Goal: Task Accomplishment & Management: Use online tool/utility

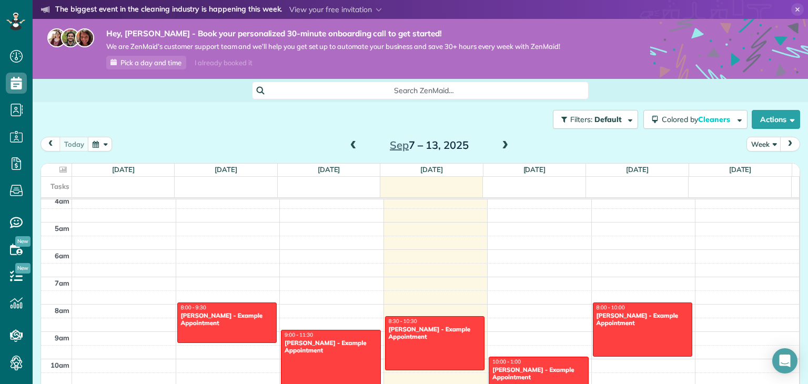
scroll to position [162, 0]
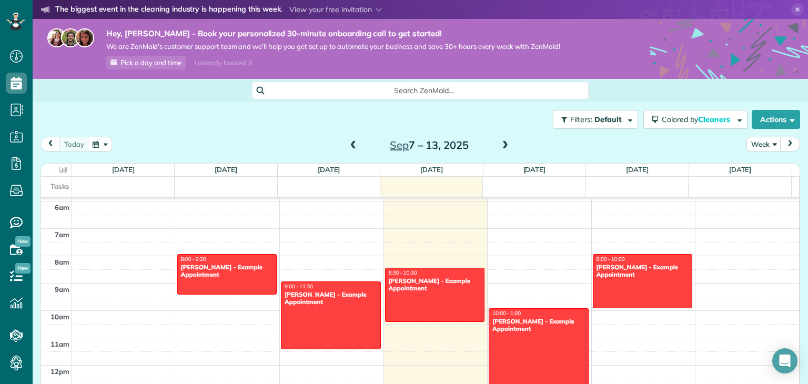
click at [194, 234] on div "12am 1am 2am 3am 4am 5am 6am 7am 8am 9am 10am 11am 12pm 1pm 2pm 3pm 4pm 5pm 6pm…" at bounding box center [420, 365] width 758 height 656
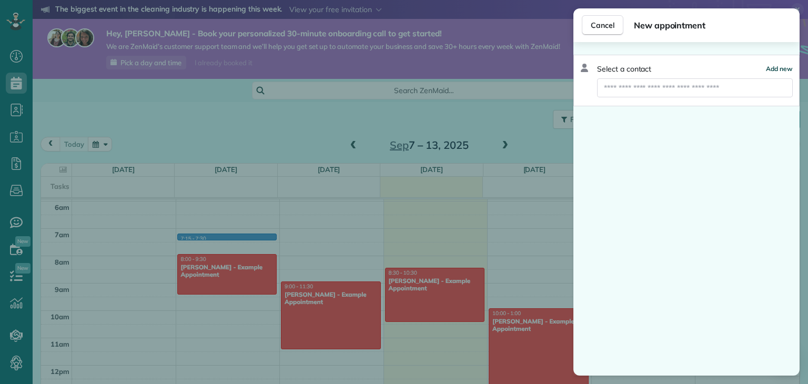
click at [777, 70] on span "Add new" at bounding box center [779, 69] width 27 height 8
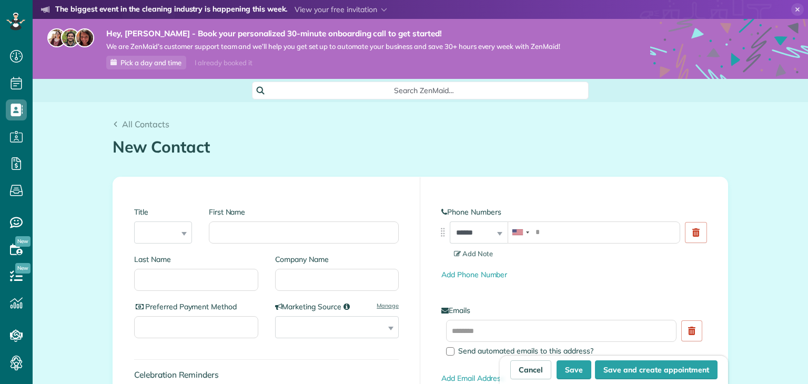
scroll to position [5, 5]
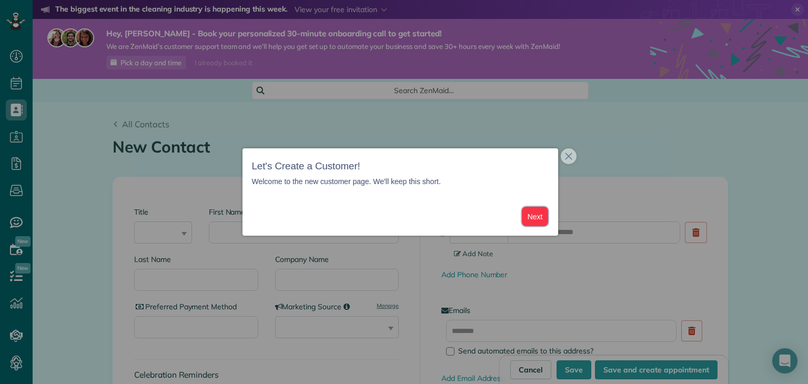
click at [537, 219] on button "Next" at bounding box center [535, 216] width 27 height 19
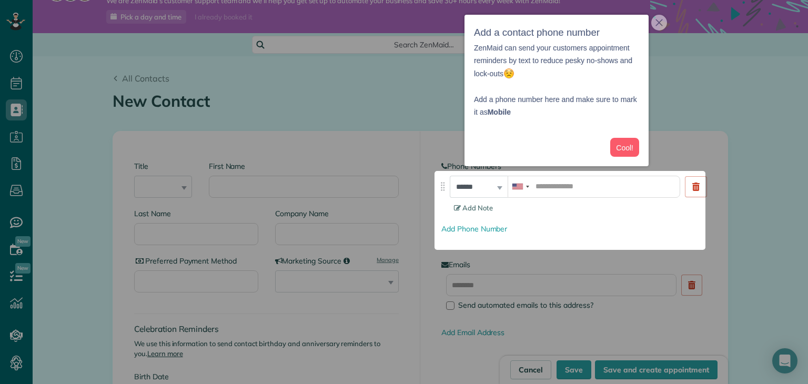
scroll to position [50, 0]
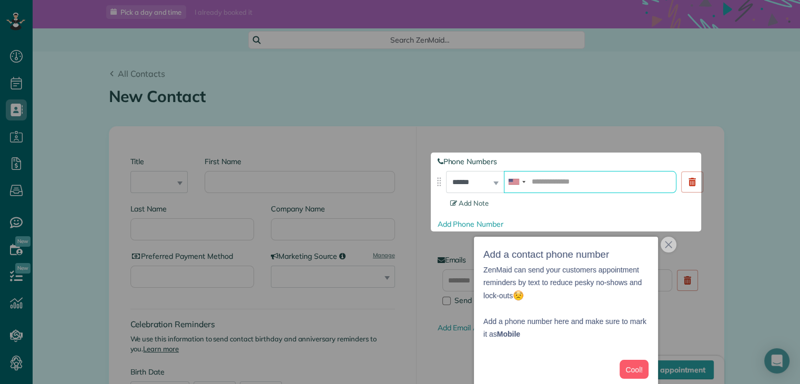
click at [545, 179] on input "tel" at bounding box center [590, 182] width 173 height 22
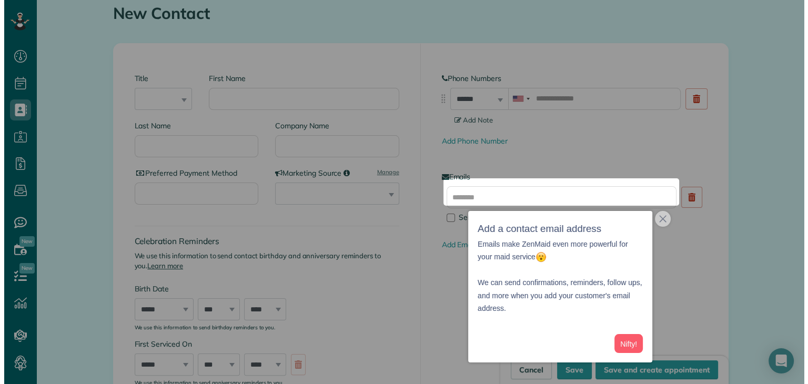
scroll to position [139, 0]
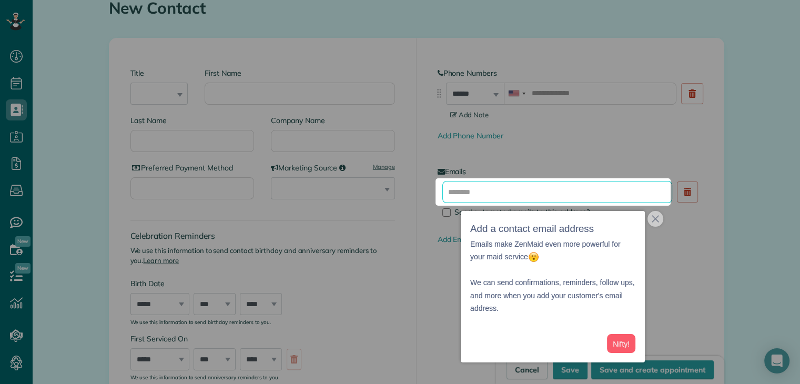
click at [545, 186] on input "text" at bounding box center [557, 192] width 230 height 22
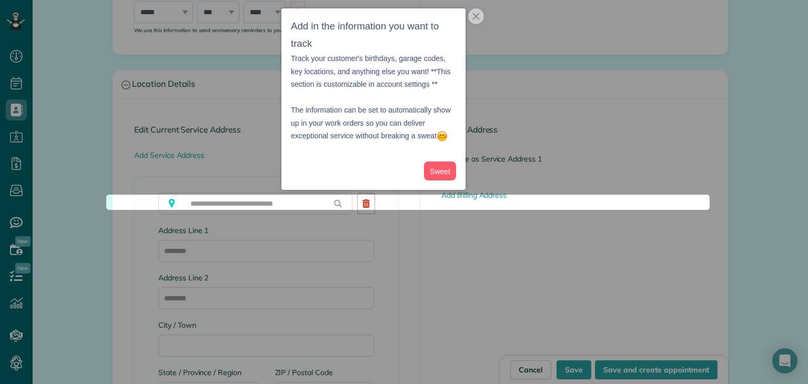
scroll to position [933, 0]
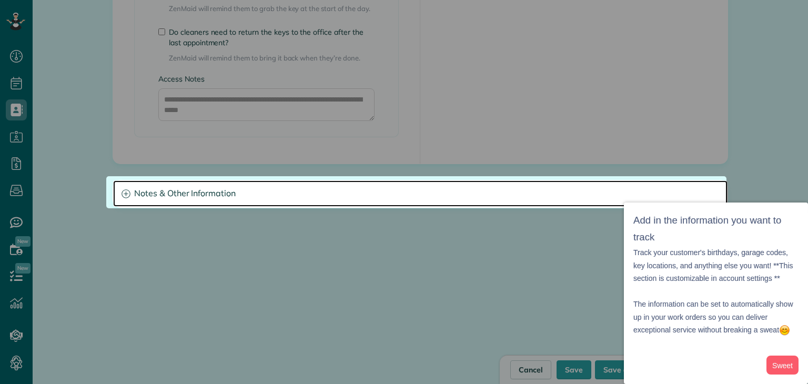
click at [545, 186] on h3 "Notes & Other Information" at bounding box center [420, 193] width 614 height 27
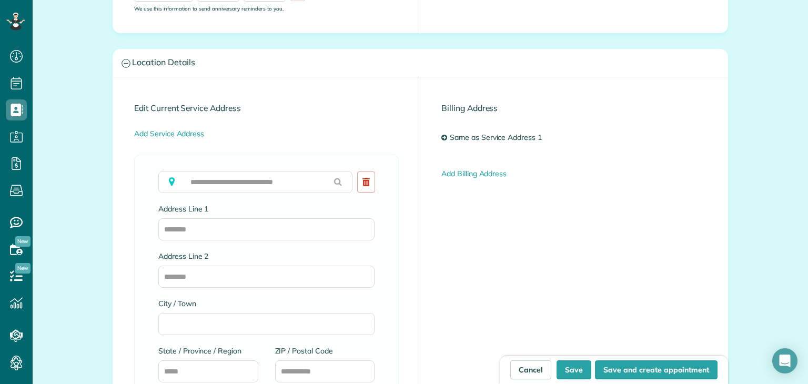
scroll to position [507, 0]
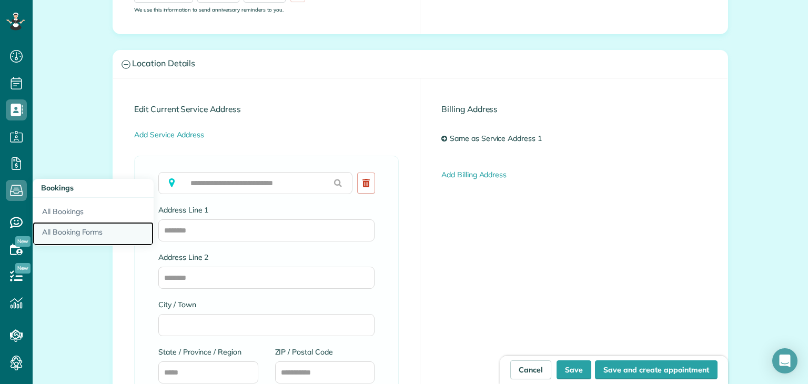
click at [55, 231] on link "All Booking Forms" at bounding box center [93, 234] width 121 height 24
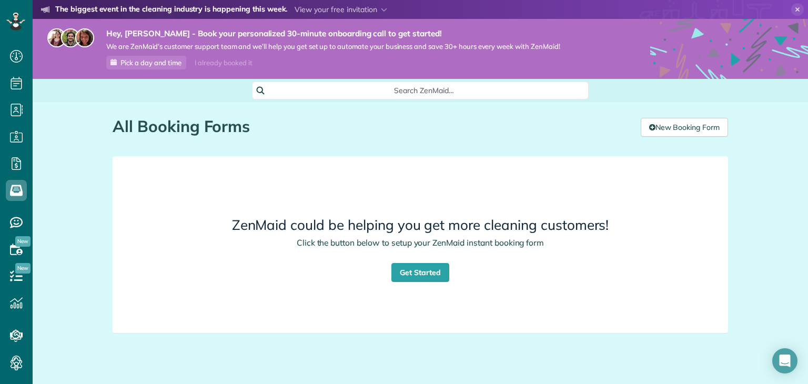
scroll to position [23, 0]
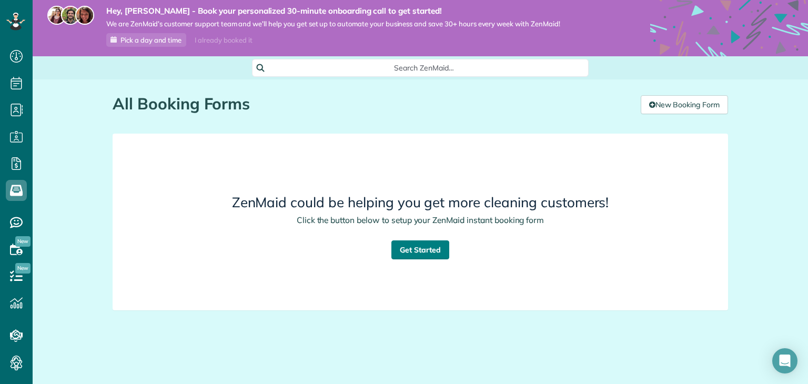
click at [414, 249] on link "Get Started" at bounding box center [420, 249] width 58 height 19
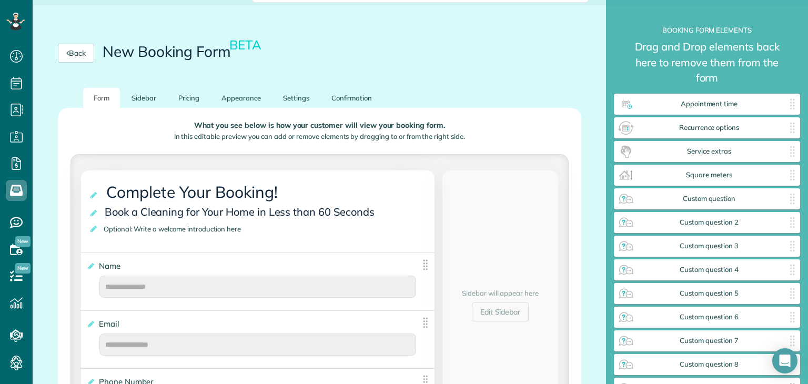
scroll to position [96, 0]
click at [148, 96] on link "Sidebar" at bounding box center [144, 98] width 46 height 21
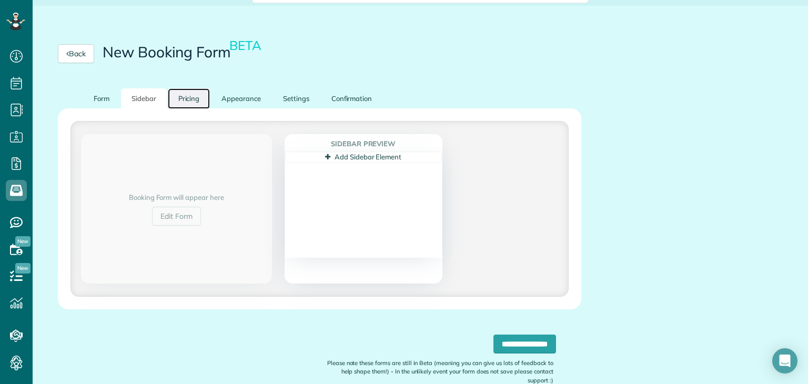
click at [185, 102] on link "Pricing" at bounding box center [189, 98] width 43 height 21
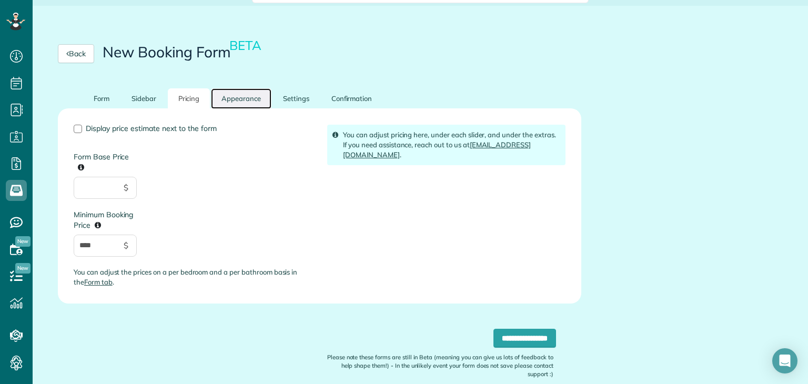
click at [231, 102] on link "Appearance" at bounding box center [241, 98] width 60 height 21
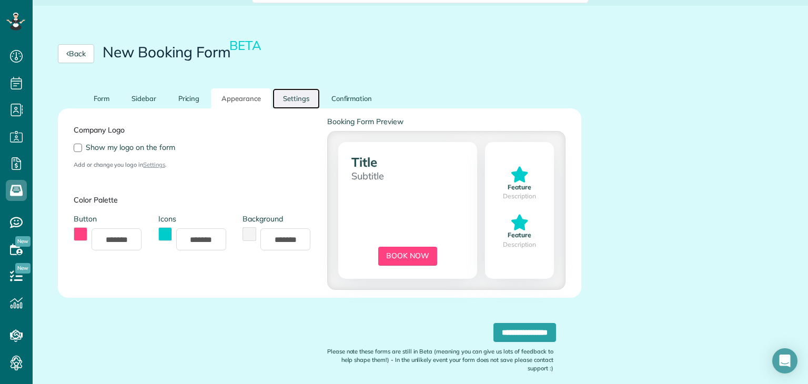
click at [289, 99] on link "Settings" at bounding box center [295, 98] width 47 height 21
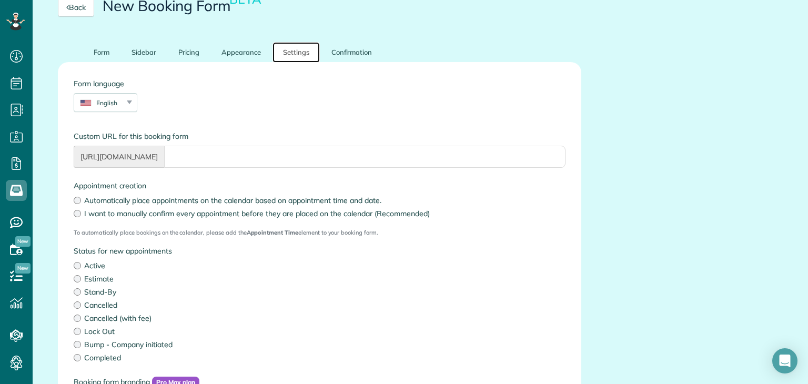
scroll to position [143, 0]
click at [343, 51] on link "Confirmation" at bounding box center [352, 52] width 62 height 21
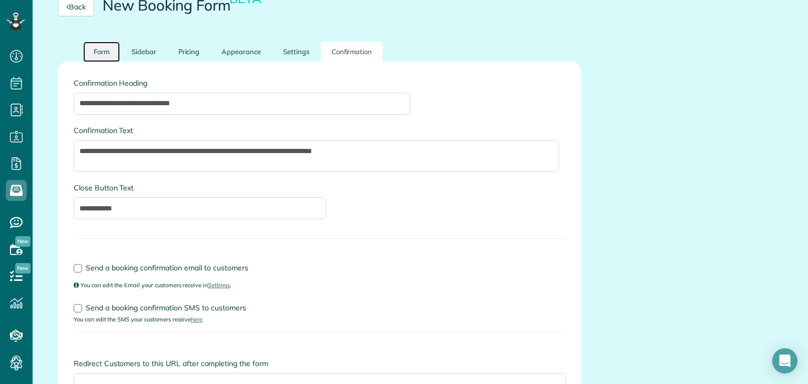
click at [106, 55] on link "Form" at bounding box center [101, 52] width 37 height 21
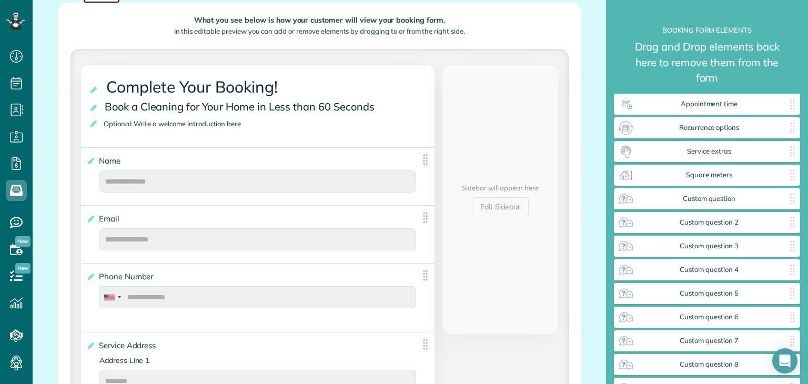
scroll to position [204, 0]
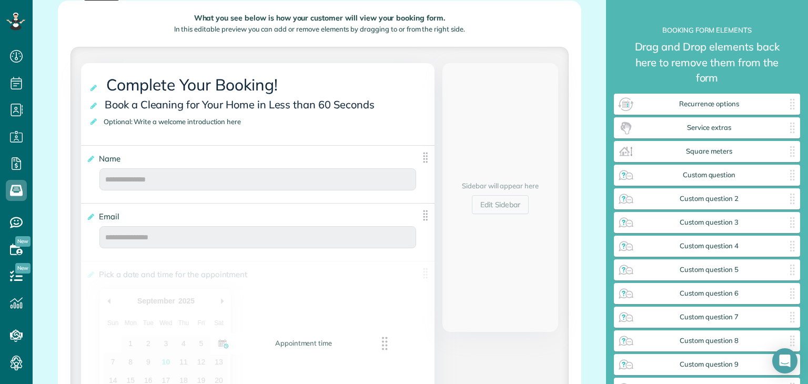
drag, startPoint x: 760, startPoint y: 107, endPoint x: 353, endPoint y: 347, distance: 471.3
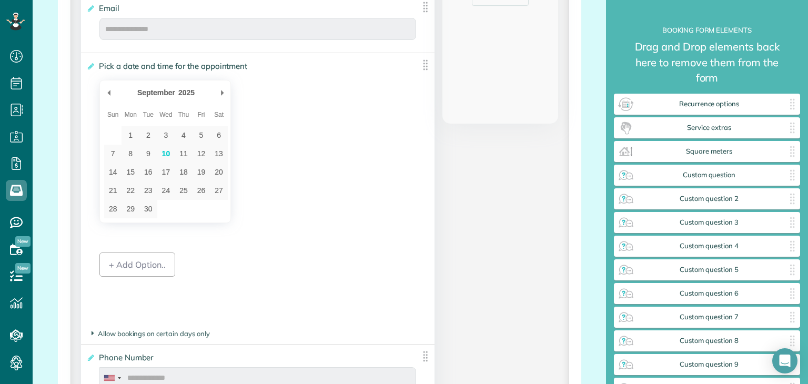
scroll to position [431, 0]
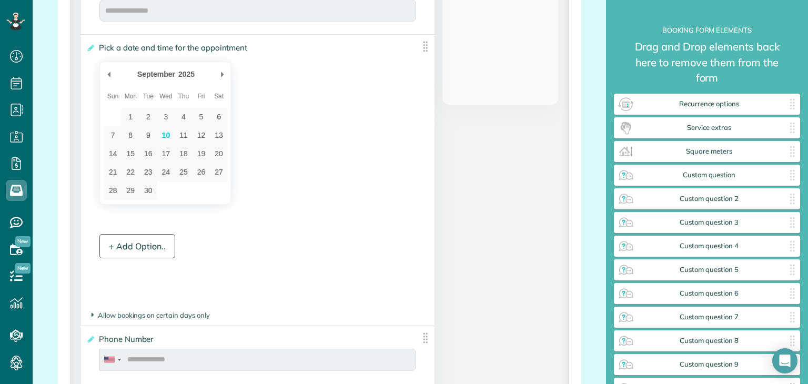
click at [142, 251] on div "+ Add Option.." at bounding box center [137, 246] width 76 height 24
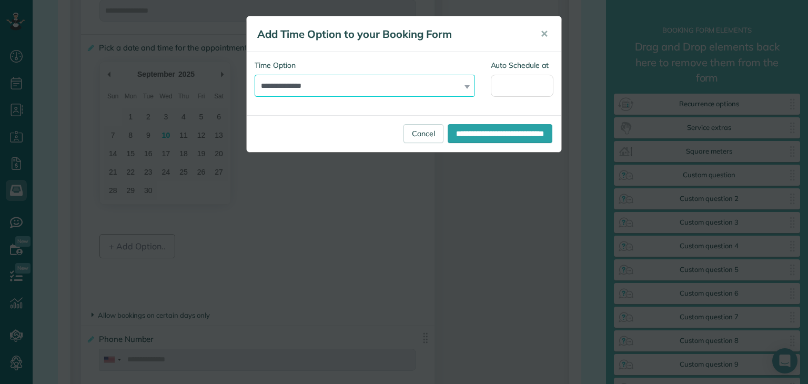
click at [469, 83] on select "**********" at bounding box center [365, 86] width 220 height 22
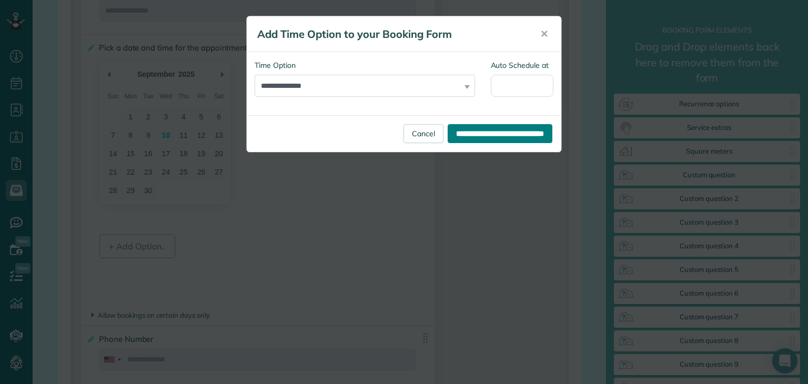
click at [478, 137] on input "**********" at bounding box center [500, 133] width 105 height 19
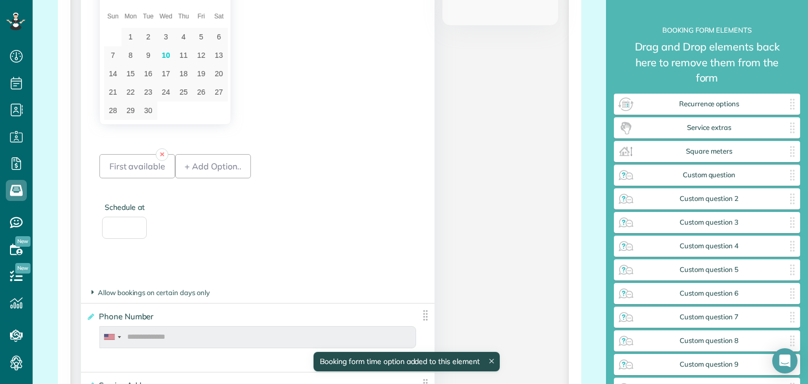
scroll to position [513, 0]
click at [145, 172] on div "First available" at bounding box center [137, 164] width 76 height 24
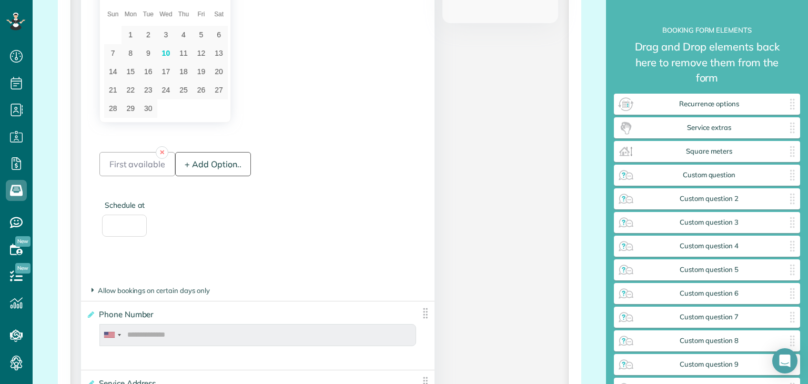
click at [196, 161] on div "+ Add Option.." at bounding box center [213, 164] width 76 height 24
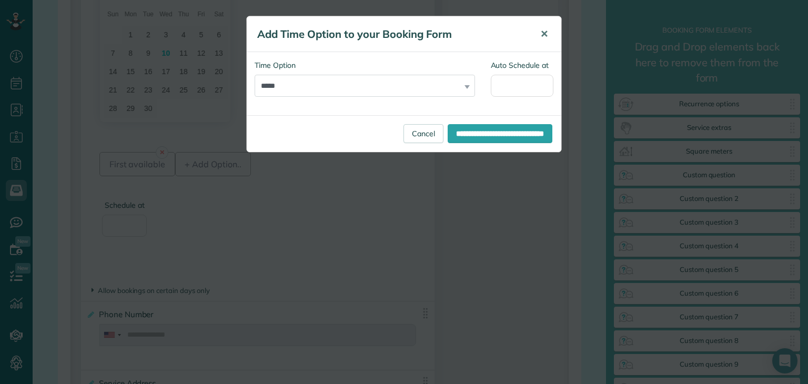
click at [543, 37] on span "✕" at bounding box center [544, 34] width 8 height 12
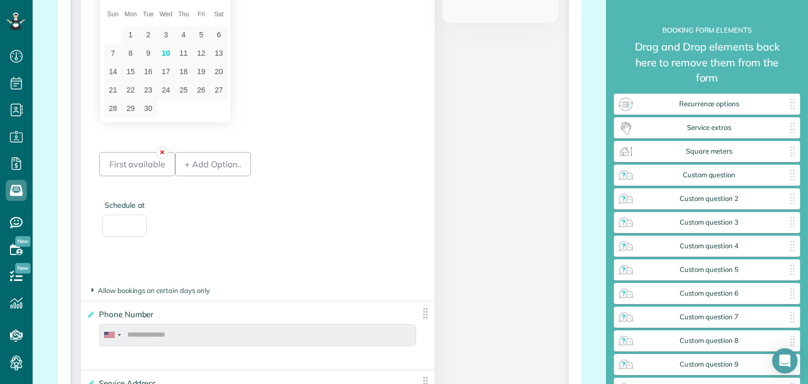
click at [160, 151] on link "✕" at bounding box center [162, 152] width 13 height 13
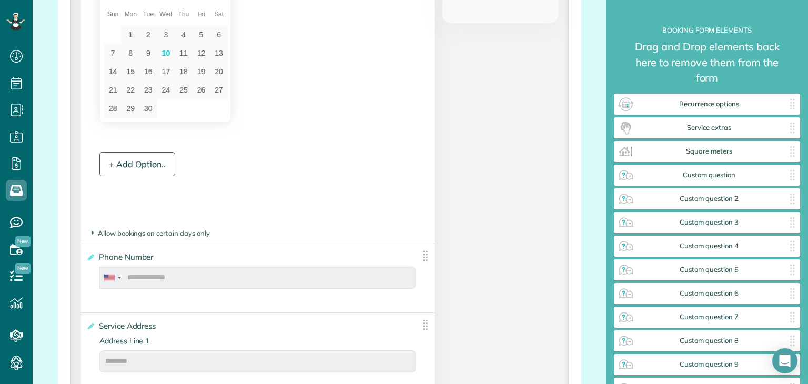
click at [145, 165] on div "+ Add Option.." at bounding box center [137, 164] width 76 height 24
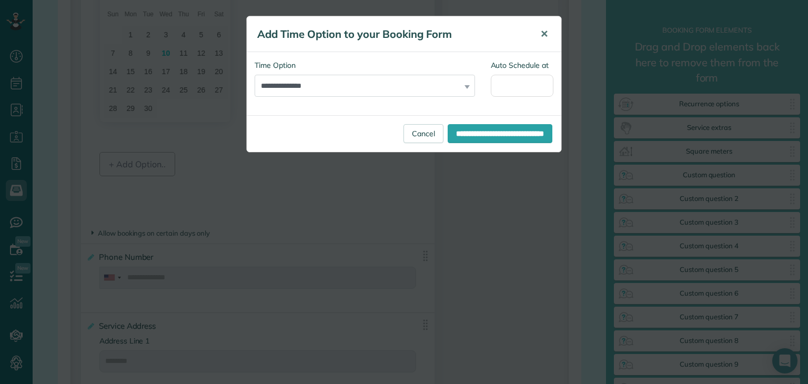
click at [549, 32] on button "✕" at bounding box center [544, 34] width 24 height 25
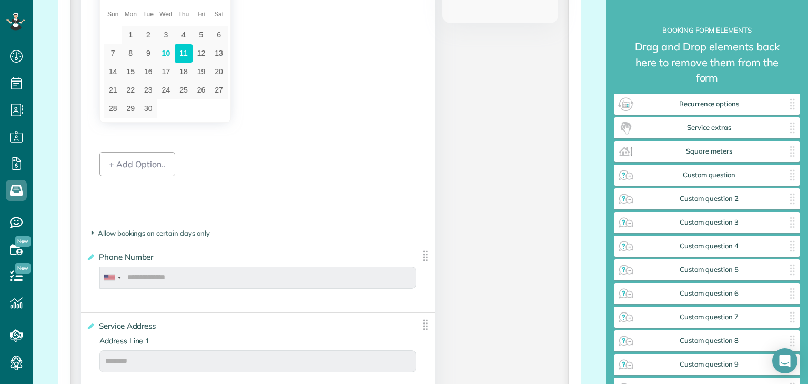
type div "2025-09-11"
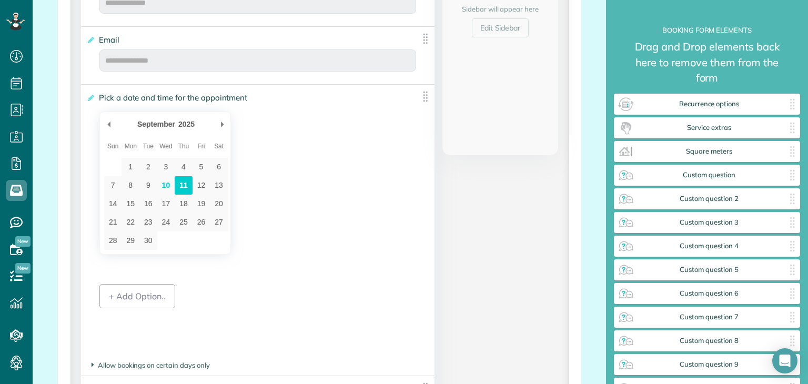
scroll to position [384, 0]
drag, startPoint x: 156, startPoint y: 119, endPoint x: 158, endPoint y: 232, distance: 113.1
click at [158, 232] on div "September ******* ******** ***** ***** *** **** **** ****** ********* ******* *…" at bounding box center [166, 179] width 124 height 133
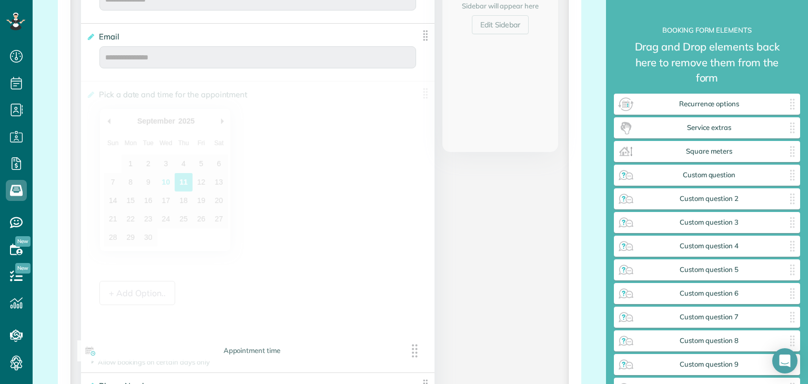
drag, startPoint x: 422, startPoint y: 99, endPoint x: 418, endPoint y: 361, distance: 262.0
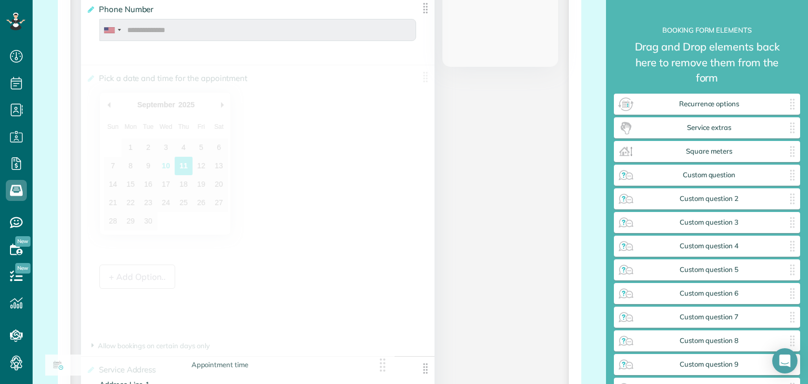
scroll to position [178, 0]
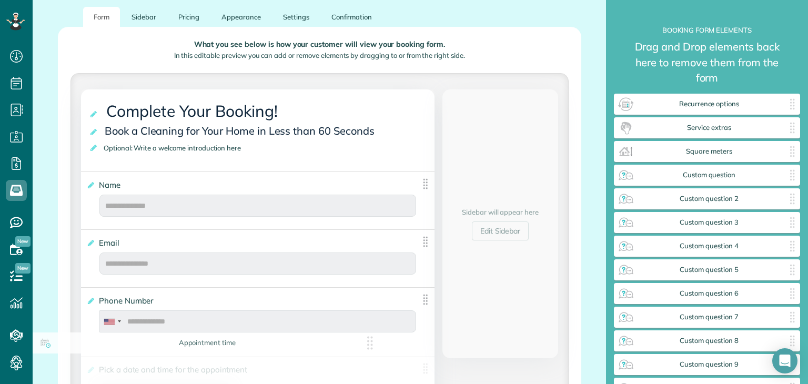
drag, startPoint x: 422, startPoint y: 14, endPoint x: 372, endPoint y: 360, distance: 349.6
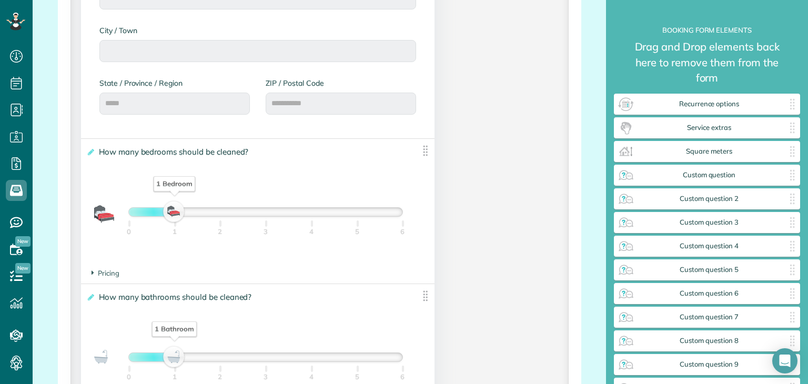
scroll to position [929, 0]
click at [718, 129] on span "Service extras" at bounding box center [708, 128] width 149 height 8
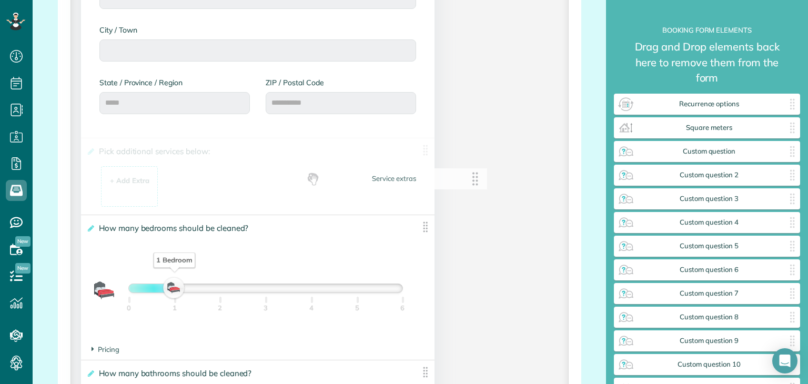
drag, startPoint x: 718, startPoint y: 129, endPoint x: 404, endPoint y: 180, distance: 317.6
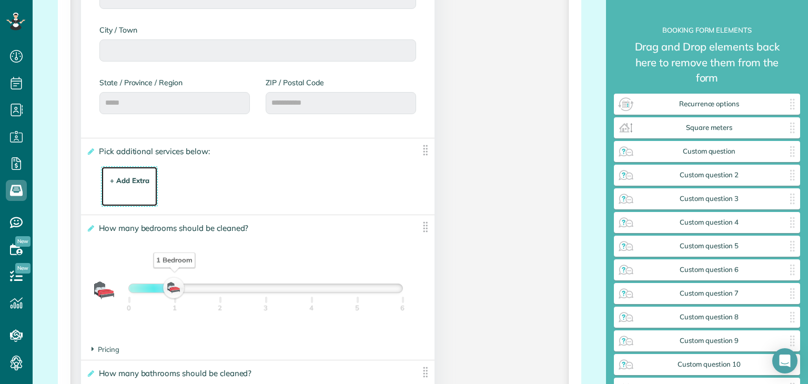
click at [126, 186] on div "+ Add Extra" at bounding box center [129, 181] width 39 height 10
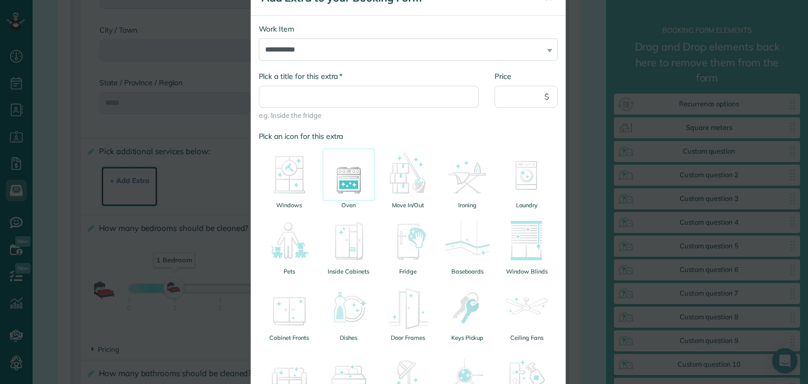
scroll to position [23, 0]
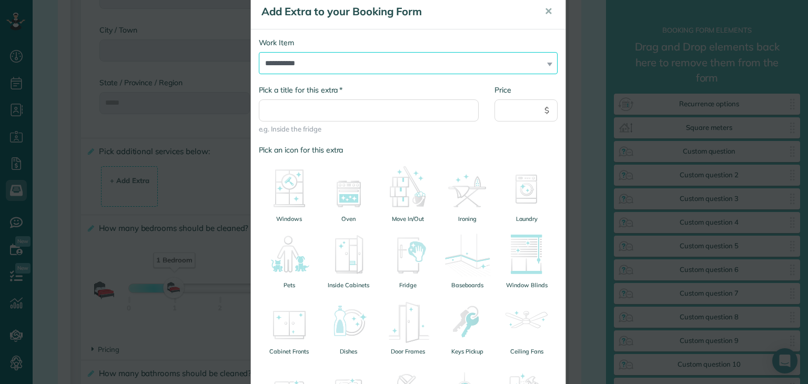
click at [522, 66] on select "**********" at bounding box center [408, 63] width 299 height 22
click at [544, 14] on span "✕" at bounding box center [548, 11] width 8 height 12
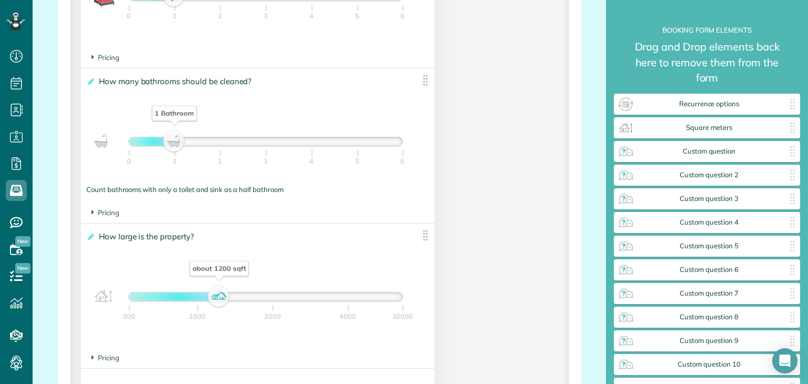
scroll to position [1221, 0]
click at [420, 82] on img at bounding box center [425, 79] width 13 height 13
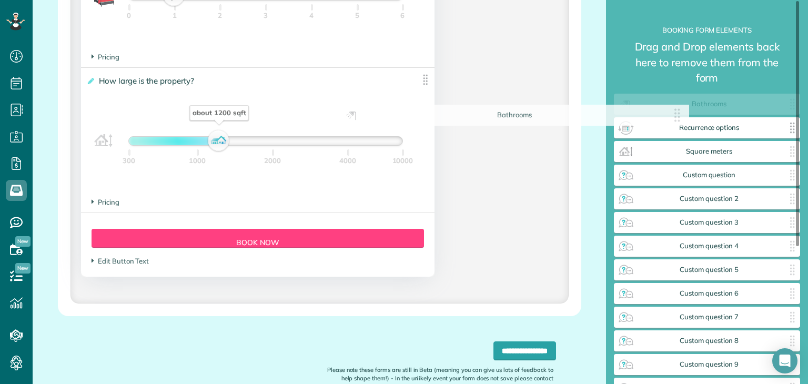
drag, startPoint x: 420, startPoint y: 82, endPoint x: 685, endPoint y: 118, distance: 267.6
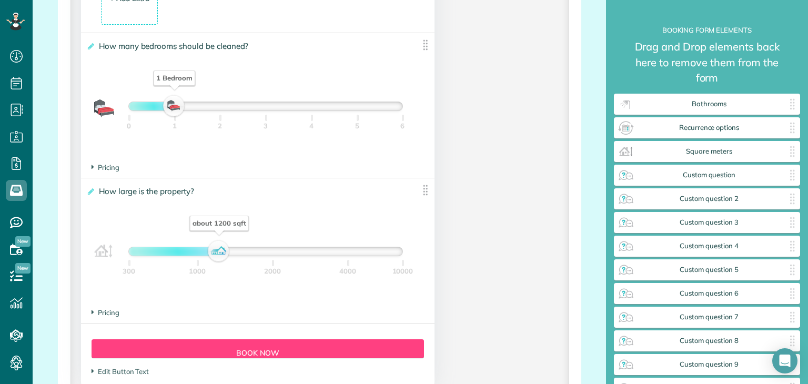
scroll to position [1109, 0]
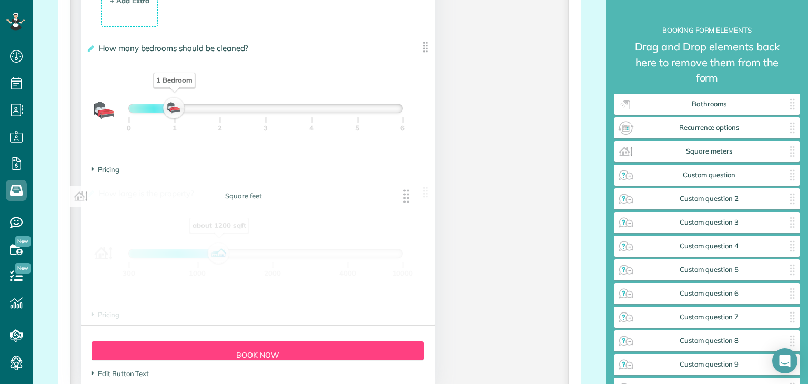
drag, startPoint x: 423, startPoint y: 190, endPoint x: 417, endPoint y: 193, distance: 7.1
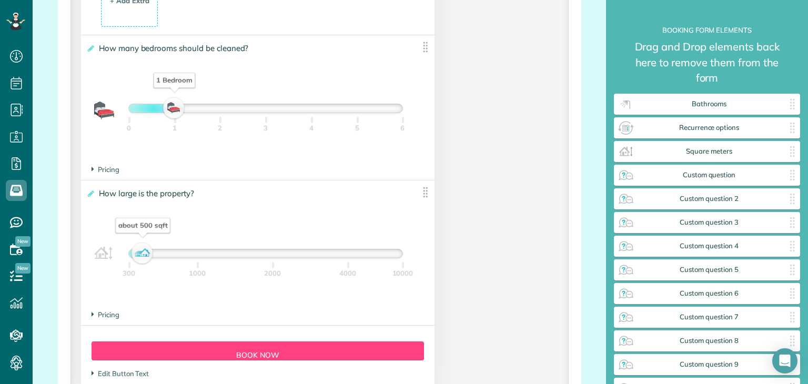
drag, startPoint x: 219, startPoint y: 253, endPoint x: 132, endPoint y: 264, distance: 87.5
click at [134, 261] on div "about 500 sqft" at bounding box center [143, 253] width 18 height 15
drag, startPoint x: 126, startPoint y: 257, endPoint x: 196, endPoint y: 252, distance: 70.2
click at [196, 252] on div "about 1100 sqft" at bounding box center [200, 253] width 18 height 15
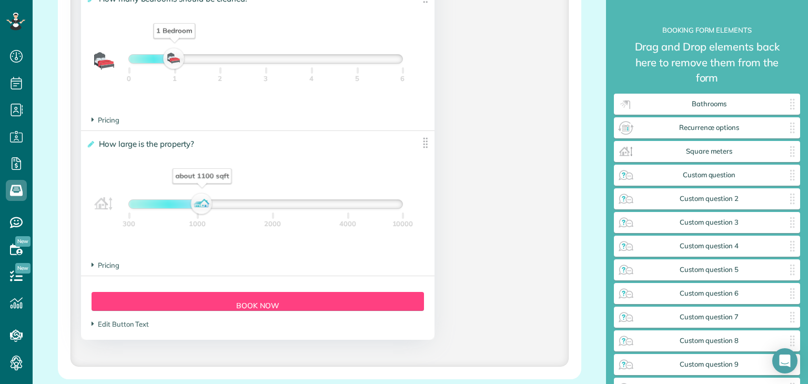
scroll to position [1160, 0]
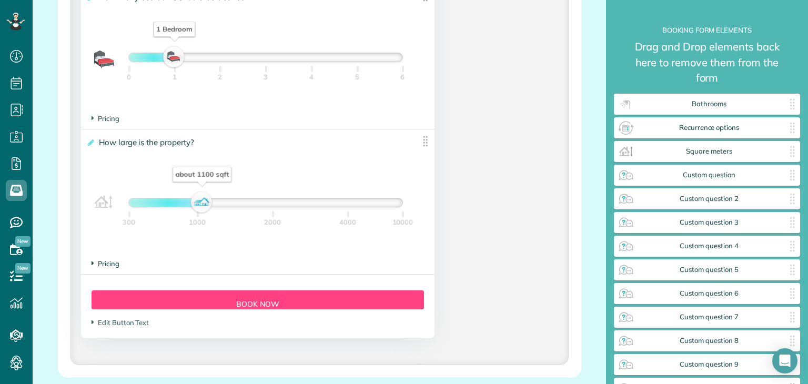
click at [100, 266] on span "Pricing" at bounding box center [106, 263] width 28 height 8
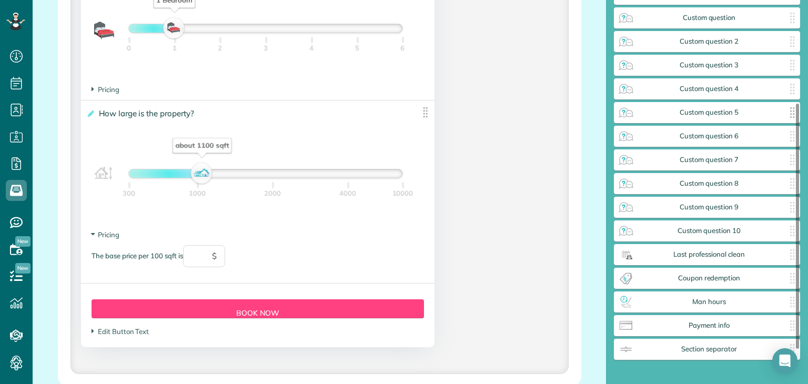
scroll to position [160, 0]
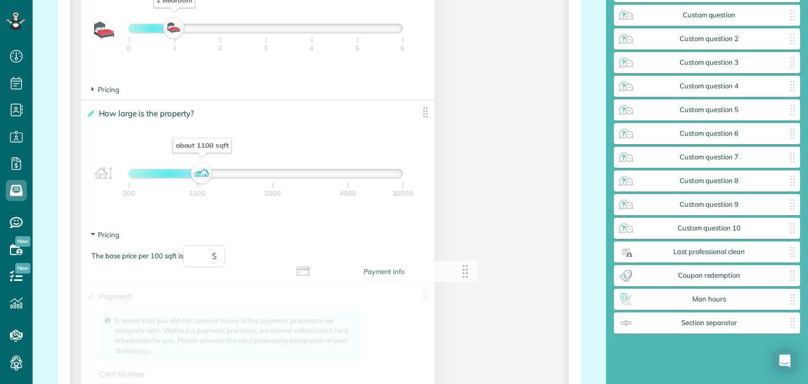
drag, startPoint x: 686, startPoint y: 325, endPoint x: 357, endPoint y: 271, distance: 333.0
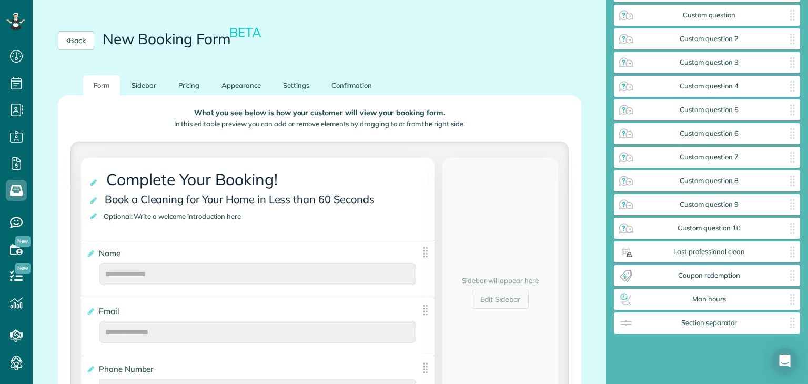
scroll to position [113, 0]
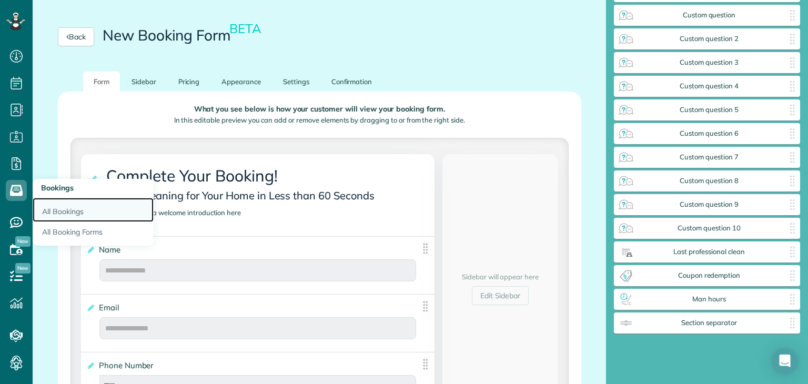
click at [57, 217] on link "All Bookings" at bounding box center [93, 210] width 121 height 24
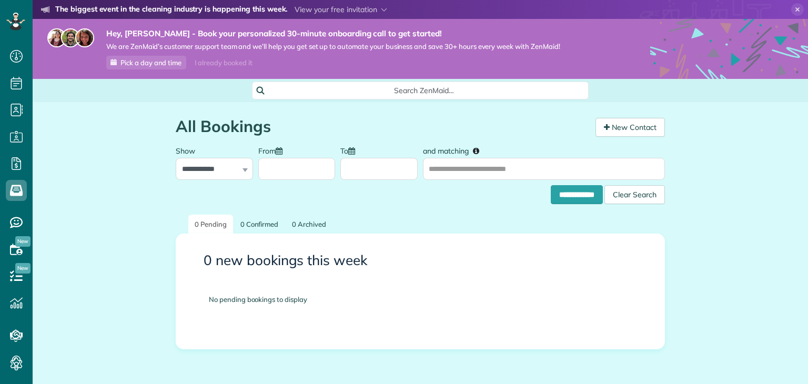
scroll to position [5, 5]
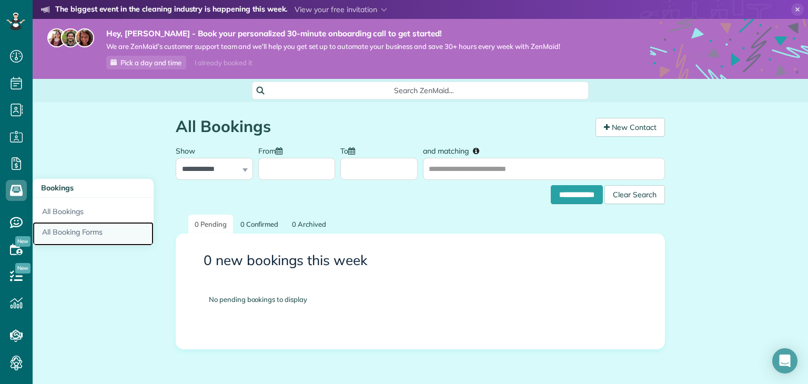
click at [63, 232] on link "All Booking Forms" at bounding box center [93, 234] width 121 height 24
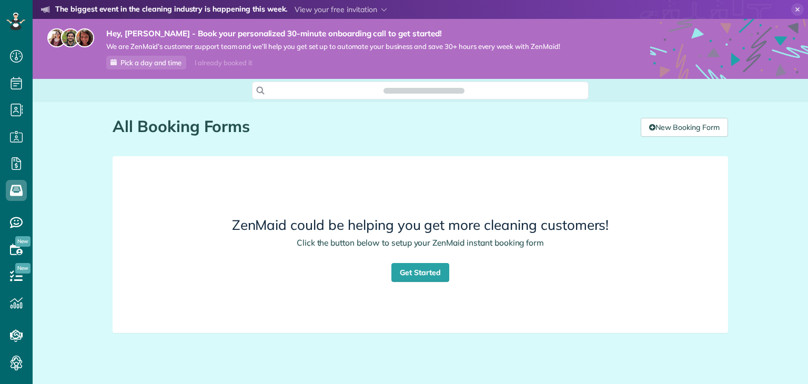
scroll to position [5, 5]
click at [675, 129] on link "New Booking Form" at bounding box center [684, 127] width 87 height 19
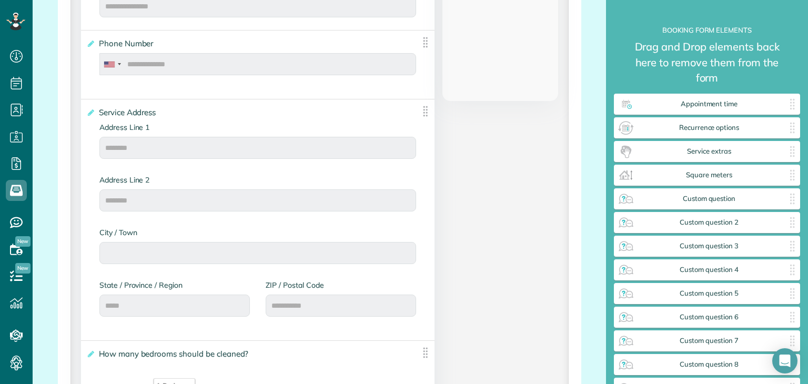
scroll to position [427, 0]
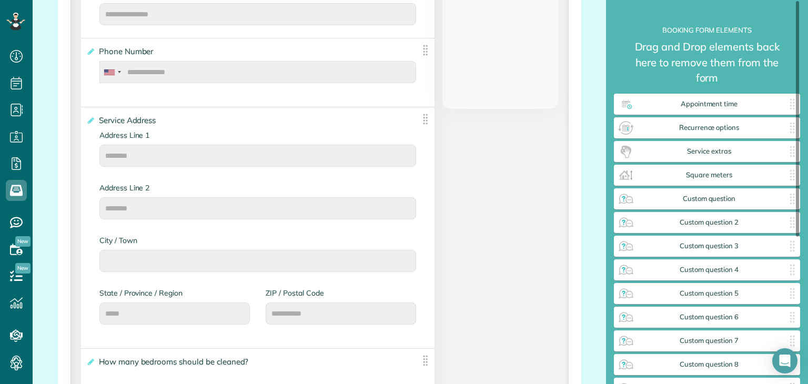
drag, startPoint x: 747, startPoint y: 100, endPoint x: 734, endPoint y: 52, distance: 50.0
click at [677, 128] on div "**********" at bounding box center [707, 317] width 186 height 447
click at [775, 102] on span "Appointment time" at bounding box center [708, 104] width 149 height 8
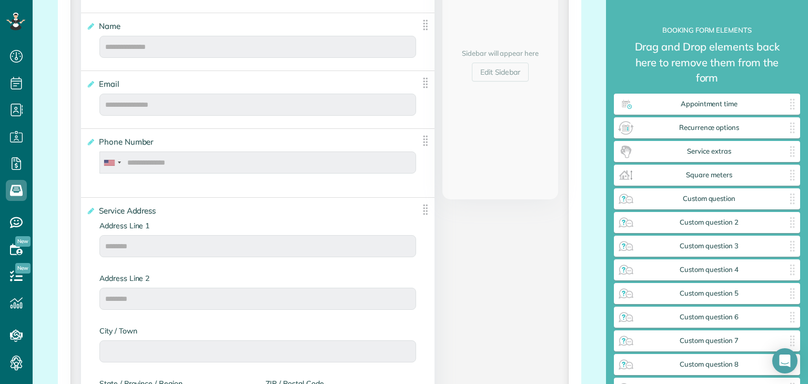
scroll to position [337, 0]
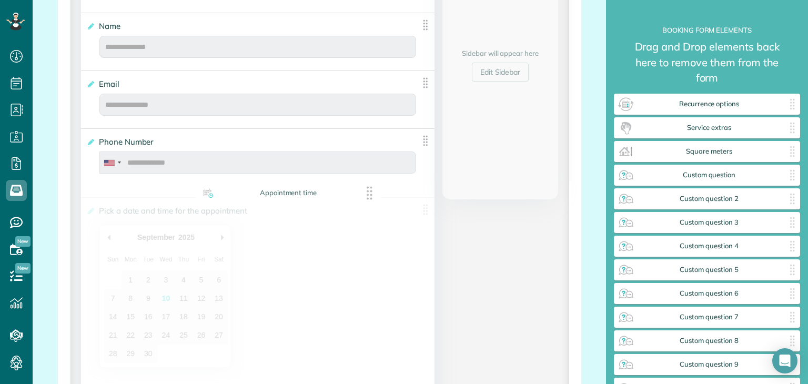
drag, startPoint x: 724, startPoint y: 102, endPoint x: 297, endPoint y: 194, distance: 436.9
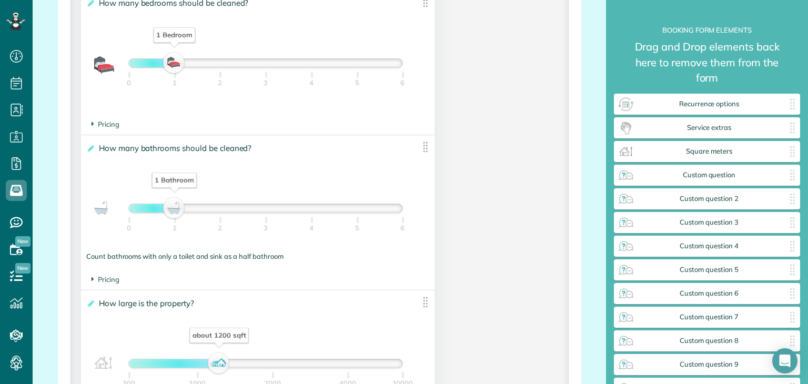
scroll to position [1078, 0]
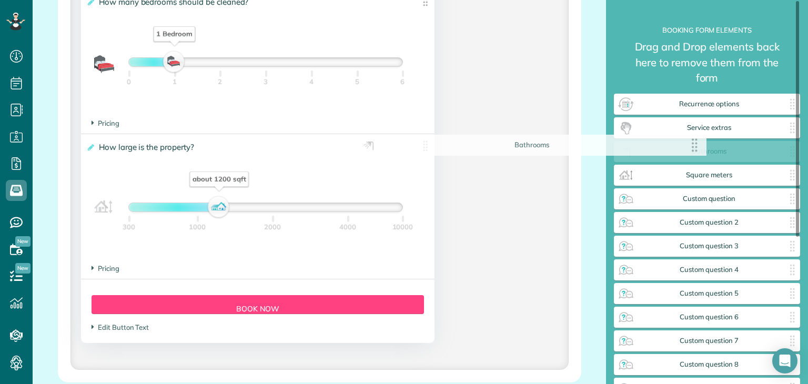
drag, startPoint x: 420, startPoint y: 148, endPoint x: 704, endPoint y: 147, distance: 284.0
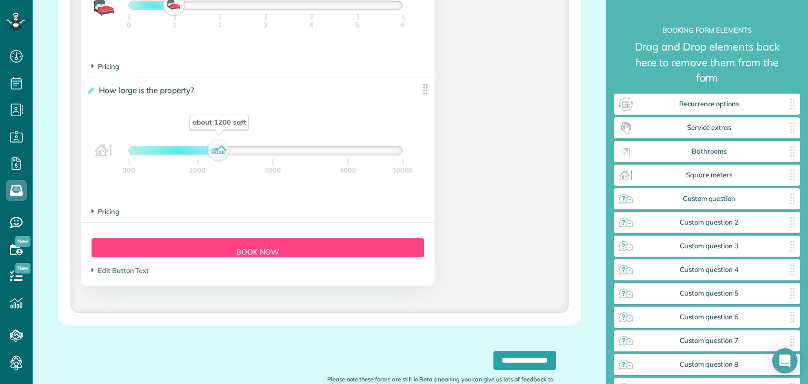
scroll to position [1150, 0]
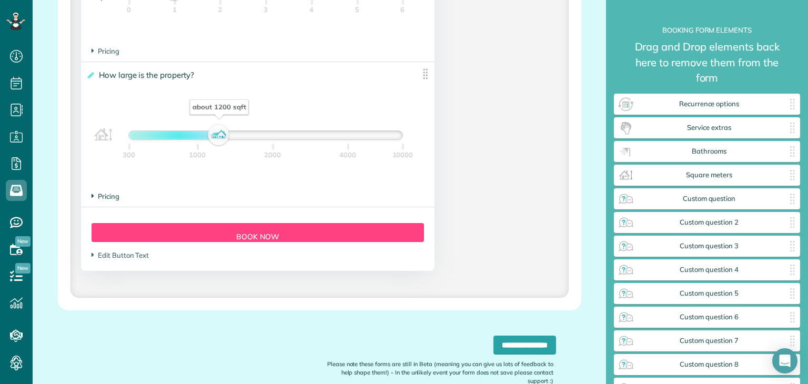
click at [98, 200] on span "Pricing" at bounding box center [106, 196] width 28 height 8
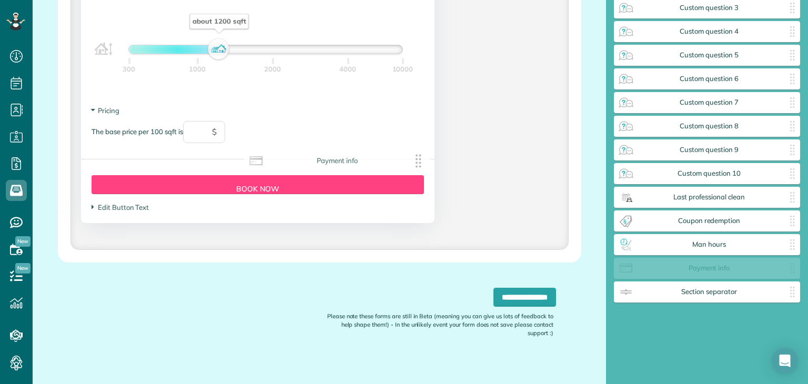
scroll to position [215, 0]
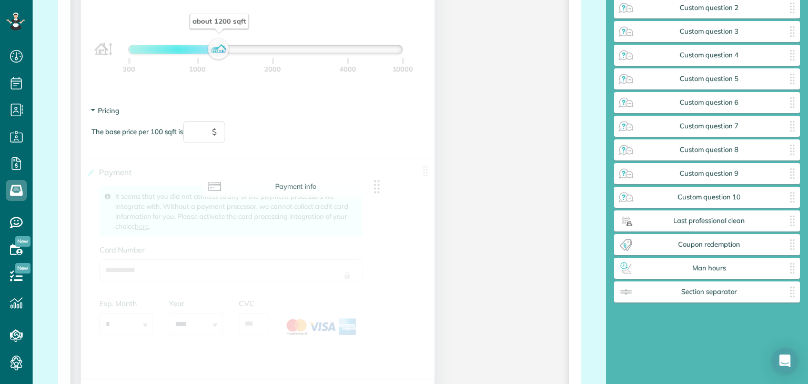
drag, startPoint x: 720, startPoint y: 271, endPoint x: 303, endPoint y: 189, distance: 424.0
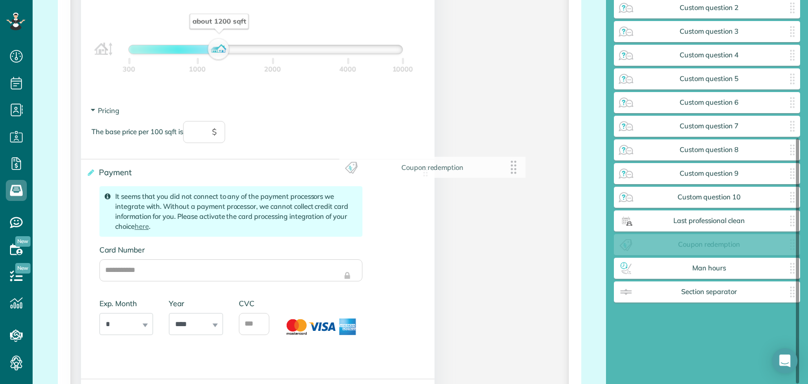
scroll to position [191, 0]
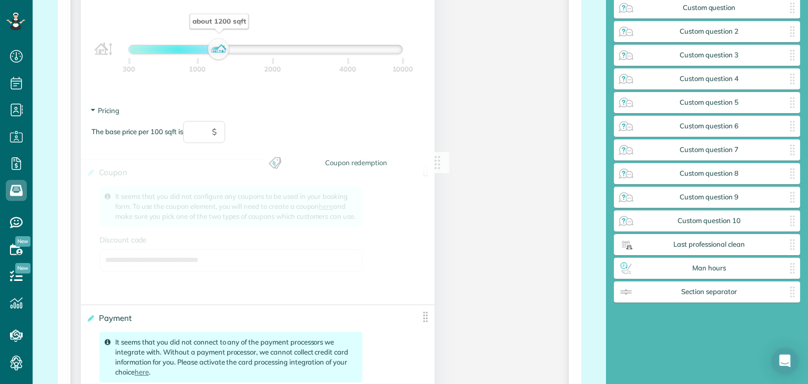
drag, startPoint x: 726, startPoint y: 248, endPoint x: 361, endPoint y: 170, distance: 373.2
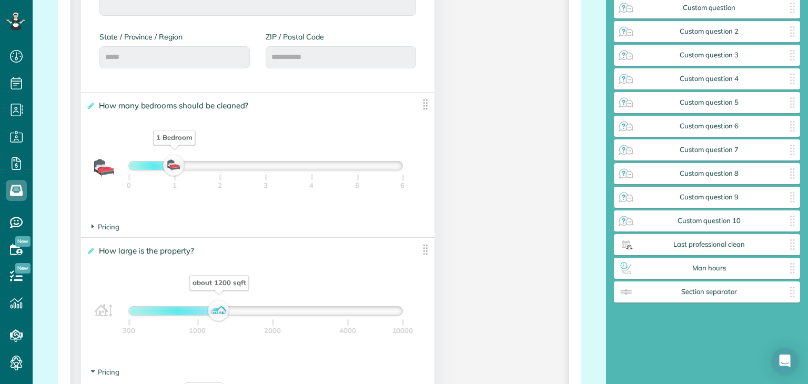
scroll to position [989, 0]
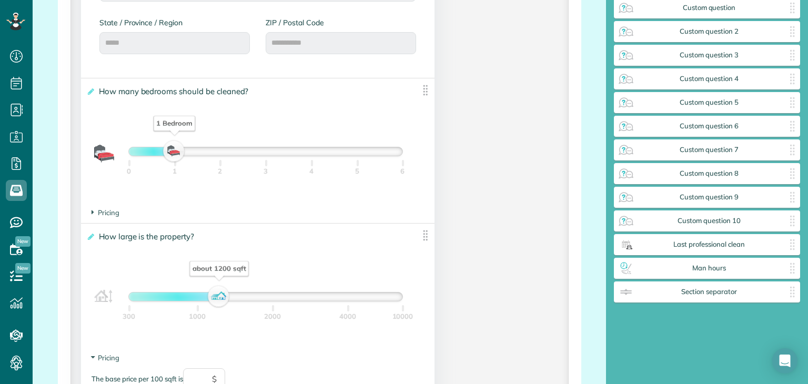
click at [254, 94] on label "**********" at bounding box center [249, 91] width 327 height 11
click at [0, 0] on input "**********" at bounding box center [0, 0] width 0 height 0
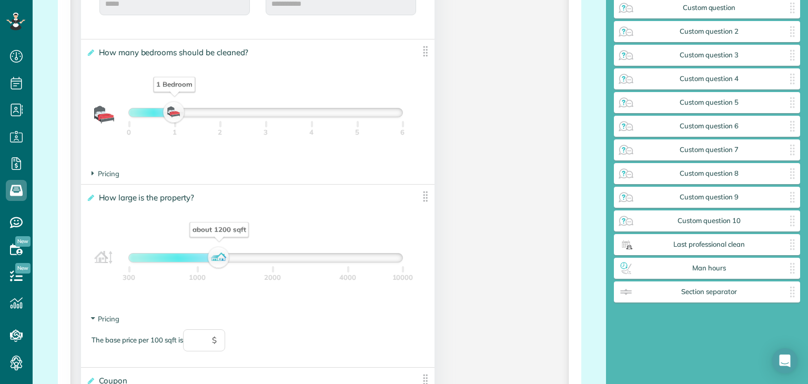
scroll to position [1020, 0]
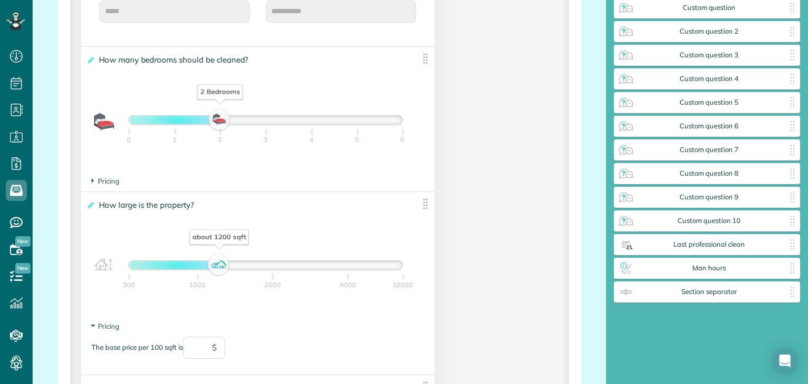
drag, startPoint x: 178, startPoint y: 120, endPoint x: 217, endPoint y: 116, distance: 39.1
click at [217, 116] on div "2 Bedrooms" at bounding box center [220, 120] width 18 height 15
drag, startPoint x: 228, startPoint y: 118, endPoint x: 252, endPoint y: 119, distance: 24.7
click at [257, 119] on div "3 Bedrooms" at bounding box center [266, 120] width 18 height 15
drag, startPoint x: 252, startPoint y: 119, endPoint x: 223, endPoint y: 123, distance: 29.6
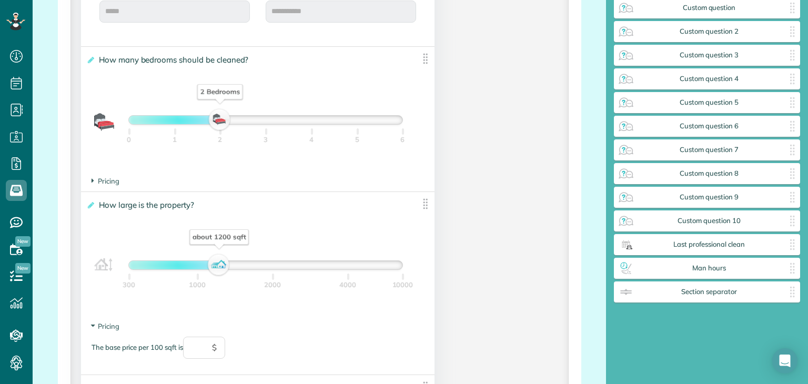
click at [223, 123] on div "2 Bedrooms" at bounding box center [220, 120] width 18 height 15
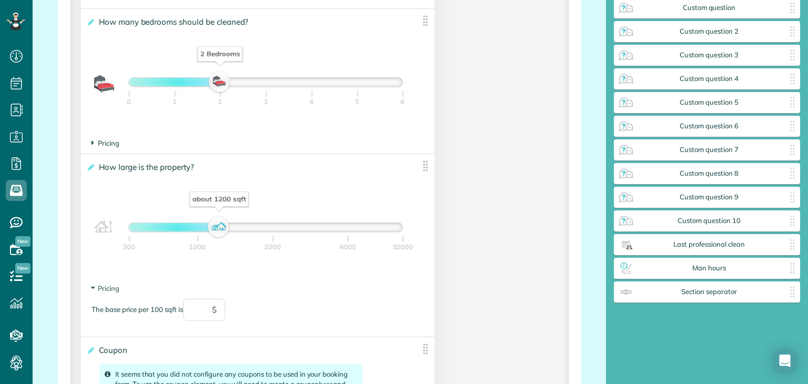
click at [107, 144] on span "Pricing" at bounding box center [106, 143] width 28 height 8
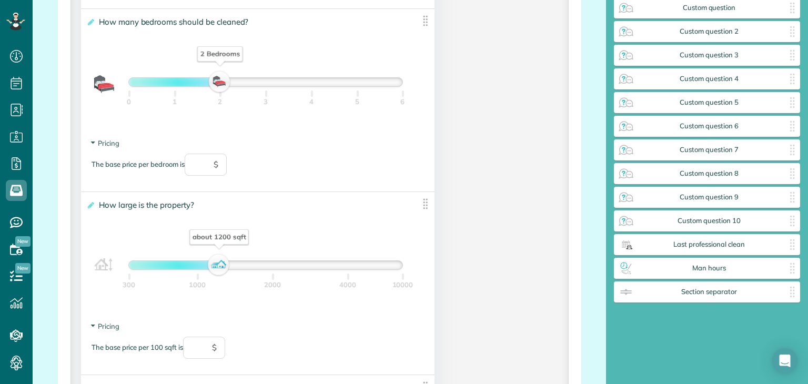
click at [217, 165] on span "$" at bounding box center [216, 165] width 5 height 12
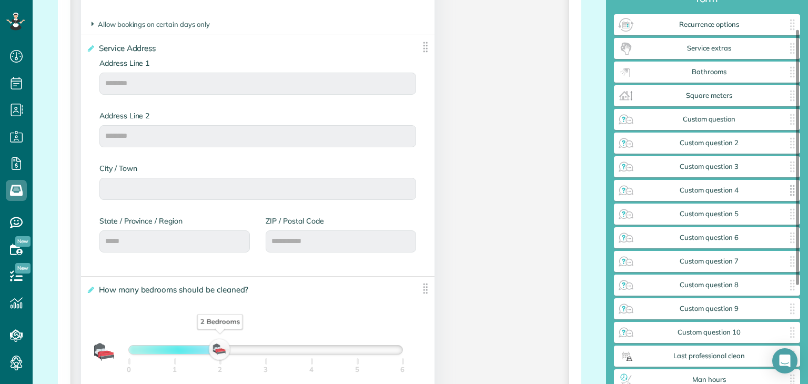
scroll to position [12, 0]
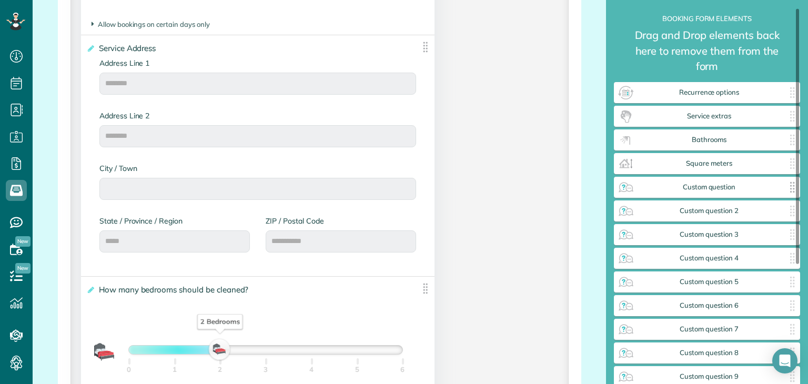
click at [703, 187] on span "Custom question" at bounding box center [708, 187] width 149 height 8
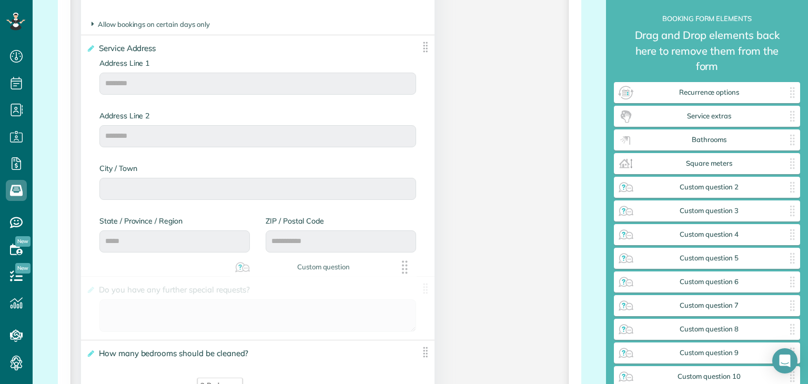
drag, startPoint x: 770, startPoint y: 189, endPoint x: 380, endPoint y: 270, distance: 397.6
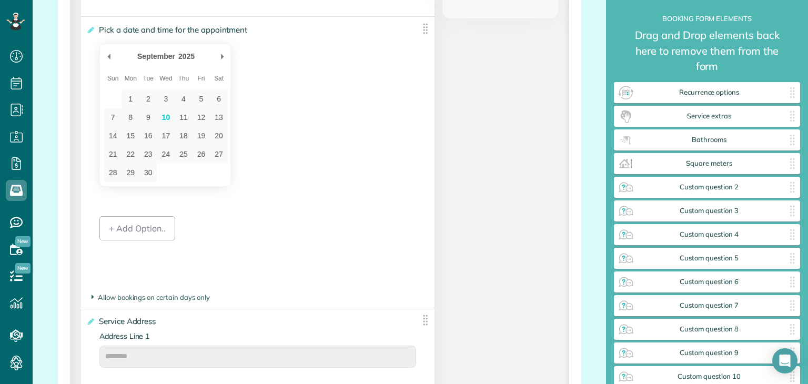
scroll to position [519, 0]
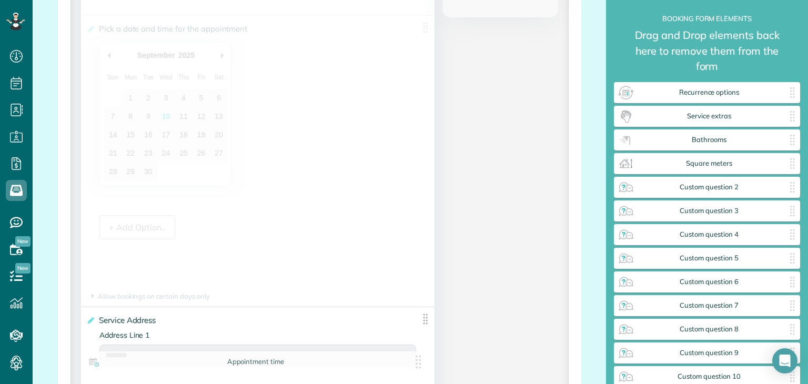
drag, startPoint x: 422, startPoint y: 27, endPoint x: 421, endPoint y: 367, distance: 339.8
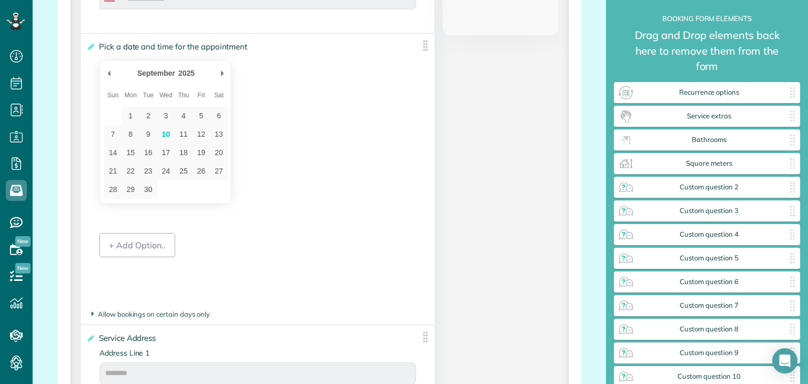
scroll to position [501, 0]
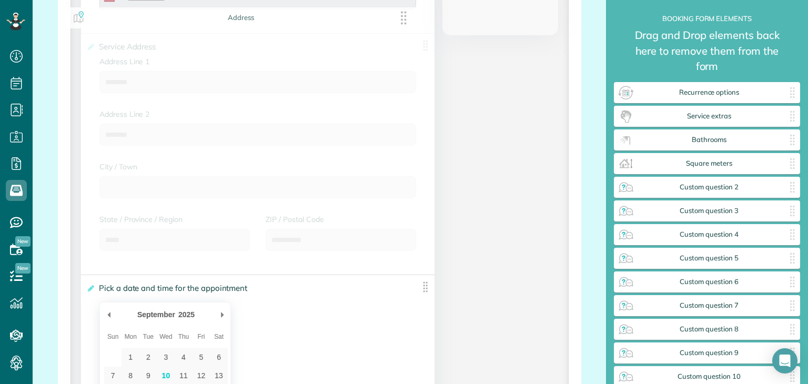
drag, startPoint x: 419, startPoint y: 337, endPoint x: 404, endPoint y: 18, distance: 319.1
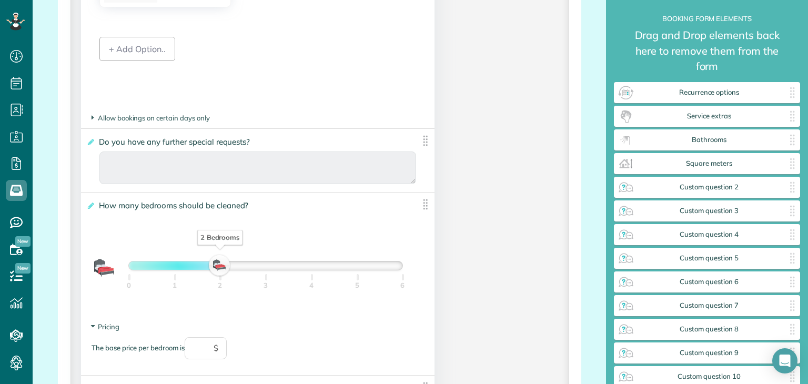
scroll to position [937, 0]
click at [94, 142] on label "**********" at bounding box center [249, 143] width 327 height 11
click at [0, 0] on input "**********" at bounding box center [0, 0] width 0 height 0
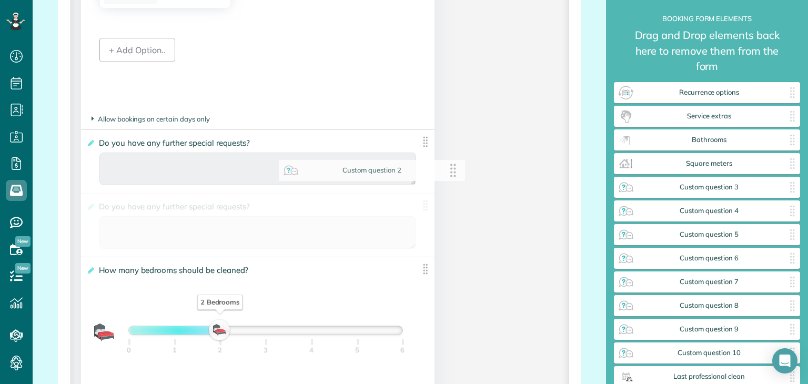
drag, startPoint x: 669, startPoint y: 188, endPoint x: 330, endPoint y: 173, distance: 339.1
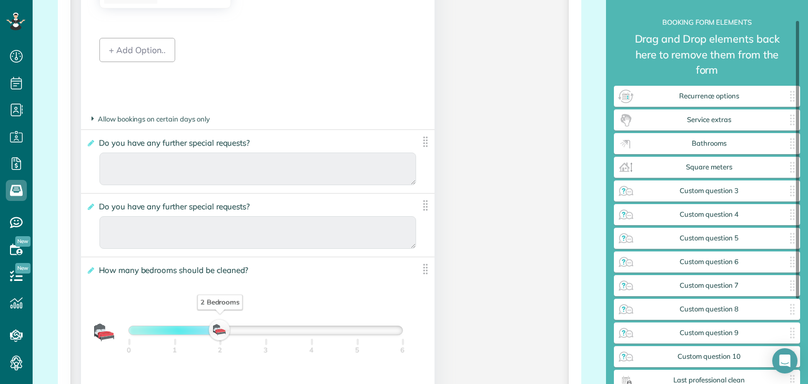
scroll to position [0, 0]
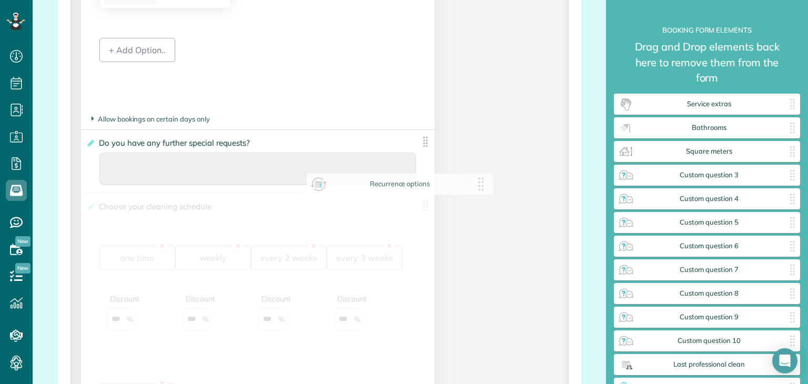
drag, startPoint x: 690, startPoint y: 108, endPoint x: 366, endPoint y: 196, distance: 335.8
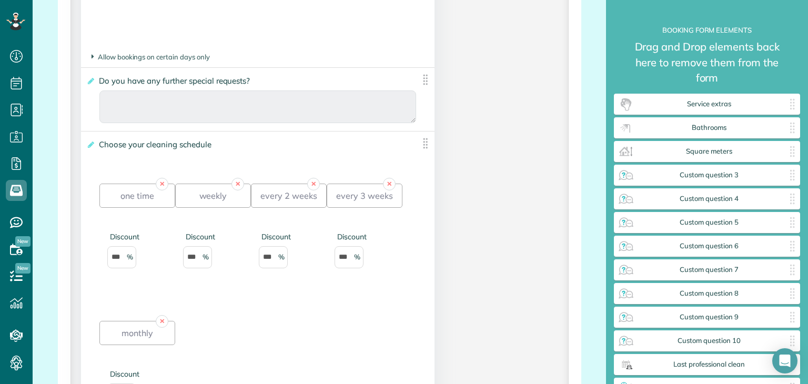
scroll to position [1000, 0]
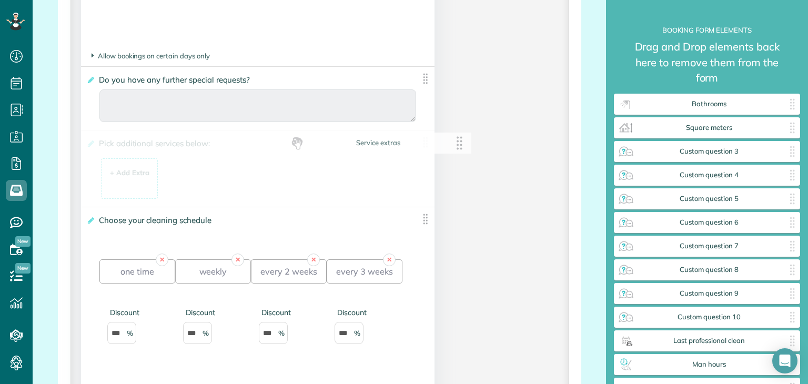
drag, startPoint x: 721, startPoint y: 108, endPoint x: 385, endPoint y: 148, distance: 338.4
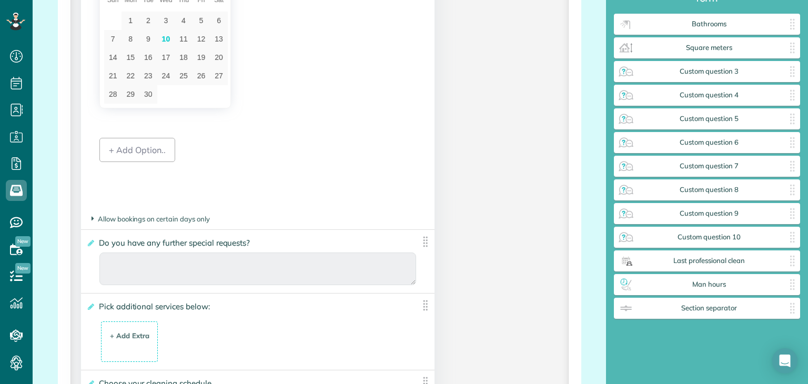
scroll to position [879, 0]
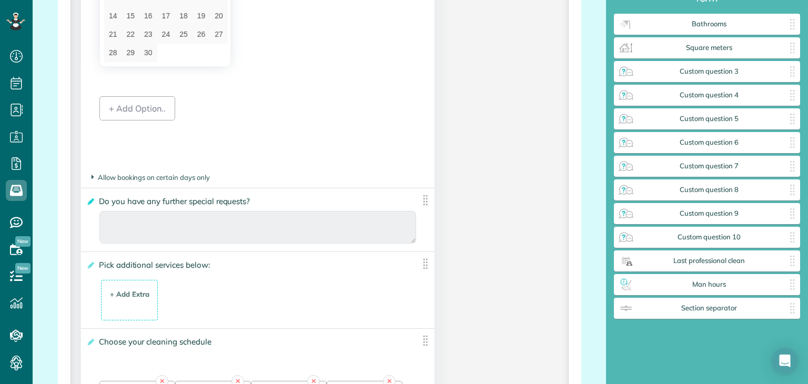
click at [90, 201] on icon at bounding box center [90, 201] width 8 height 7
click at [0, 0] on input "**********" at bounding box center [0, 0] width 0 height 0
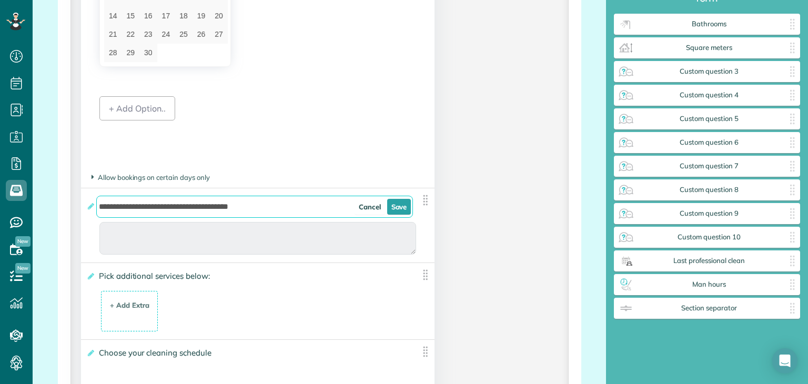
drag, startPoint x: 258, startPoint y: 208, endPoint x: 97, endPoint y: 206, distance: 161.0
click at [97, 206] on input "**********" at bounding box center [254, 207] width 317 height 22
paste input "*"
type input "**********"
click at [394, 206] on link "Save" at bounding box center [399, 207] width 24 height 16
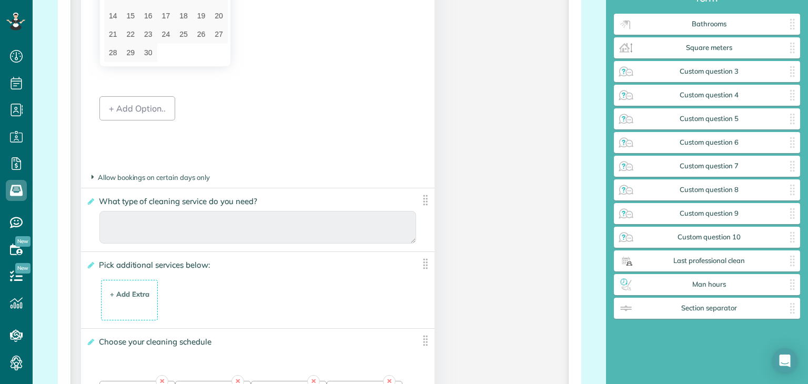
click at [309, 266] on label "**********" at bounding box center [249, 265] width 327 height 11
click at [0, 0] on input "**********" at bounding box center [0, 0] width 0 height 0
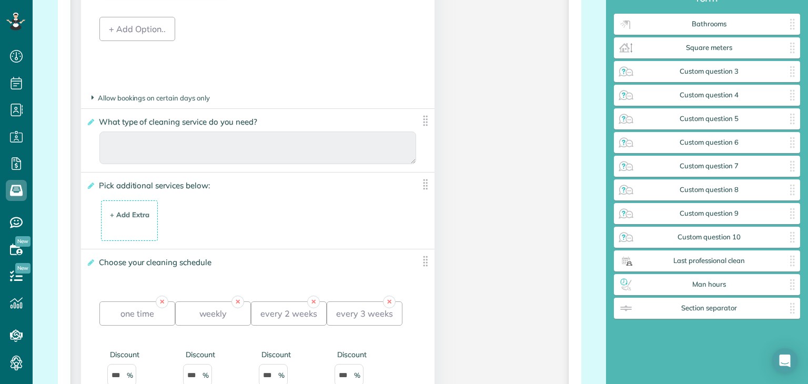
scroll to position [959, 0]
click at [92, 183] on icon at bounding box center [90, 184] width 8 height 7
click at [0, 0] on input "**********" at bounding box center [0, 0] width 0 height 0
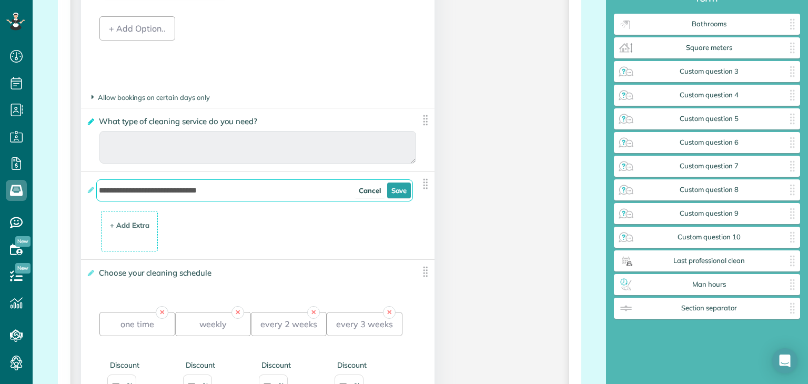
click at [89, 122] on icon at bounding box center [90, 121] width 8 height 7
click at [0, 0] on input "**********" at bounding box center [0, 0] width 0 height 0
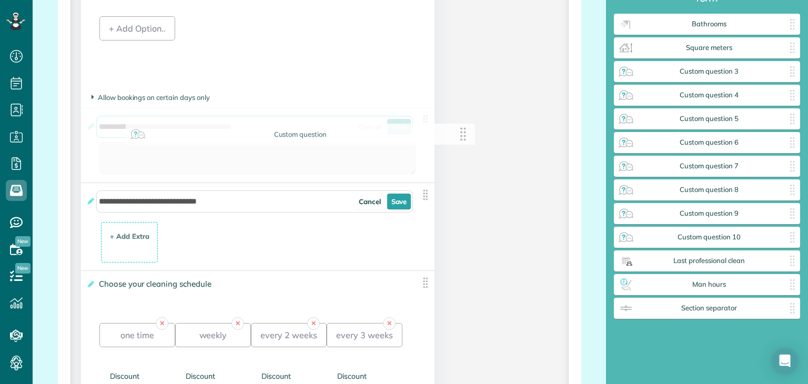
drag, startPoint x: 259, startPoint y: 129, endPoint x: 229, endPoint y: 129, distance: 30.0
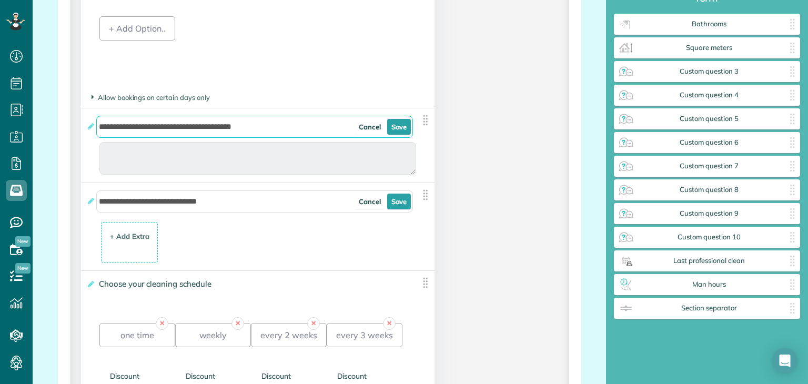
click at [251, 126] on input "**********" at bounding box center [254, 127] width 317 height 22
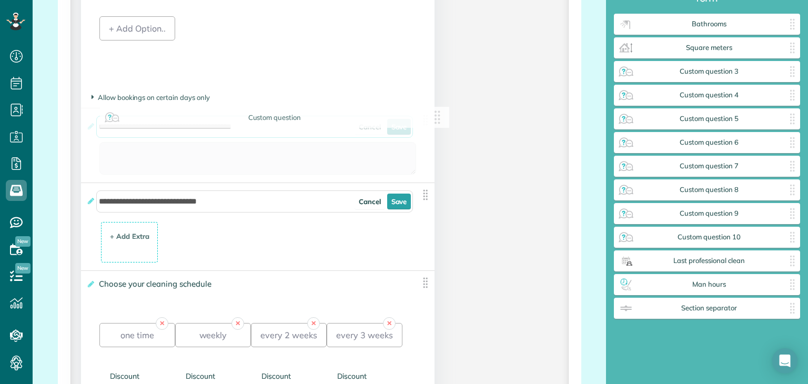
drag, startPoint x: 260, startPoint y: 126, endPoint x: 113, endPoint y: 129, distance: 147.8
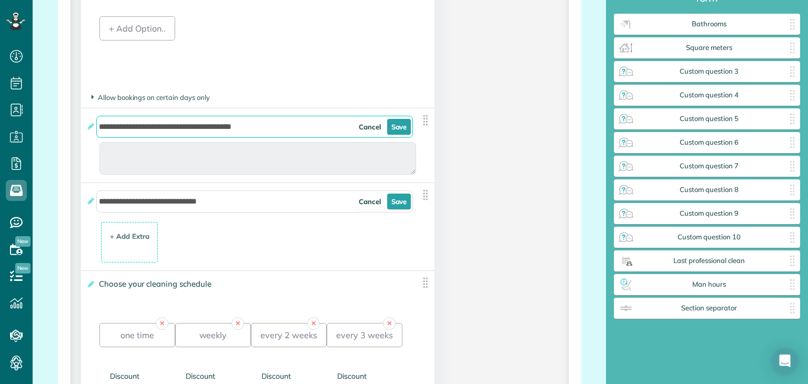
click at [100, 129] on input "**********" at bounding box center [254, 127] width 317 height 22
drag, startPoint x: 100, startPoint y: 129, endPoint x: 252, endPoint y: 128, distance: 152.0
click at [252, 128] on input "**********" at bounding box center [254, 127] width 317 height 22
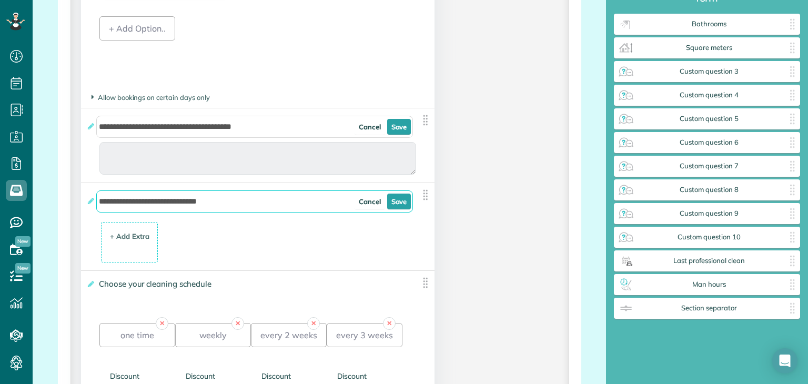
click at [185, 203] on input "**********" at bounding box center [254, 201] width 317 height 22
paste input "**********"
type input "**********"
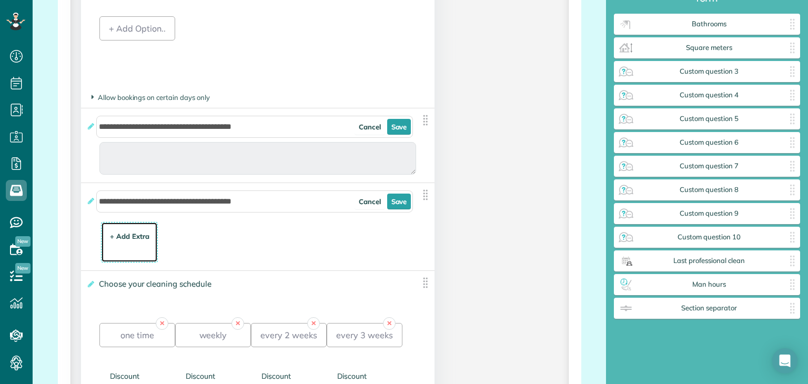
click at [131, 245] on div "+ Add Extra $ 34 . 99" at bounding box center [130, 243] width 46 height 28
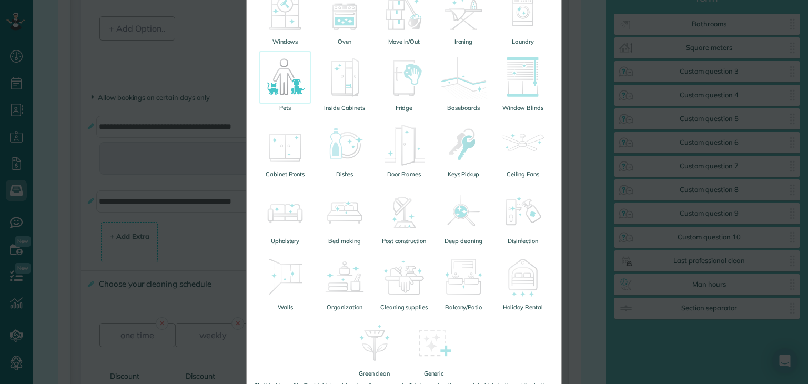
scroll to position [277, 0]
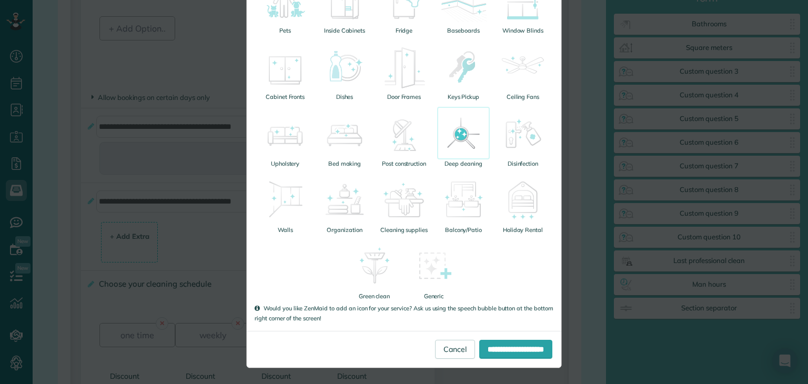
click at [457, 152] on img at bounding box center [463, 133] width 53 height 53
click at [481, 347] on input "**********" at bounding box center [515, 349] width 73 height 19
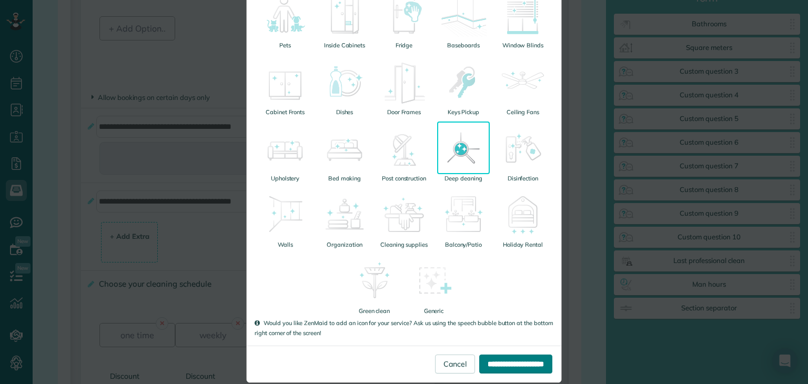
scroll to position [0, 0]
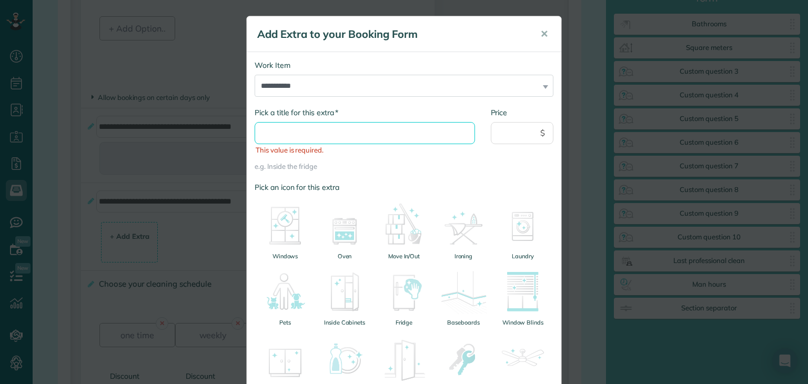
click at [280, 131] on input "* Pick a title for this extra" at bounding box center [365, 133] width 220 height 22
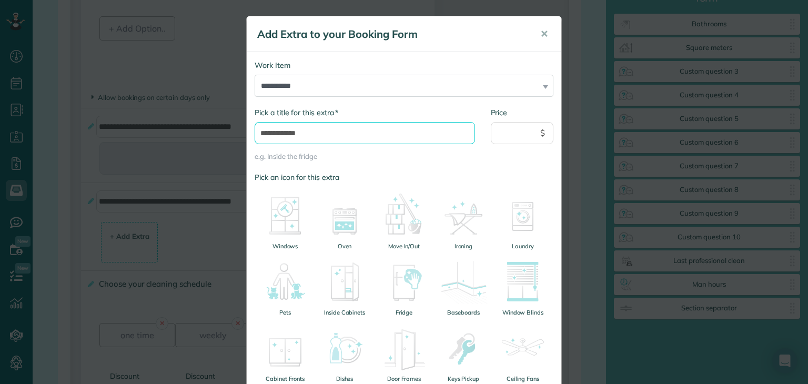
drag, startPoint x: 348, startPoint y: 140, endPoint x: 248, endPoint y: 135, distance: 100.0
click at [248, 135] on div "**********" at bounding box center [365, 139] width 236 height 65
paste input "**********"
type input "**********"
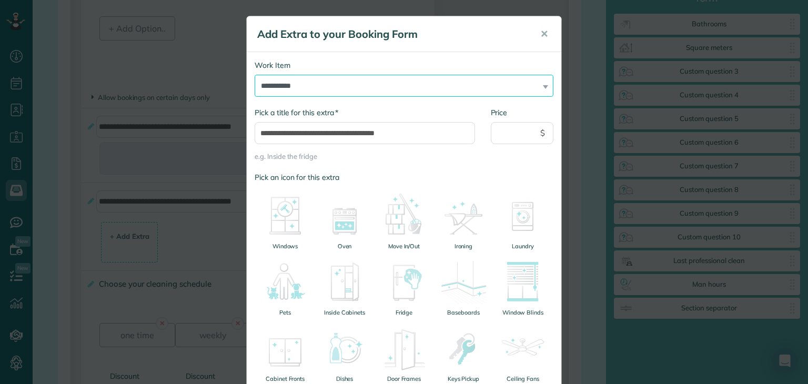
click at [527, 82] on select "**********" at bounding box center [404, 86] width 299 height 22
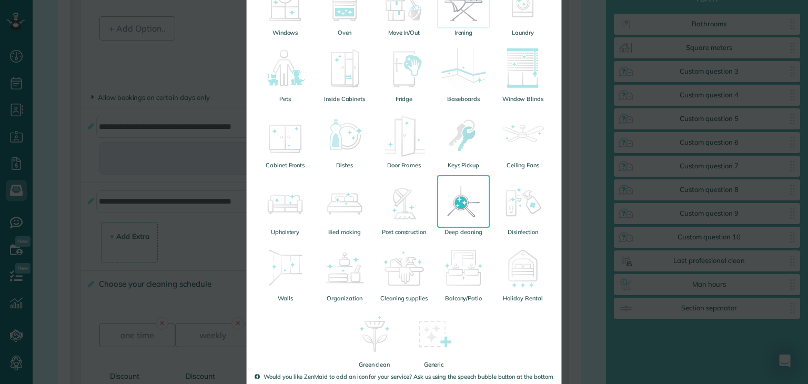
scroll to position [282, 0]
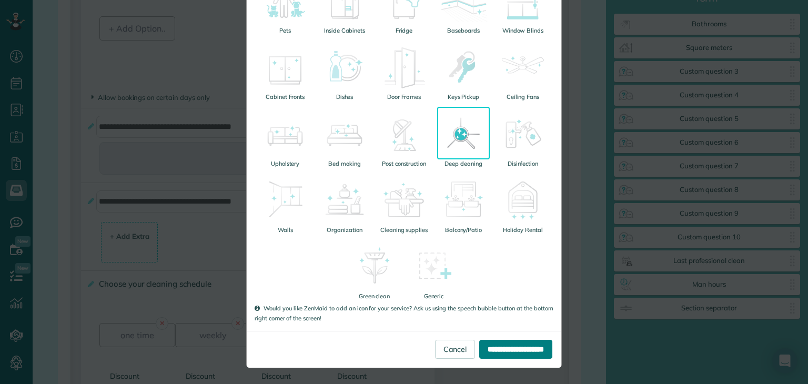
click at [482, 348] on input "**********" at bounding box center [515, 349] width 73 height 19
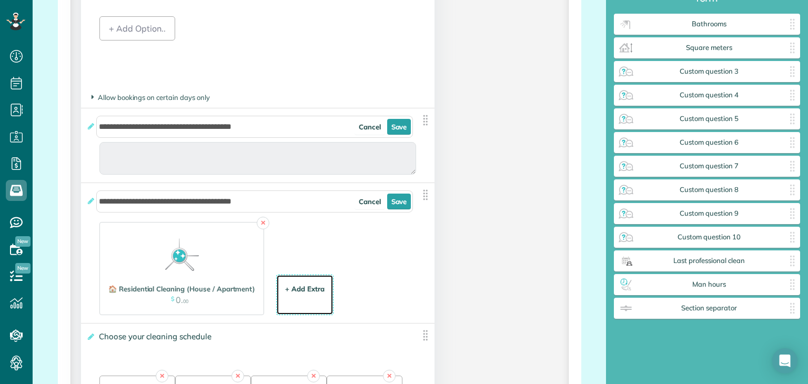
click at [312, 297] on div "+ Add Extra $ 34 . 99" at bounding box center [305, 295] width 46 height 28
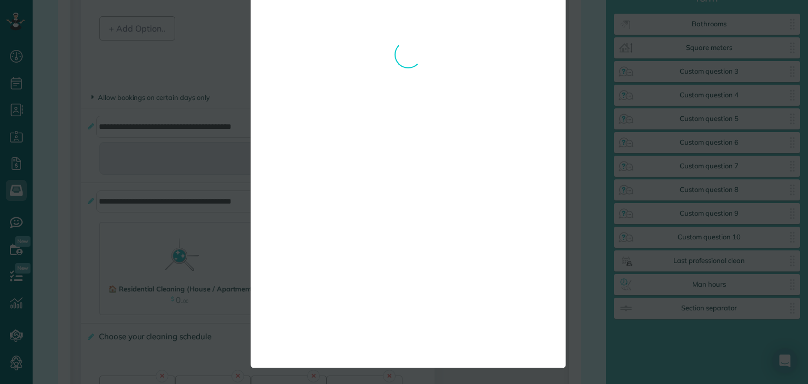
scroll to position [0, 0]
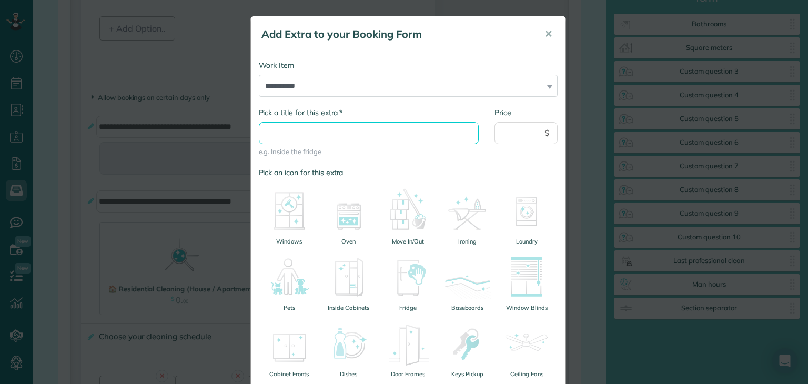
click at [325, 136] on input "* Pick a title for this extra" at bounding box center [369, 133] width 220 height 22
paste input "**********"
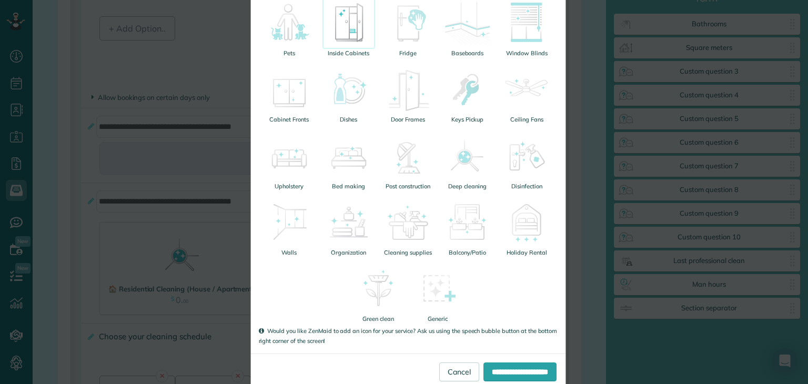
scroll to position [258, 0]
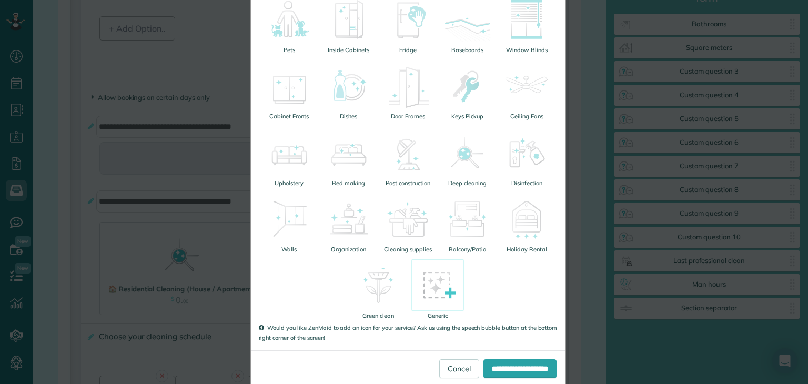
type input "**********"
click at [443, 287] on img at bounding box center [437, 285] width 53 height 53
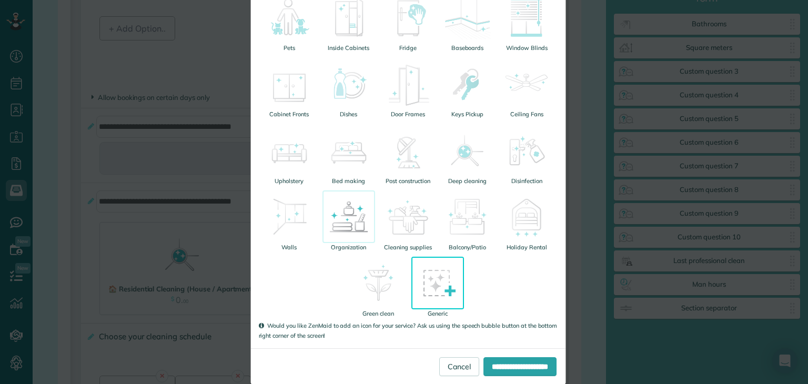
scroll to position [254, 0]
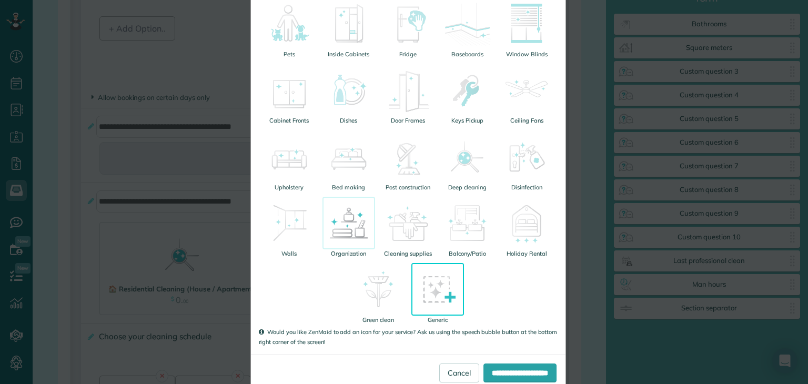
click at [341, 218] on img at bounding box center [348, 223] width 53 height 53
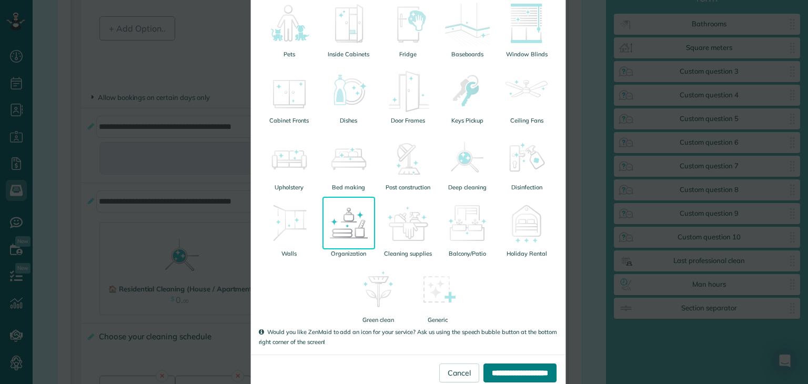
click at [497, 370] on input "**********" at bounding box center [519, 372] width 73 height 19
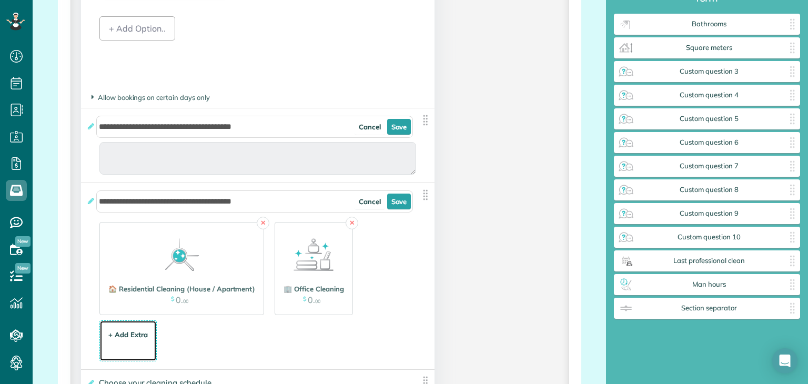
click at [138, 329] on div "+ Add Extra $ 34 . 99" at bounding box center [128, 341] width 46 height 28
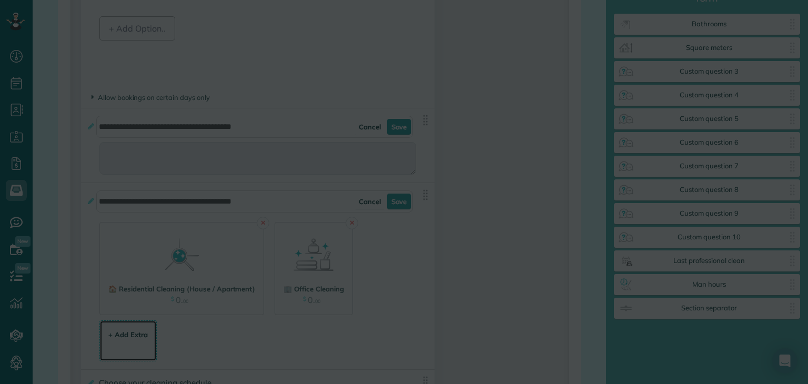
scroll to position [0, 0]
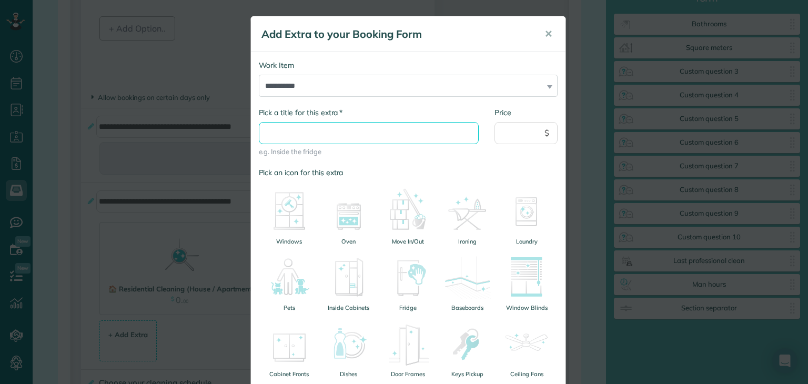
click at [320, 136] on input "* Pick a title for this extra" at bounding box center [369, 133] width 220 height 22
paste input "**********"
drag, startPoint x: 341, startPoint y: 133, endPoint x: 375, endPoint y: 134, distance: 33.2
click at [375, 134] on input "**********" at bounding box center [369, 133] width 220 height 22
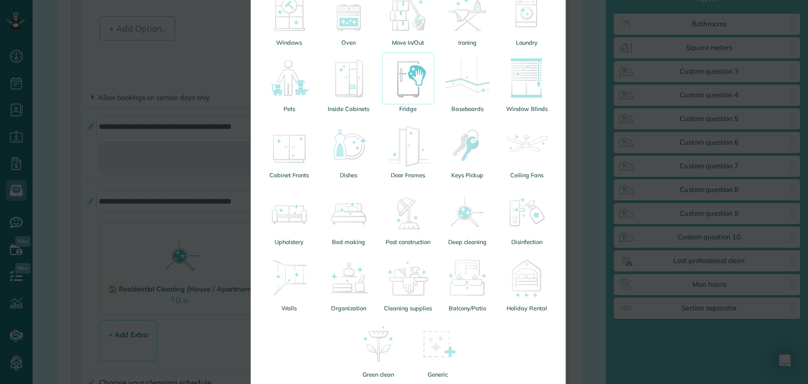
scroll to position [206, 0]
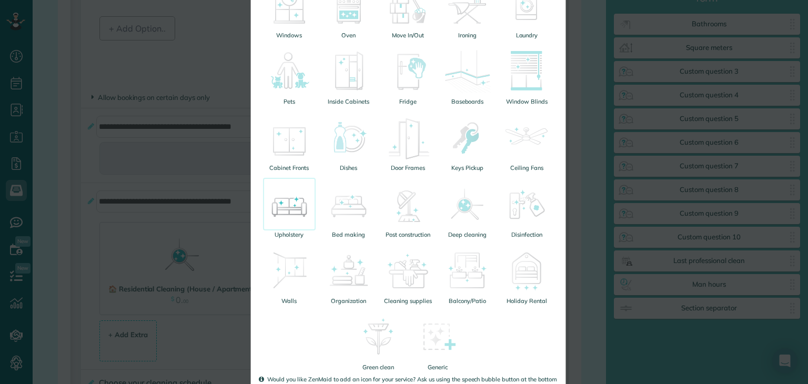
type input "**********"
click at [292, 204] on img at bounding box center [289, 204] width 53 height 53
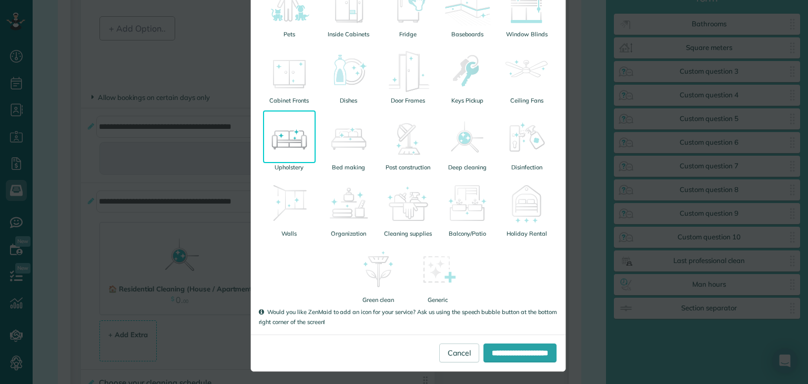
scroll to position [277, 0]
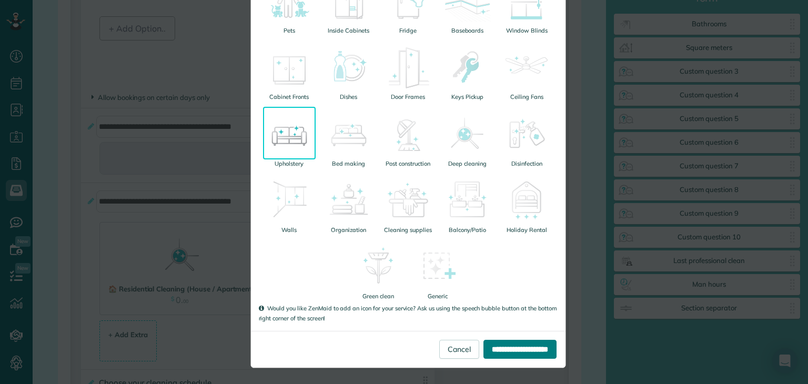
click at [503, 346] on input "**********" at bounding box center [519, 349] width 73 height 19
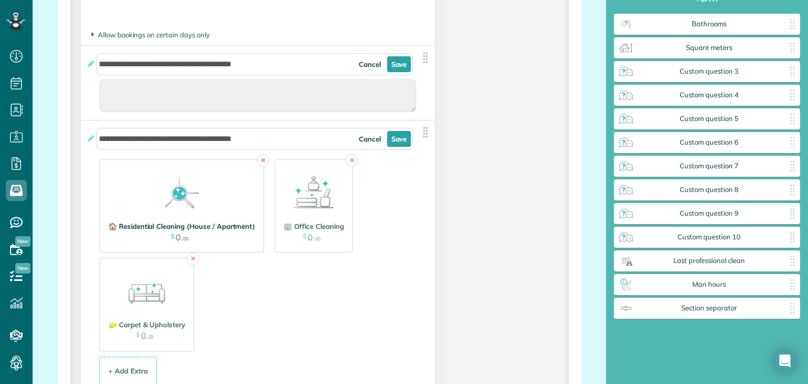
scroll to position [1038, 0]
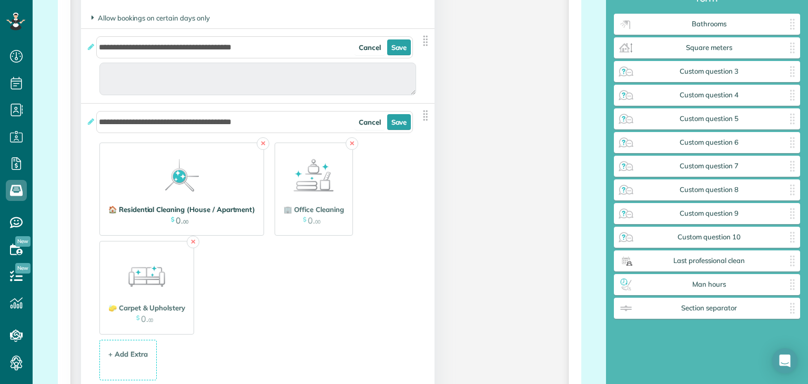
click at [182, 209] on div "🏠 Residential Cleaning (House / Apartment)" at bounding box center [181, 210] width 147 height 10
click at [173, 177] on img at bounding box center [182, 175] width 53 height 53
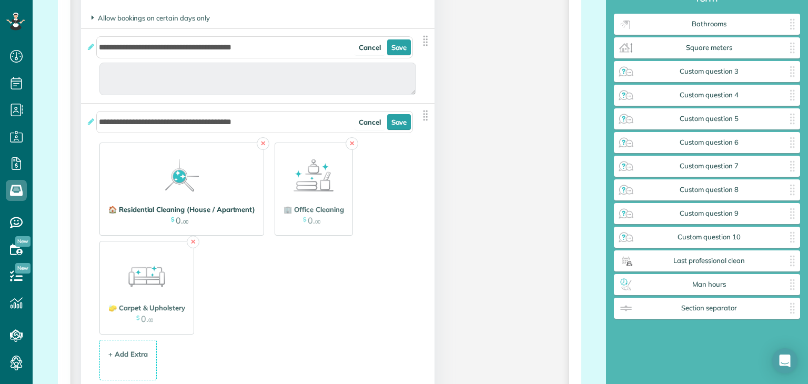
click at [173, 177] on img at bounding box center [182, 175] width 53 height 53
click at [207, 200] on img at bounding box center [182, 175] width 53 height 53
click at [261, 146] on link "✕" at bounding box center [263, 143] width 13 height 13
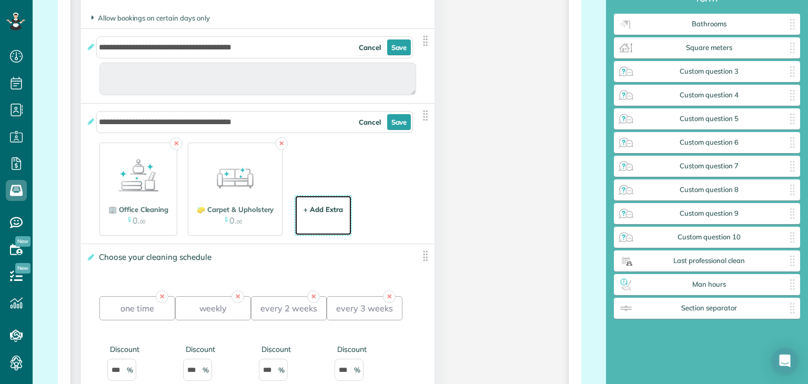
click at [307, 211] on div "+ Add Extra" at bounding box center [322, 210] width 39 height 10
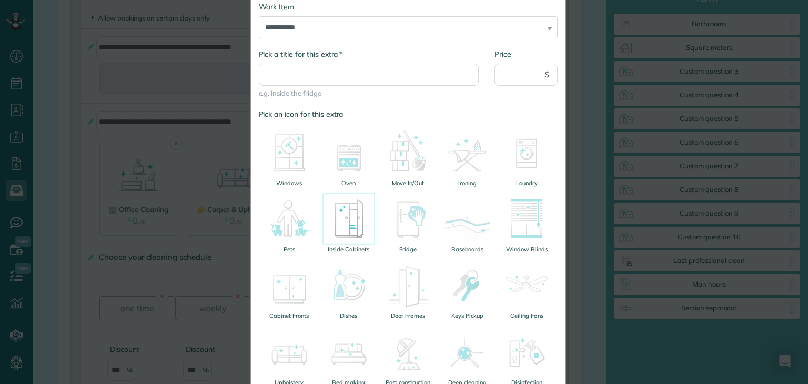
scroll to position [59, 0]
click at [312, 72] on input "* Pick a title for this extra" at bounding box center [369, 74] width 220 height 22
paste input "**********"
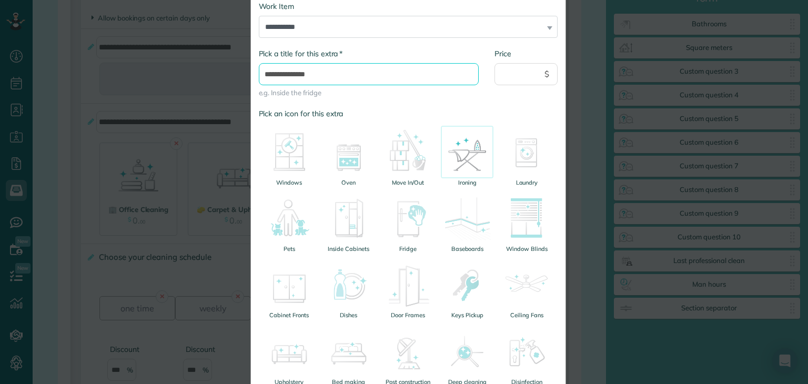
paste input "**********"
click at [344, 72] on input "**********" at bounding box center [369, 74] width 220 height 22
click at [339, 74] on input "**********" at bounding box center [369, 74] width 220 height 22
click at [336, 74] on input "**********" at bounding box center [369, 74] width 220 height 22
type input "**********"
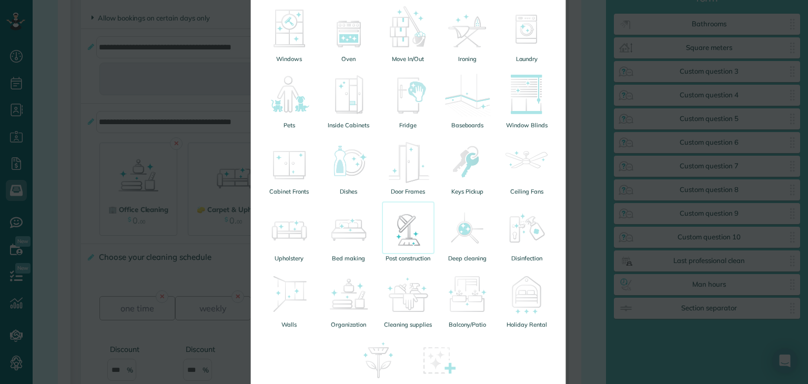
scroll to position [183, 0]
click at [518, 232] on img at bounding box center [526, 227] width 53 height 53
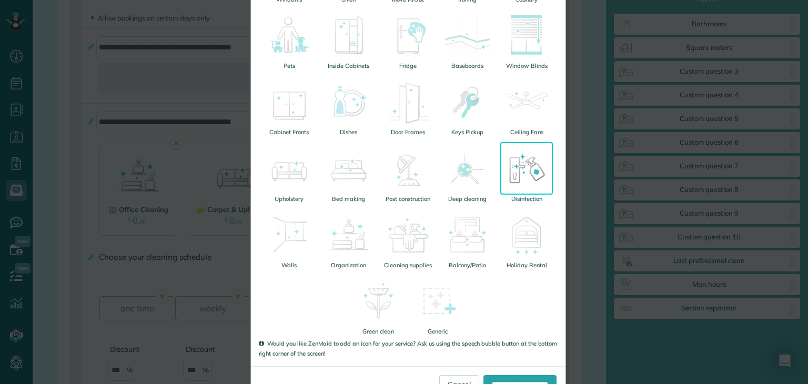
scroll to position [277, 0]
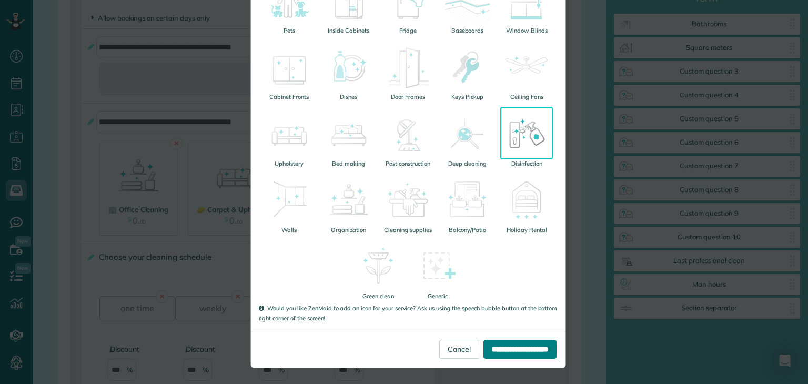
click at [507, 354] on input "**********" at bounding box center [519, 349] width 73 height 19
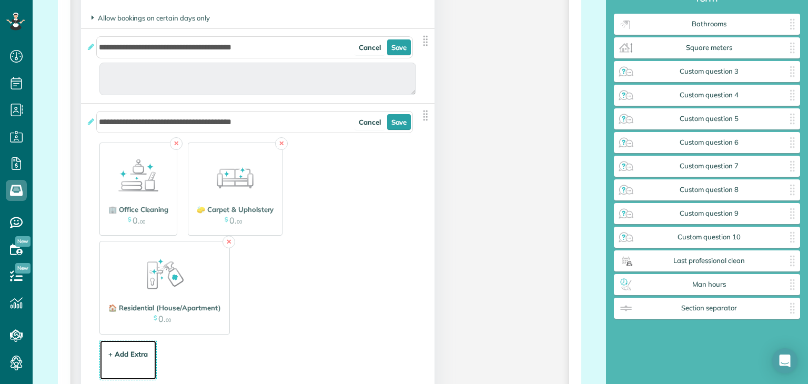
click at [125, 355] on div "+ Add Extra" at bounding box center [127, 354] width 39 height 10
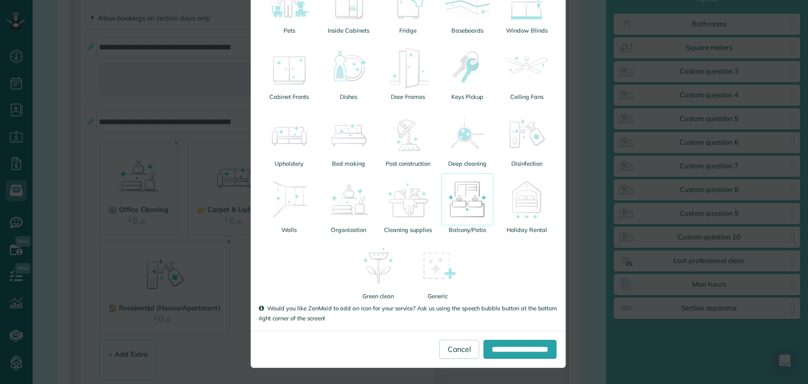
click at [467, 210] on img at bounding box center [467, 199] width 53 height 53
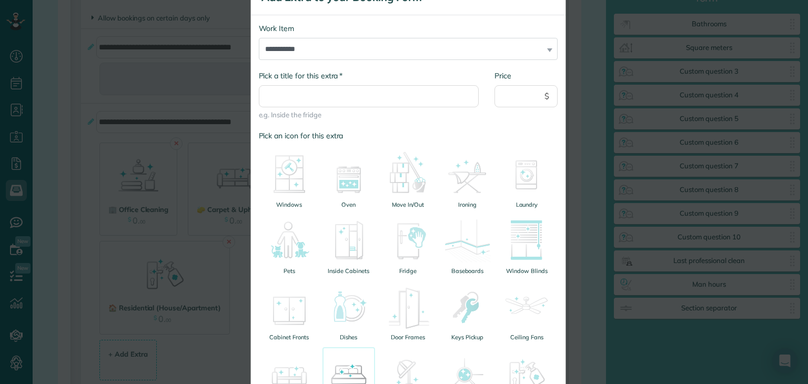
scroll to position [0, 0]
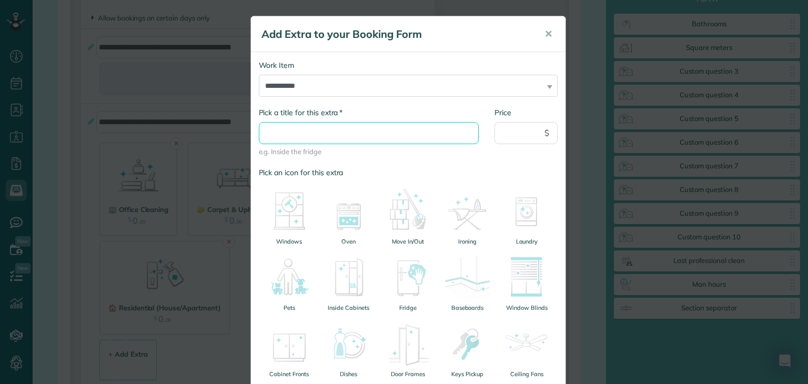
click at [318, 127] on input "* Pick a title for this extra" at bounding box center [369, 133] width 220 height 22
paste input "**********"
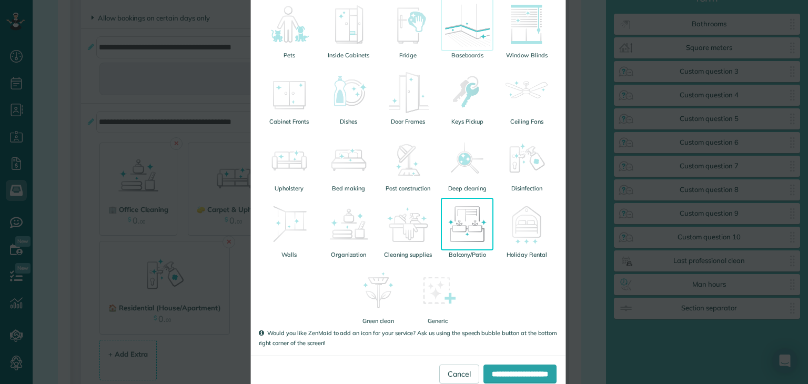
scroll to position [277, 0]
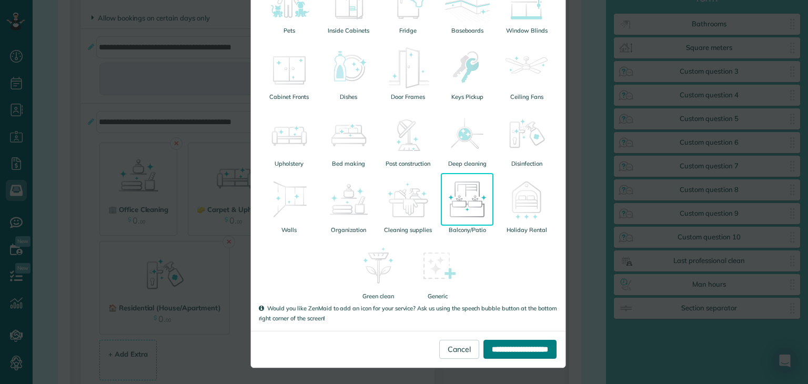
type input "**********"
click at [495, 347] on input "**********" at bounding box center [519, 349] width 73 height 19
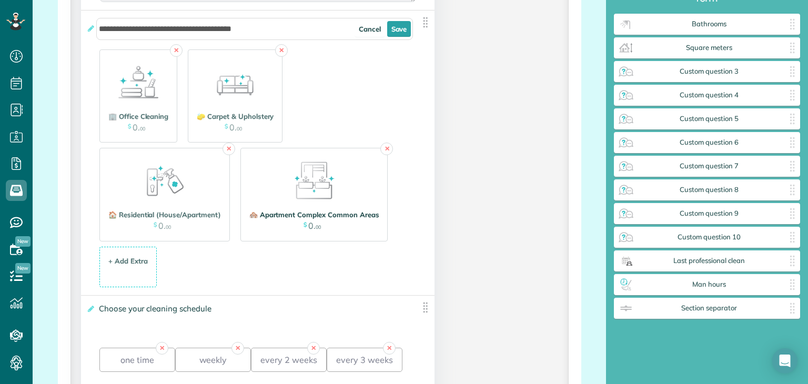
scroll to position [1133, 0]
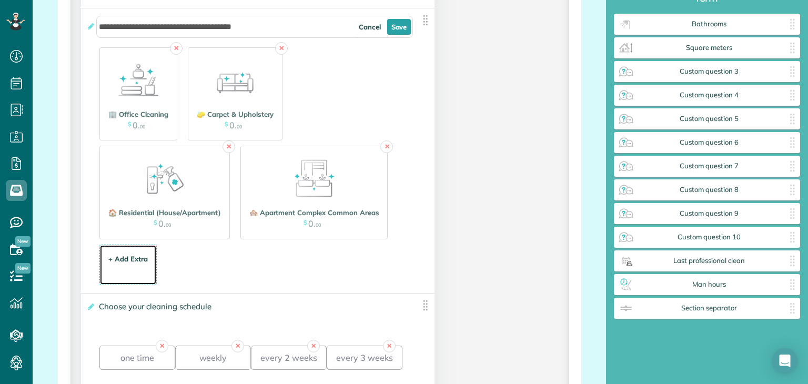
click at [138, 251] on div "+ Add Extra $ 34 . 99" at bounding box center [128, 265] width 46 height 28
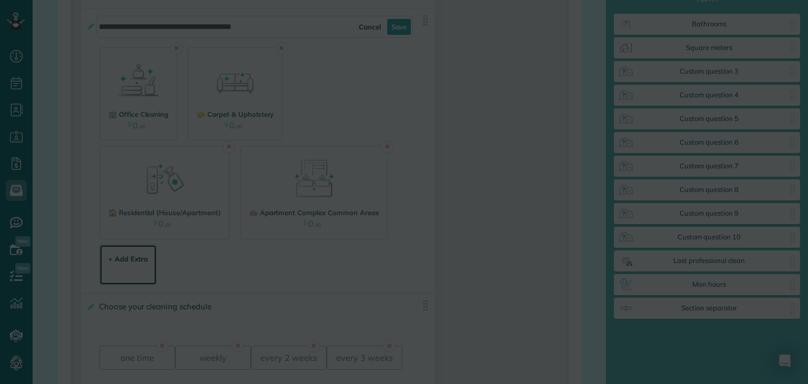
scroll to position [0, 0]
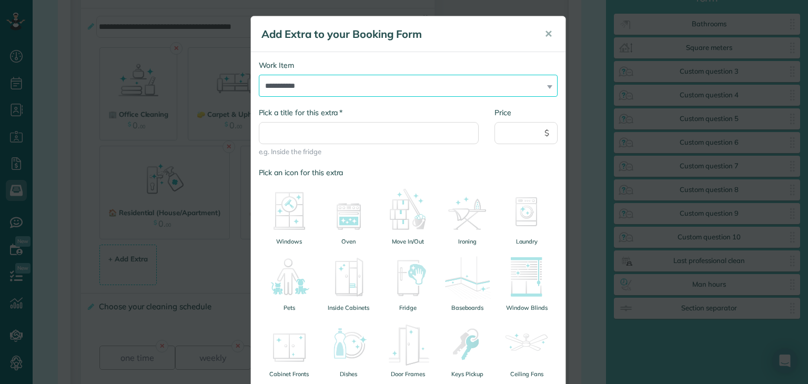
click at [311, 90] on select "**********" at bounding box center [408, 86] width 299 height 22
click at [259, 75] on select "**********" at bounding box center [408, 86] width 299 height 22
click at [297, 86] on select "**********" at bounding box center [408, 86] width 299 height 22
click at [93, 199] on div "**********" at bounding box center [404, 192] width 808 height 384
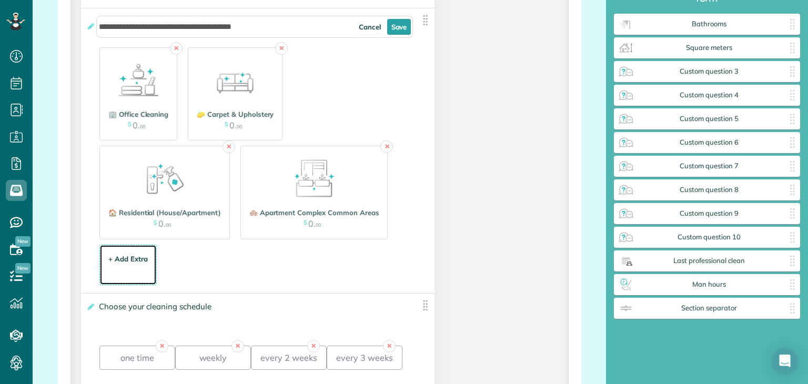
click at [122, 257] on div "+ Add Extra" at bounding box center [127, 259] width 39 height 10
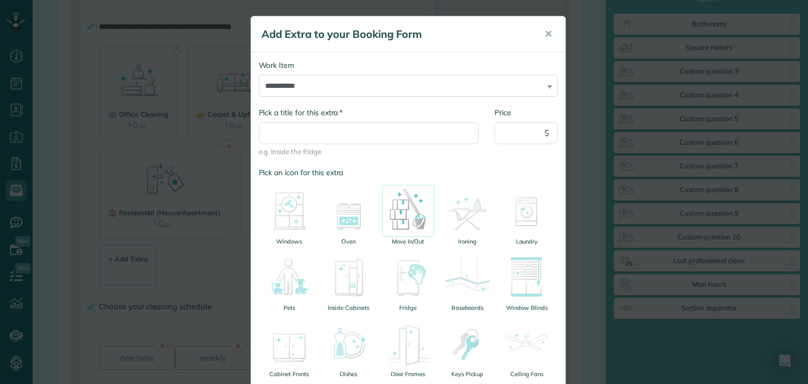
click at [402, 227] on img at bounding box center [408, 211] width 53 height 53
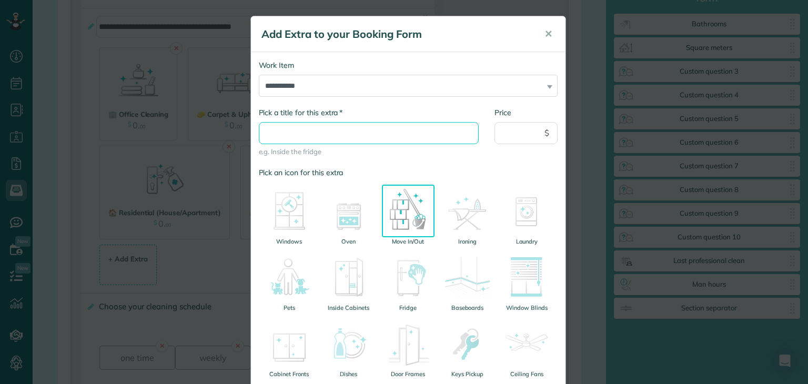
click at [290, 129] on input "* Pick a title for this extra" at bounding box center [369, 133] width 220 height 22
paste input "**********"
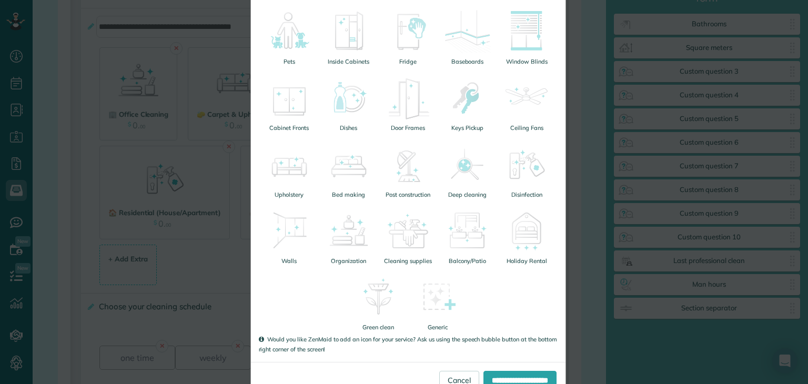
scroll to position [277, 0]
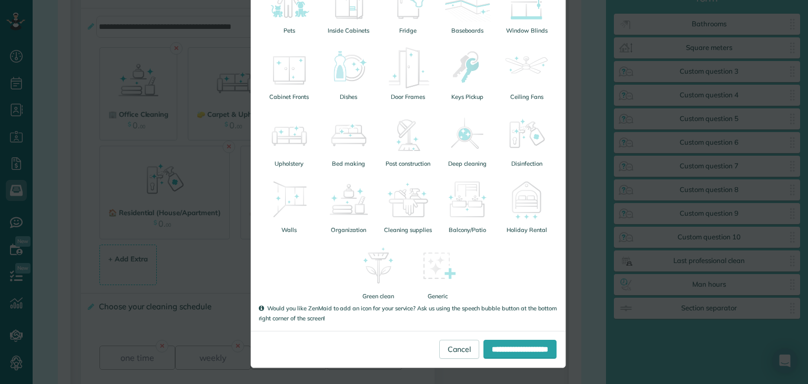
type input "**********"
click at [488, 359] on div "**********" at bounding box center [408, 349] width 315 height 37
click at [488, 347] on input "**********" at bounding box center [519, 349] width 73 height 19
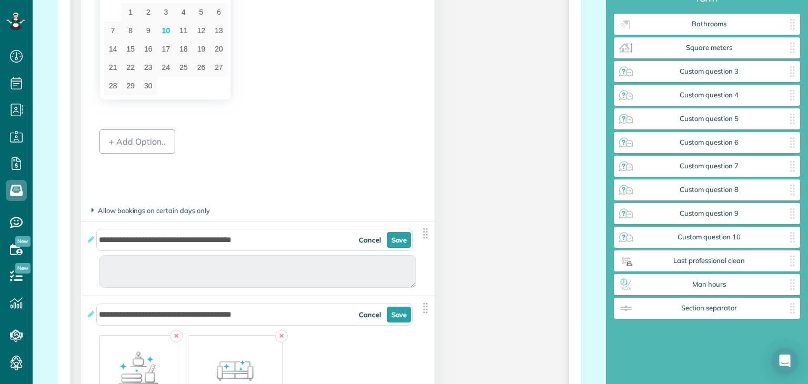
scroll to position [844, 0]
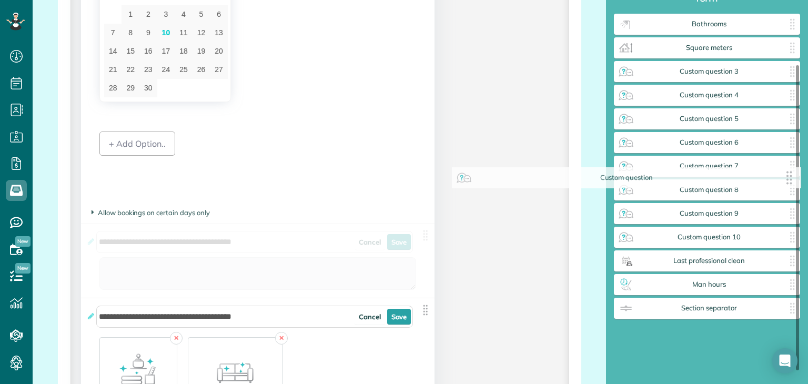
drag, startPoint x: 422, startPoint y: 234, endPoint x: 797, endPoint y: 176, distance: 380.0
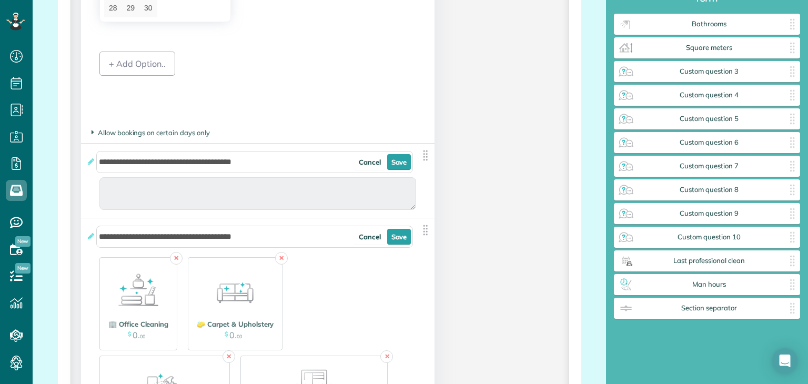
scroll to position [926, 0]
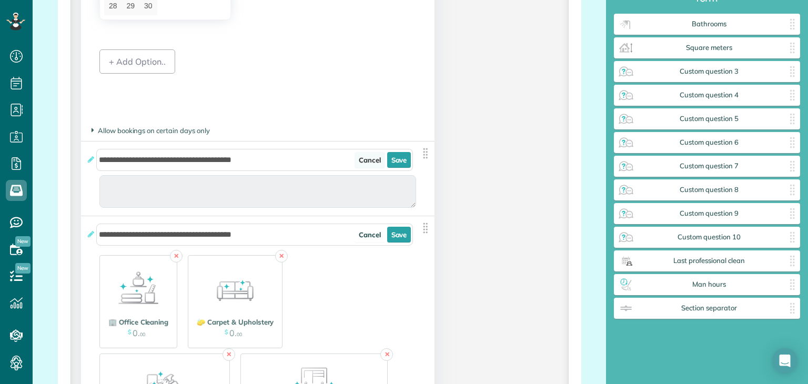
click at [360, 160] on link "Cancel" at bounding box center [370, 160] width 31 height 16
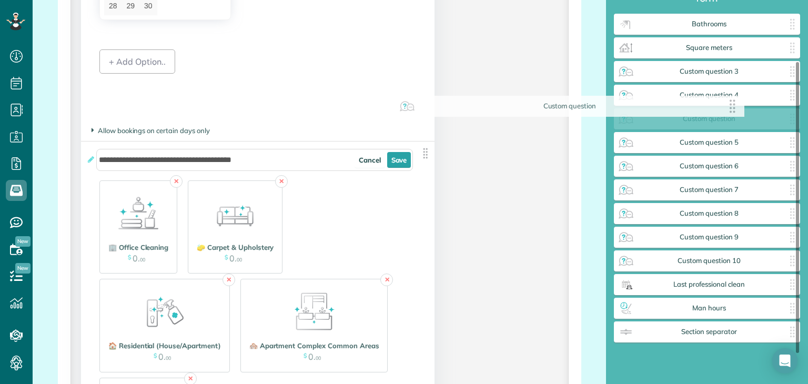
drag, startPoint x: 421, startPoint y: 153, endPoint x: 743, endPoint y: 106, distance: 325.8
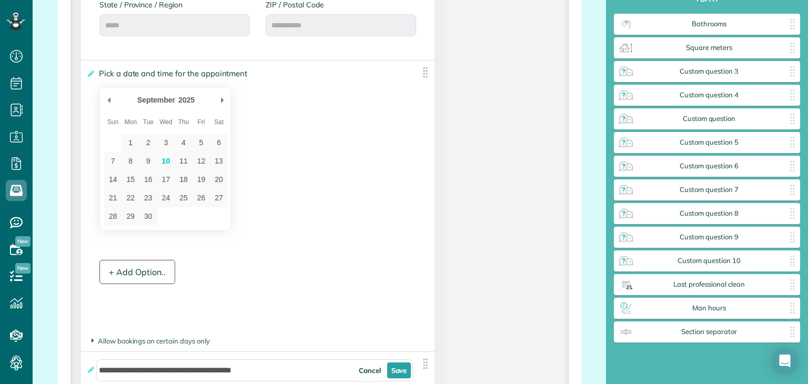
scroll to position [715, 0]
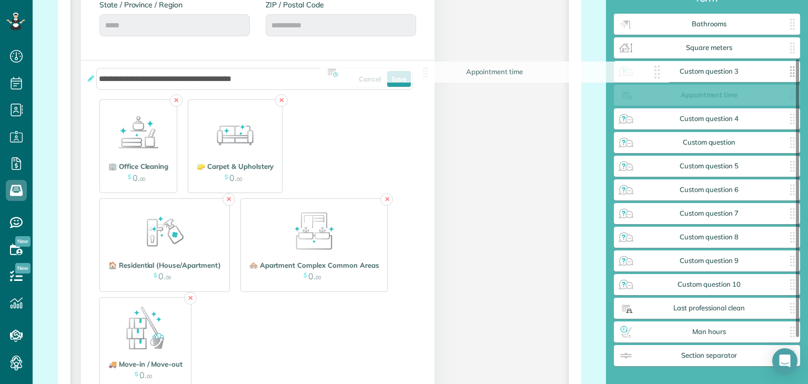
drag, startPoint x: 421, startPoint y: 74, endPoint x: 692, endPoint y: 75, distance: 271.4
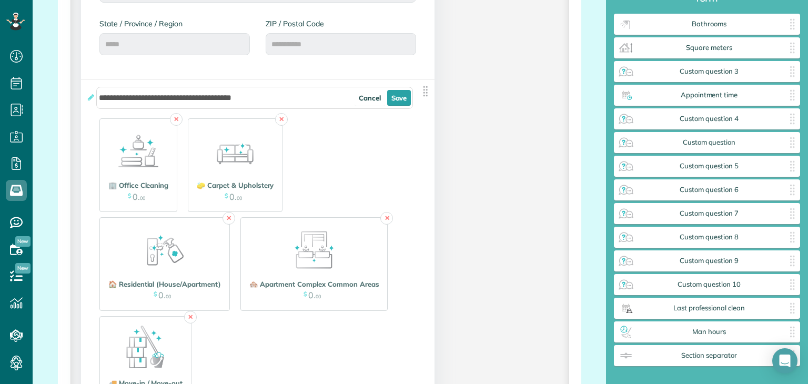
scroll to position [696, 0]
click at [122, 160] on img at bounding box center [138, 151] width 53 height 53
drag, startPoint x: 163, startPoint y: 163, endPoint x: 375, endPoint y: 163, distance: 212.0
click at [375, 163] on div "✕ 🏢 Office Cleaning $ 0 . 00 ✕ 🧽 Carpet & Upholstery $ 0 . 00 ✕ 🏠 Residential (…" at bounding box center [257, 261] width 317 height 296
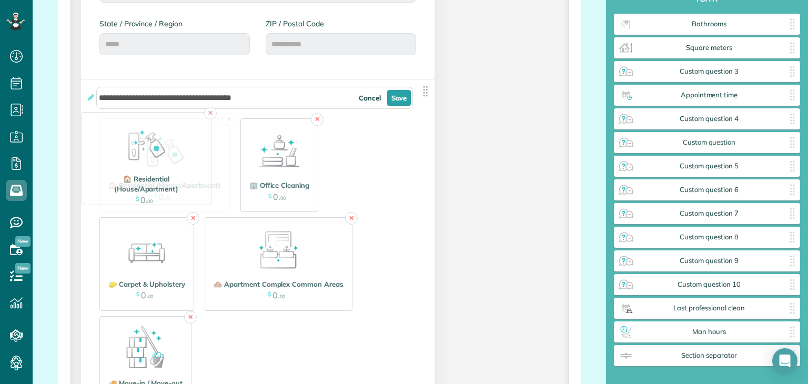
drag, startPoint x: 154, startPoint y: 255, endPoint x: 136, endPoint y: 143, distance: 112.9
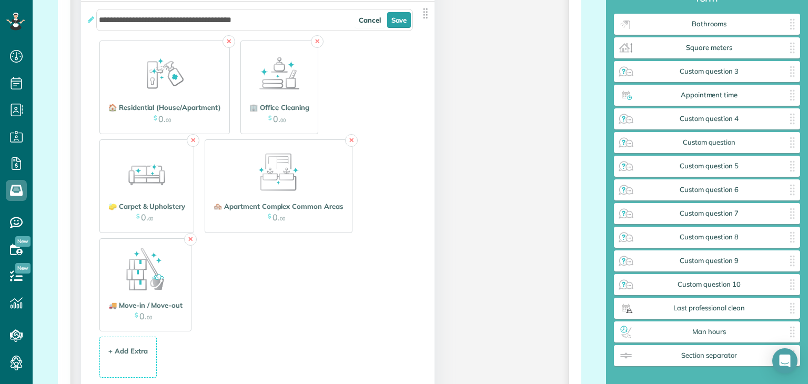
scroll to position [776, 0]
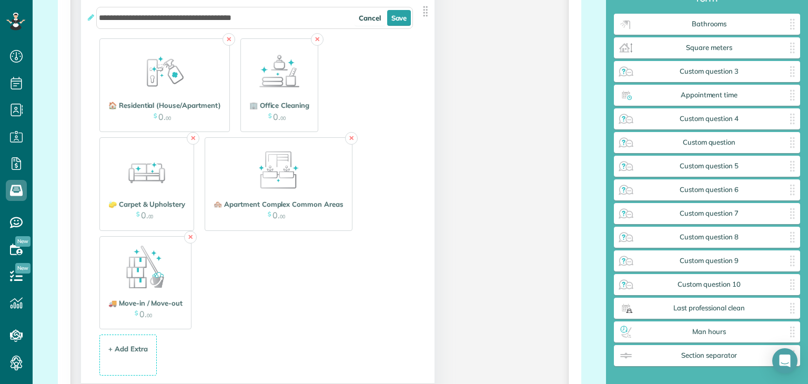
drag, startPoint x: 248, startPoint y: 294, endPoint x: 201, endPoint y: 296, distance: 46.9
click at [201, 296] on div "✕ 🏠 Residential (House/Apartment) $ 0 . 00 ✕ 🏢 Office Cleaning $ 0 . 00 ✕ 🧽 Car…" at bounding box center [257, 181] width 317 height 296
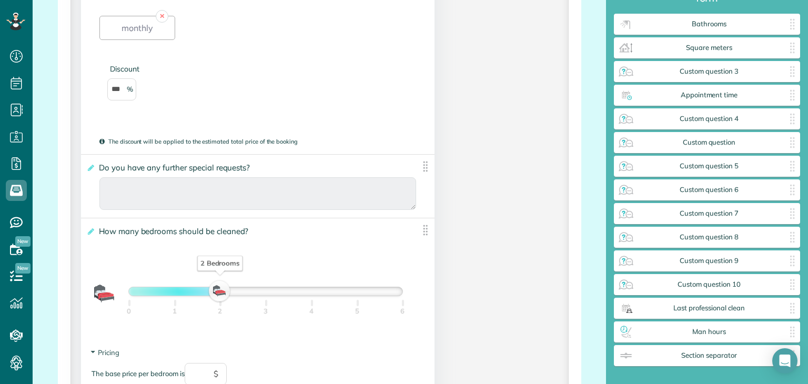
scroll to position [1279, 0]
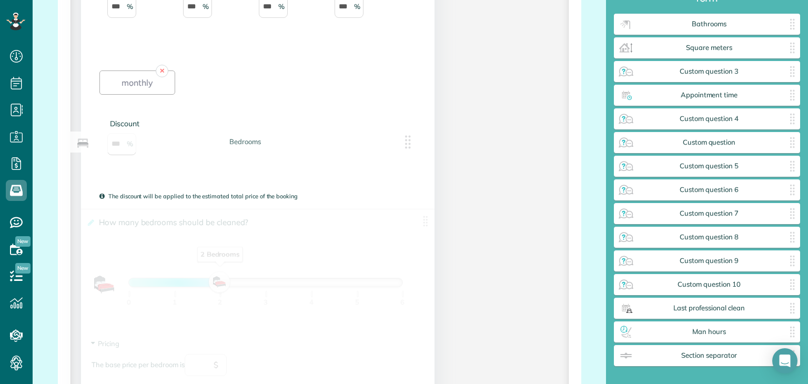
drag, startPoint x: 359, startPoint y: 287, endPoint x: 352, endPoint y: 55, distance: 232.6
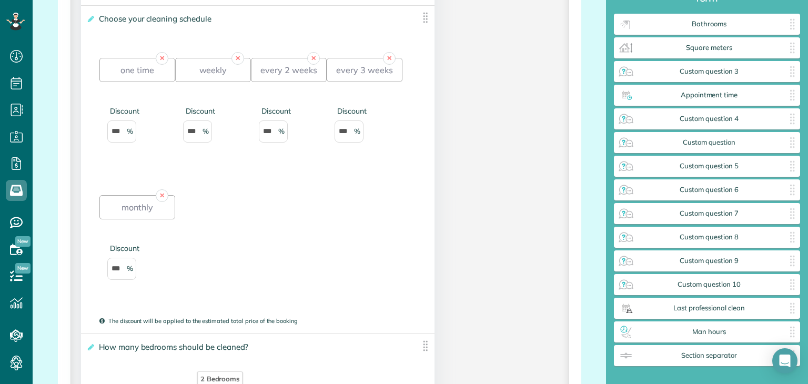
scroll to position [1121, 0]
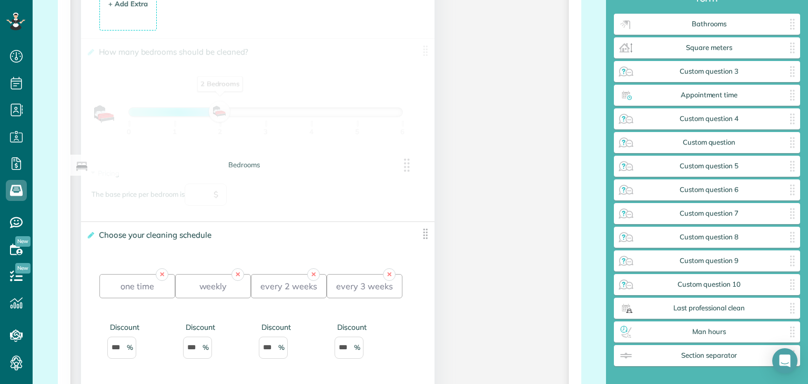
drag, startPoint x: 286, startPoint y: 373, endPoint x: 273, endPoint y: 99, distance: 274.3
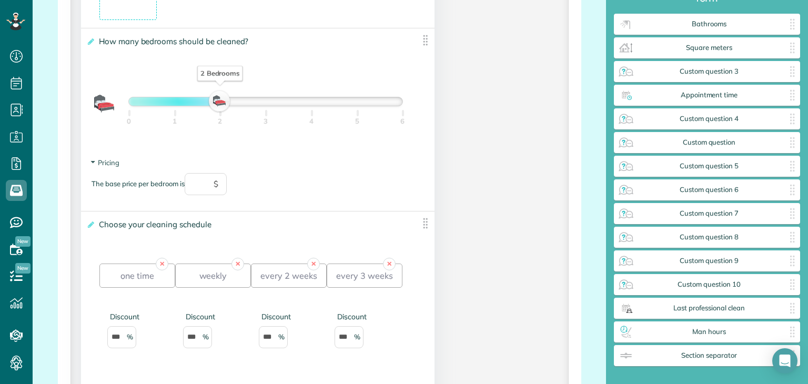
scroll to position [1132, 0]
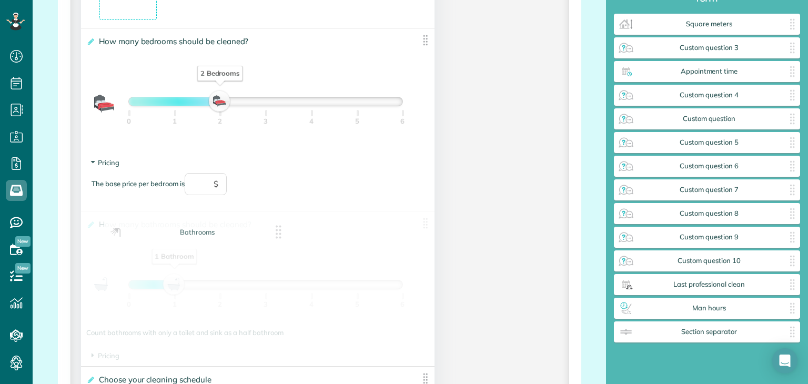
drag, startPoint x: 672, startPoint y: 24, endPoint x: 145, endPoint y: 234, distance: 567.5
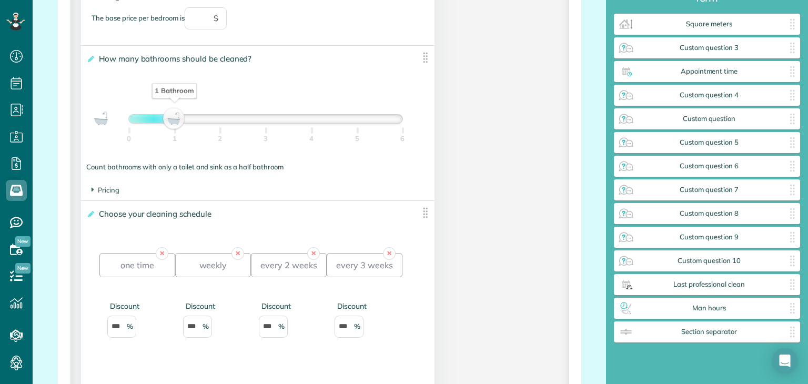
scroll to position [1300, 0]
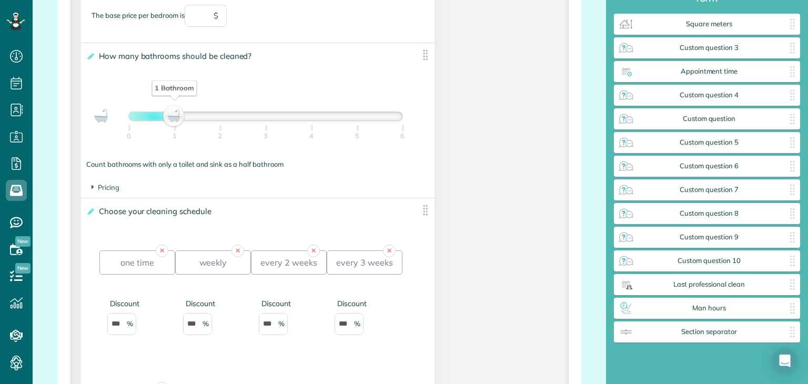
drag, startPoint x: 170, startPoint y: 181, endPoint x: 261, endPoint y: 226, distance: 101.4
click at [261, 226] on div "Name ✕ Required? Name First Name Last Name First Name / Last Name Last Name / F…" at bounding box center [257, 93] width 353 height 2089
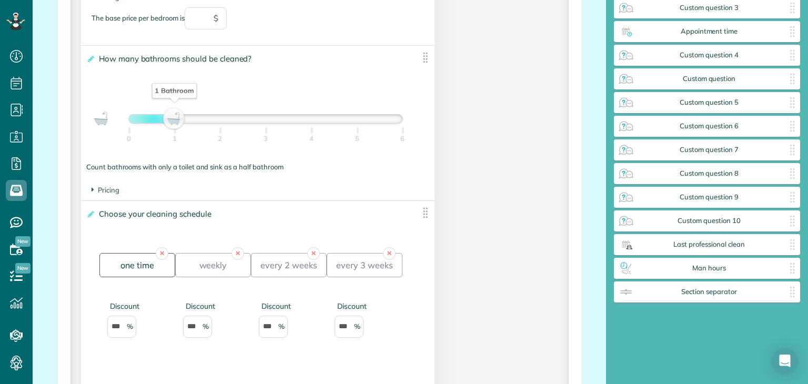
scroll to position [1296, 0]
click at [130, 272] on div "one time" at bounding box center [137, 267] width 76 height 24
click at [129, 264] on div "one time" at bounding box center [137, 267] width 76 height 24
click at [90, 215] on icon at bounding box center [90, 215] width 8 height 7
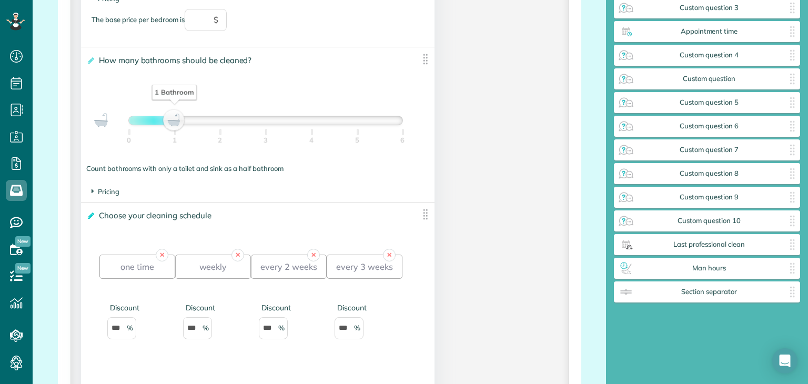
click at [0, 0] on input "**********" at bounding box center [0, 0] width 0 height 0
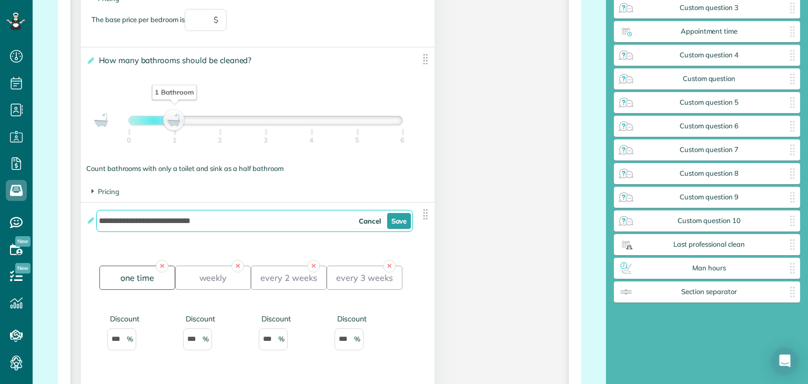
click at [141, 281] on div "one time" at bounding box center [137, 278] width 76 height 24
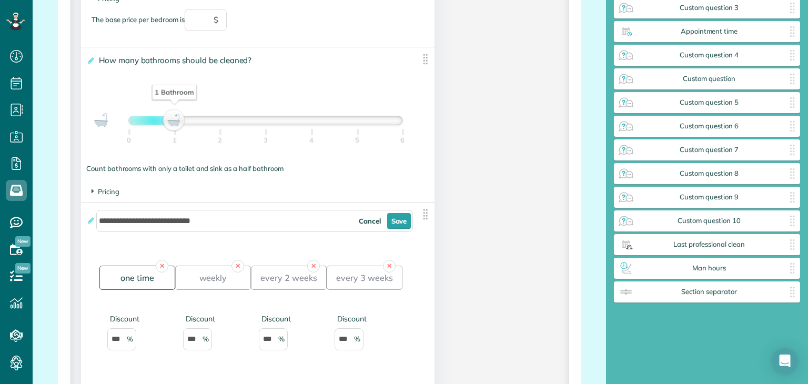
click at [126, 279] on div "one time" at bounding box center [137, 278] width 76 height 24
click at [163, 266] on link "✕" at bounding box center [162, 266] width 13 height 13
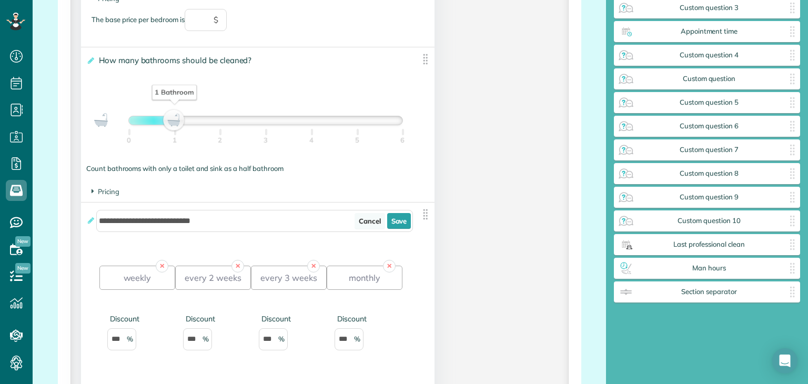
click at [366, 221] on link "Cancel" at bounding box center [370, 221] width 31 height 16
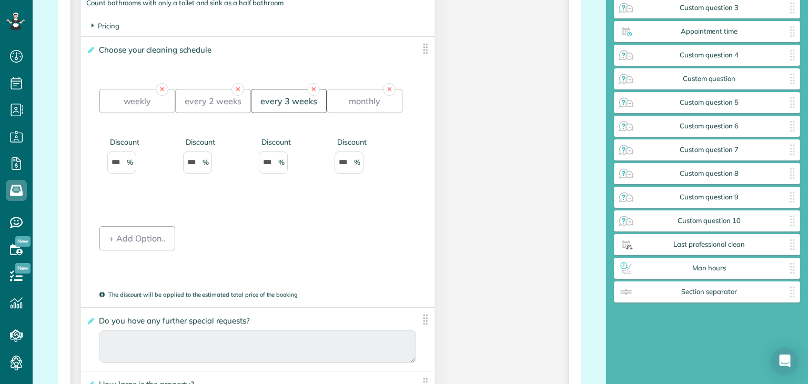
scroll to position [1463, 0]
click at [125, 235] on div "+ Add Option.." at bounding box center [137, 237] width 76 height 24
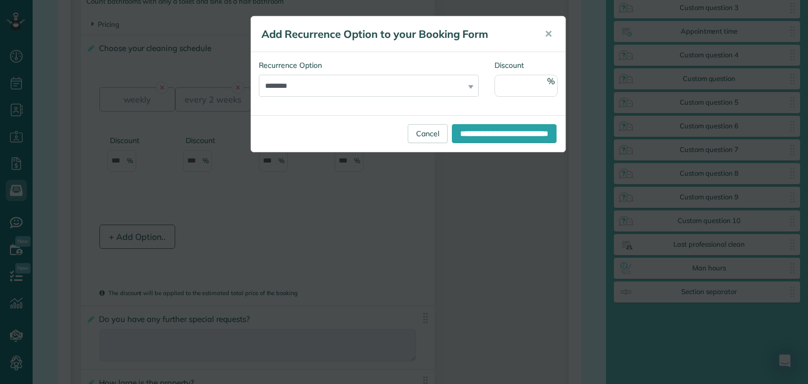
scroll to position [0, 0]
click at [427, 84] on select "********" at bounding box center [369, 86] width 220 height 22
click at [259, 75] on select "********" at bounding box center [369, 86] width 220 height 22
click at [452, 140] on input "**********" at bounding box center [504, 133] width 105 height 19
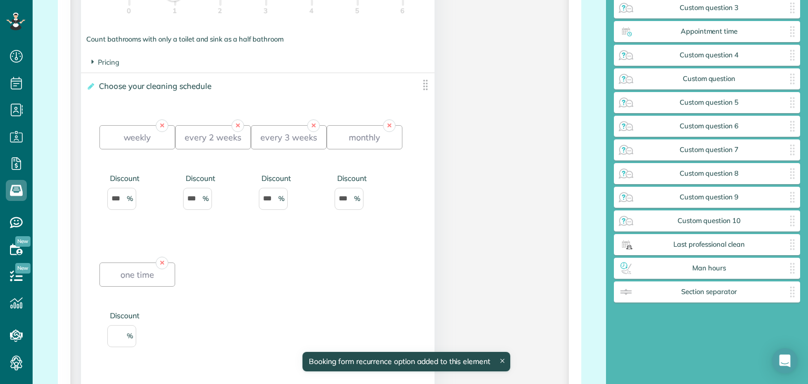
scroll to position [1421, 0]
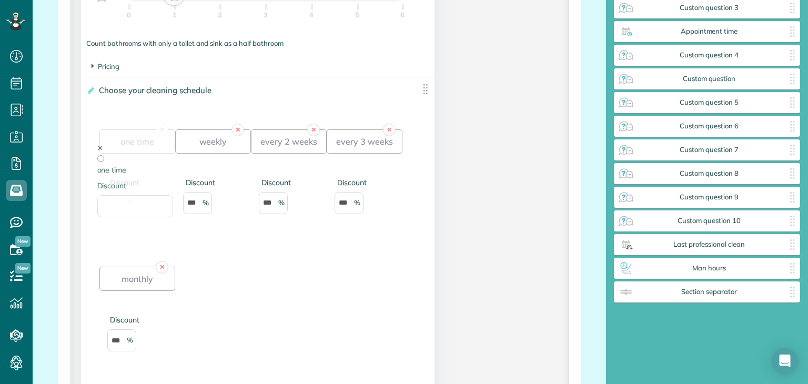
drag, startPoint x: 128, startPoint y: 272, endPoint x: 129, endPoint y: 131, distance: 141.0
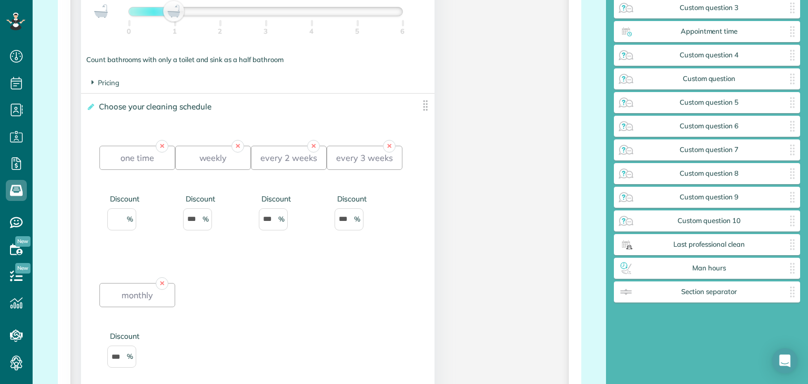
scroll to position [1405, 0]
click at [387, 145] on link "✕" at bounding box center [389, 145] width 13 height 13
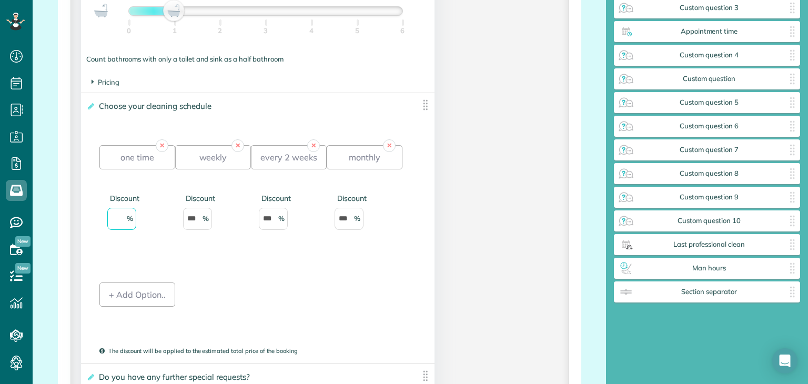
click at [118, 217] on input "Discount" at bounding box center [121, 219] width 29 height 22
type input "***"
click at [180, 253] on div "✕ one time Discount *** ✕ weekly Discount *** ✕ every 2 weeks Discount *** ✕ mo…" at bounding box center [257, 236] width 317 height 217
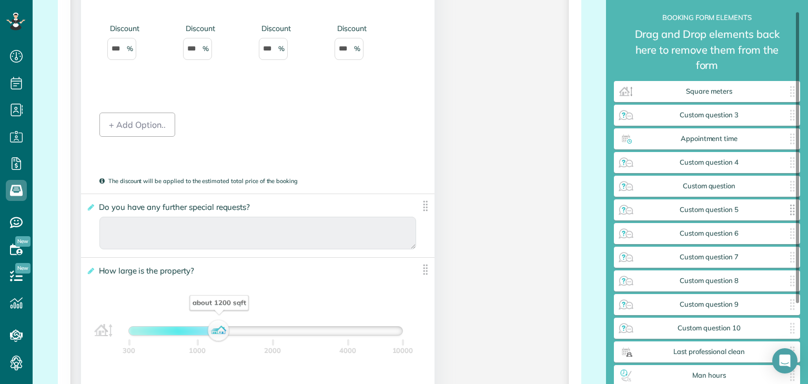
scroll to position [15, 0]
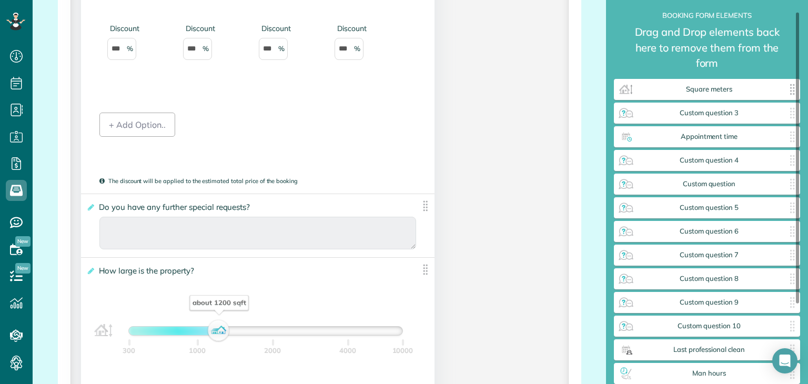
click at [650, 89] on span "Square meters" at bounding box center [708, 89] width 149 height 8
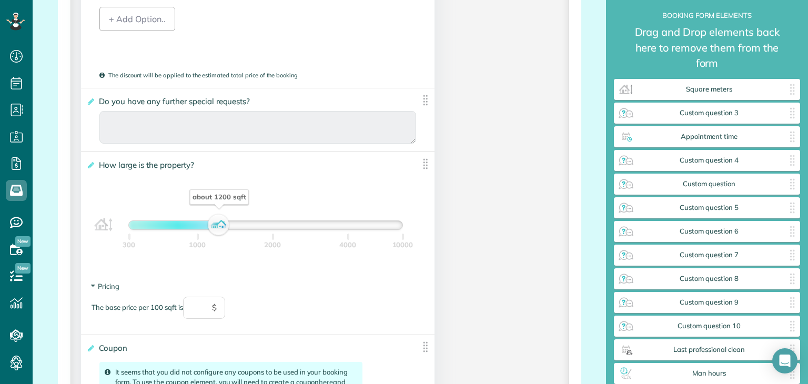
scroll to position [1681, 0]
click at [92, 166] on icon at bounding box center [90, 164] width 8 height 7
click at [0, 0] on input "**********" at bounding box center [0, 0] width 0 height 0
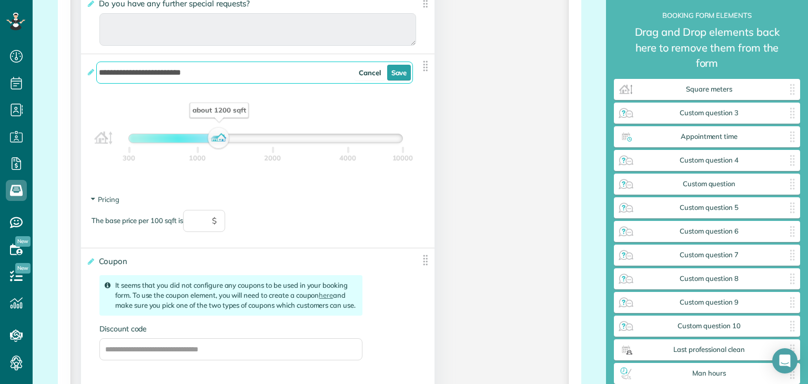
scroll to position [1782, 0]
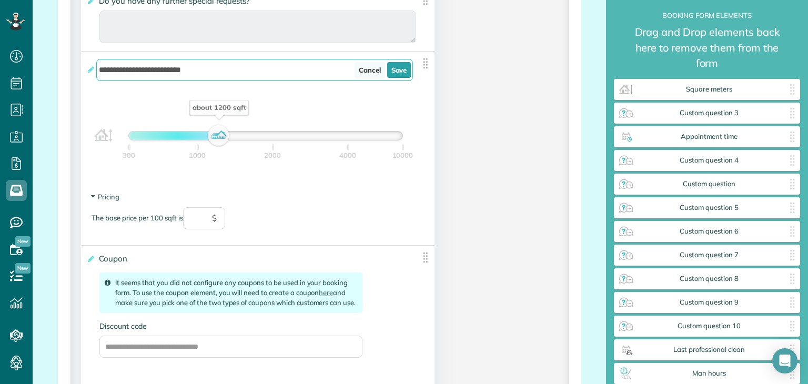
click at [355, 75] on link "Cancel" at bounding box center [370, 70] width 31 height 16
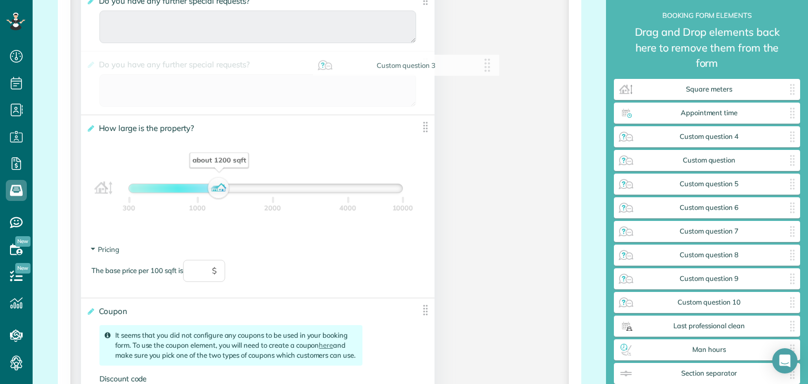
drag, startPoint x: 670, startPoint y: 116, endPoint x: 360, endPoint y: 68, distance: 313.4
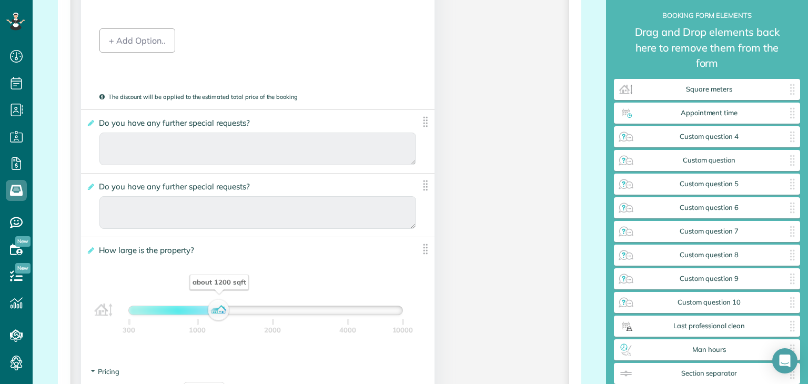
scroll to position [1656, 0]
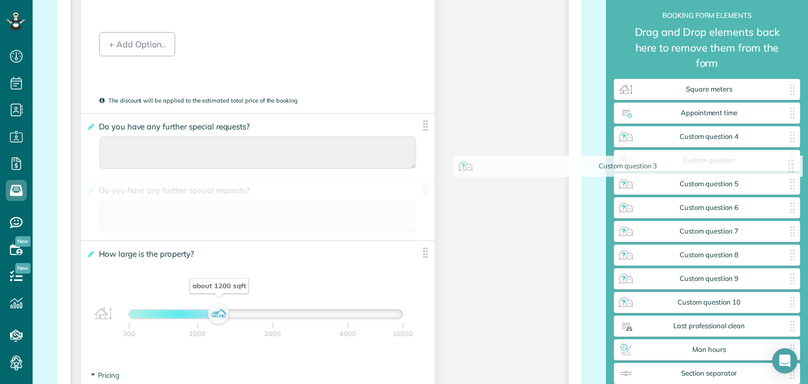
drag, startPoint x: 203, startPoint y: 186, endPoint x: 603, endPoint y: 165, distance: 400.8
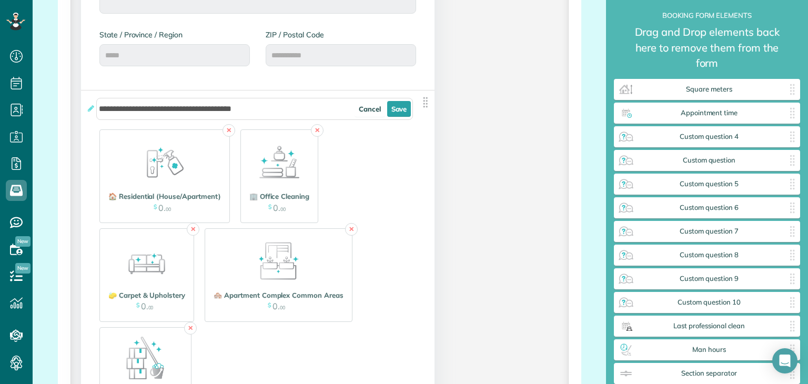
scroll to position [684, 0]
click at [388, 108] on link "Save" at bounding box center [399, 111] width 24 height 16
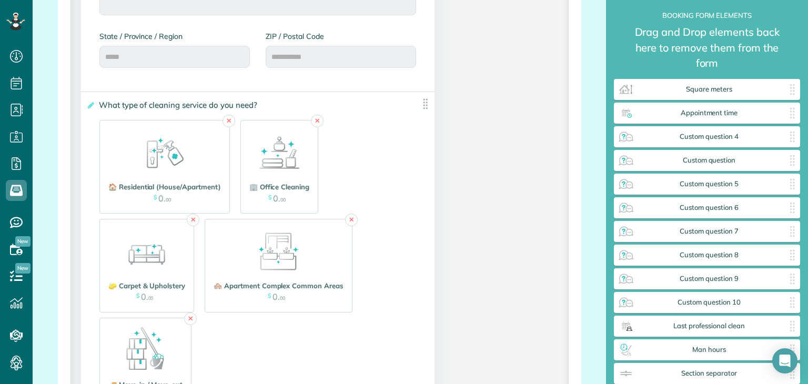
click at [424, 103] on img at bounding box center [425, 103] width 13 height 13
click at [421, 105] on img at bounding box center [425, 103] width 13 height 13
click at [358, 107] on label "**********" at bounding box center [249, 105] width 327 height 11
click at [0, 0] on input "**********" at bounding box center [0, 0] width 0 height 0
click at [235, 100] on span "What type of cleaning service do you need?" at bounding box center [180, 104] width 168 height 15
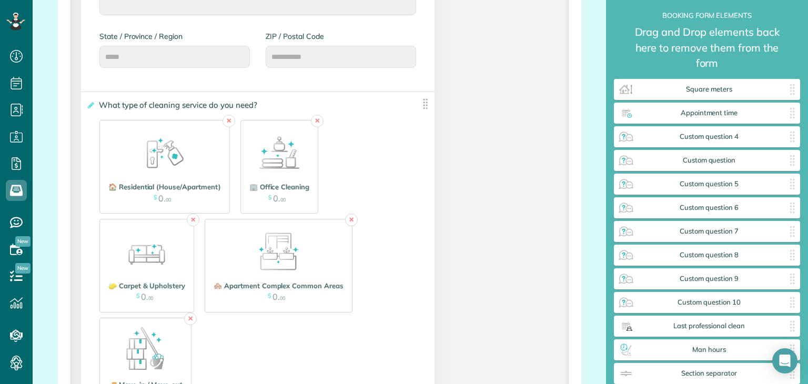
click at [0, 0] on input "**********" at bounding box center [0, 0] width 0 height 0
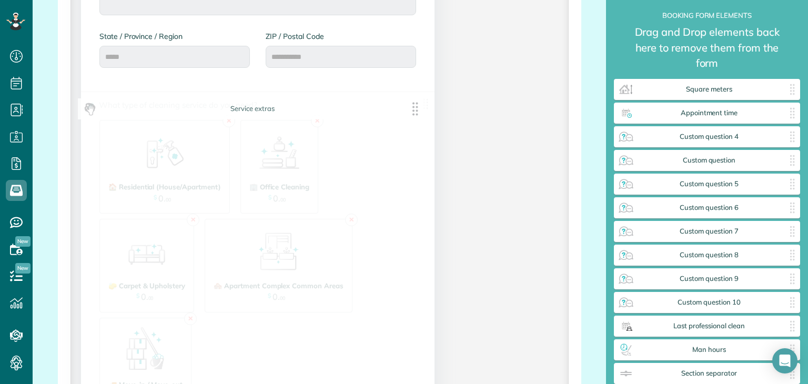
drag, startPoint x: 251, startPoint y: 105, endPoint x: 248, endPoint y: 110, distance: 6.1
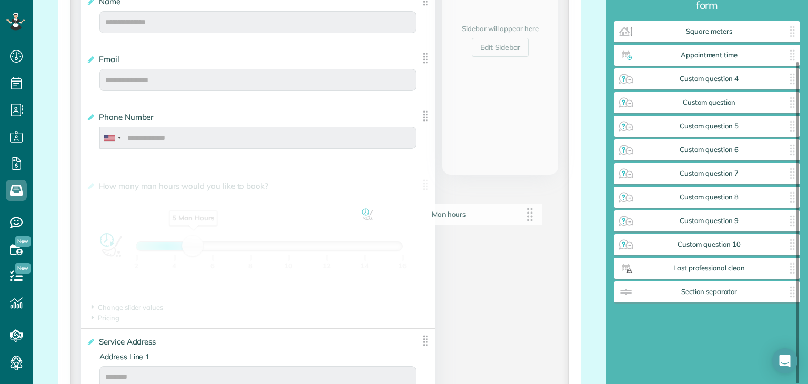
scroll to position [73, 0]
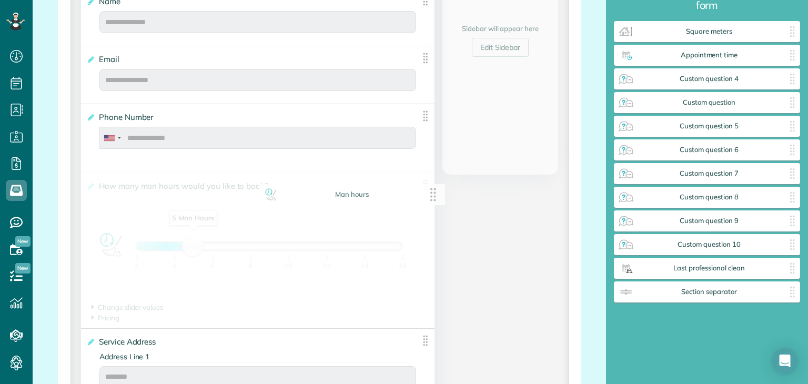
drag, startPoint x: 674, startPoint y: 272, endPoint x: 295, endPoint y: 193, distance: 386.8
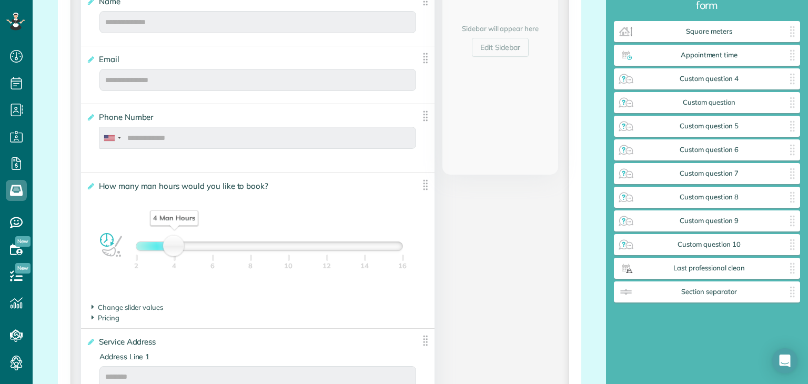
drag, startPoint x: 189, startPoint y: 242, endPoint x: 164, endPoint y: 238, distance: 25.7
click at [164, 238] on div "4 Man Hours 2 4 6 8 10 12 14 16" at bounding box center [257, 249] width 343 height 31
click at [124, 305] on span "Change slider values" at bounding box center [128, 307] width 72 height 8
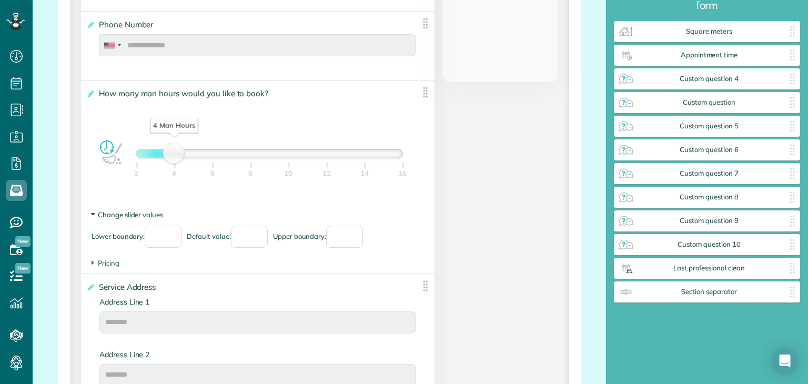
scroll to position [452, 0]
drag, startPoint x: 168, startPoint y: 155, endPoint x: 145, endPoint y: 153, distance: 23.2
click at [146, 153] on div "3 Man Hours" at bounding box center [155, 155] width 18 height 15
drag, startPoint x: 145, startPoint y: 153, endPoint x: 269, endPoint y: 170, distance: 124.8
click at [269, 160] on div "10 Man Hours 2 4 6 8 10 12 14 16" at bounding box center [269, 154] width 267 height 9
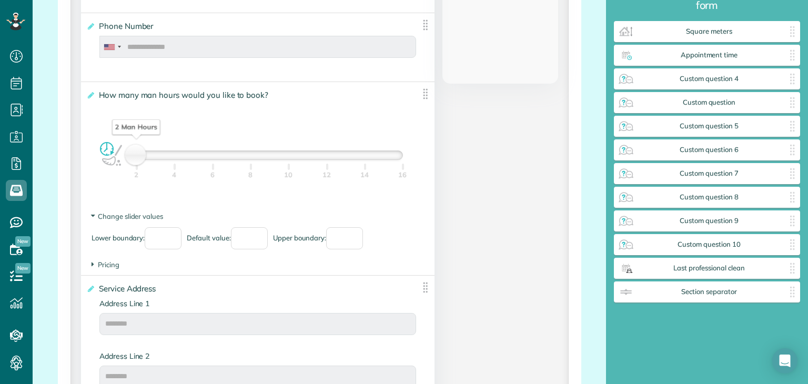
drag, startPoint x: 288, startPoint y: 160, endPoint x: 141, endPoint y: 145, distance: 148.1
click at [141, 145] on div "2 Man Hours 2 4 6 8 10 12 14 16" at bounding box center [257, 158] width 343 height 31
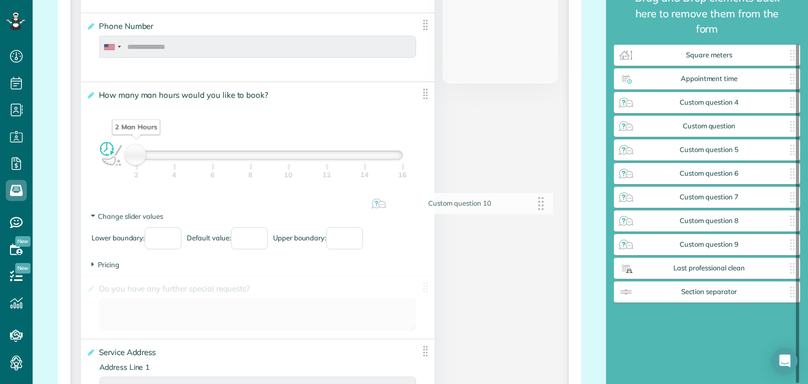
scroll to position [49, 0]
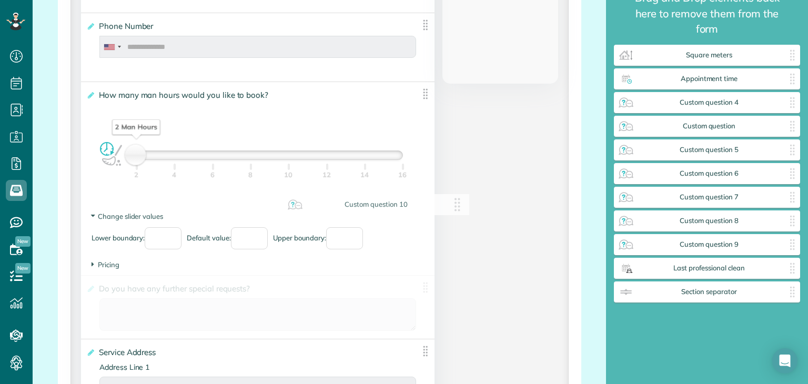
drag, startPoint x: 648, startPoint y: 245, endPoint x: 296, endPoint y: 198, distance: 355.4
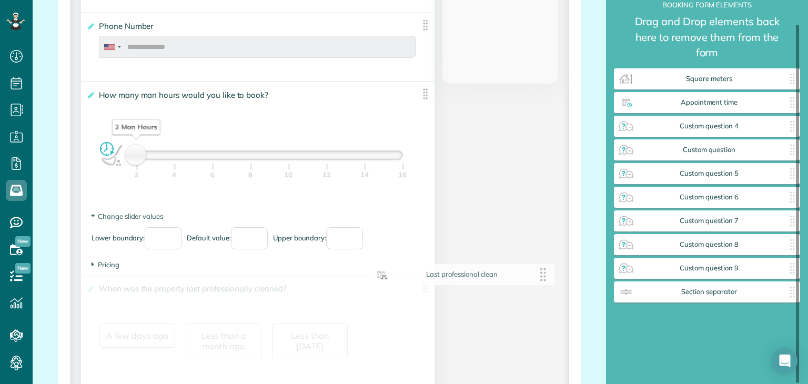
scroll to position [25, 0]
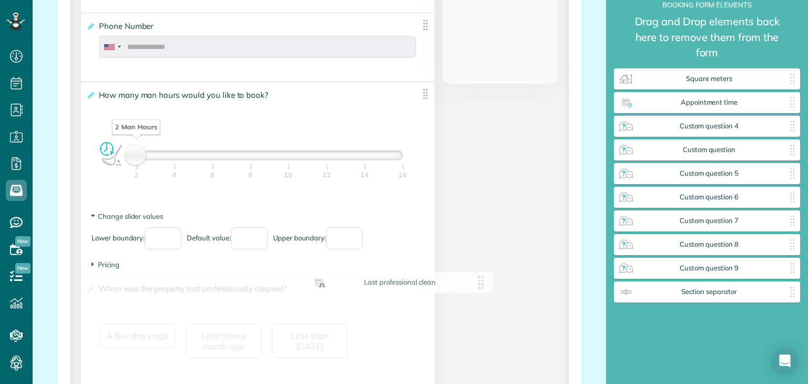
drag, startPoint x: 653, startPoint y: 265, endPoint x: 335, endPoint y: 279, distance: 318.0
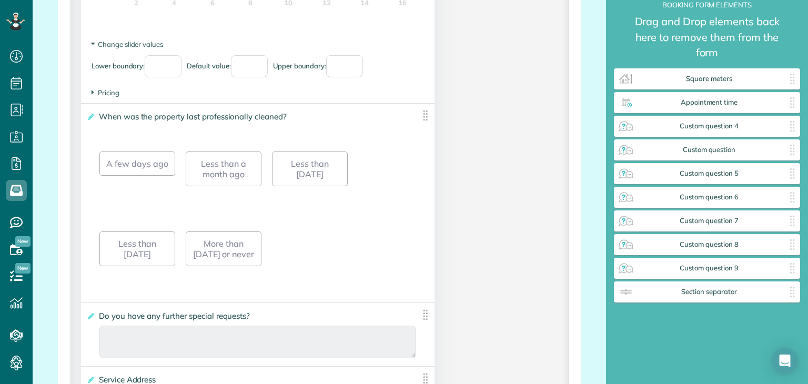
scroll to position [601, 0]
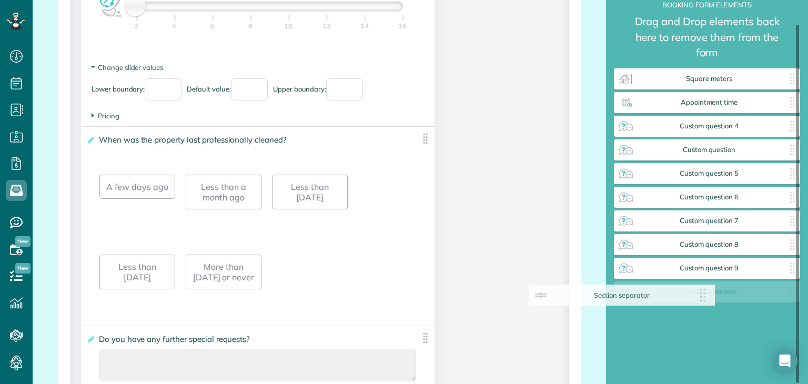
drag, startPoint x: 696, startPoint y: 295, endPoint x: 318, endPoint y: 249, distance: 381.5
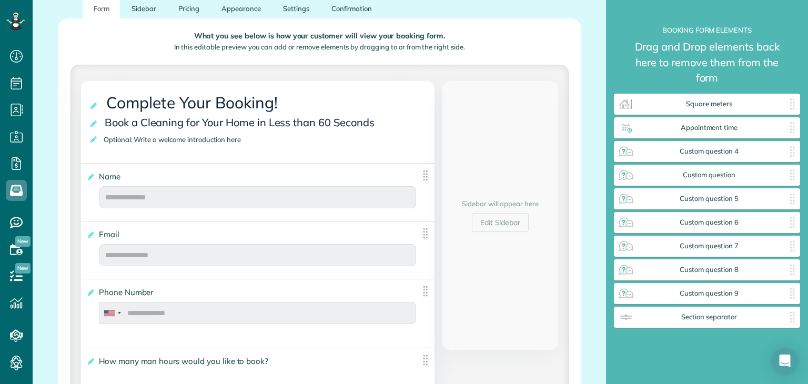
scroll to position [187, 0]
click at [488, 223] on link "Edit Sidebar" at bounding box center [500, 221] width 57 height 19
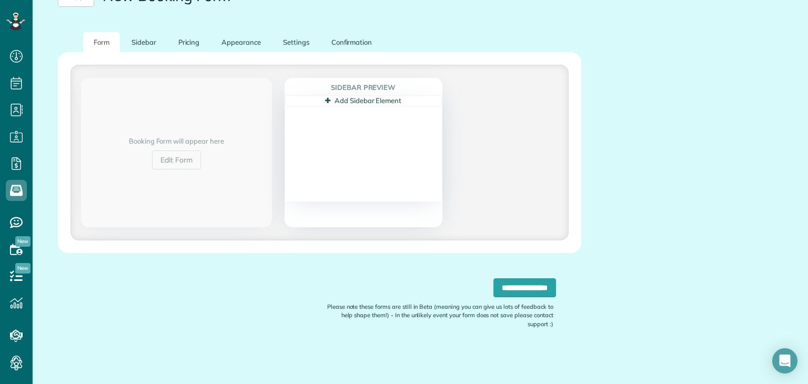
scroll to position [152, 0]
click at [326, 98] on icon at bounding box center [327, 101] width 5 height 7
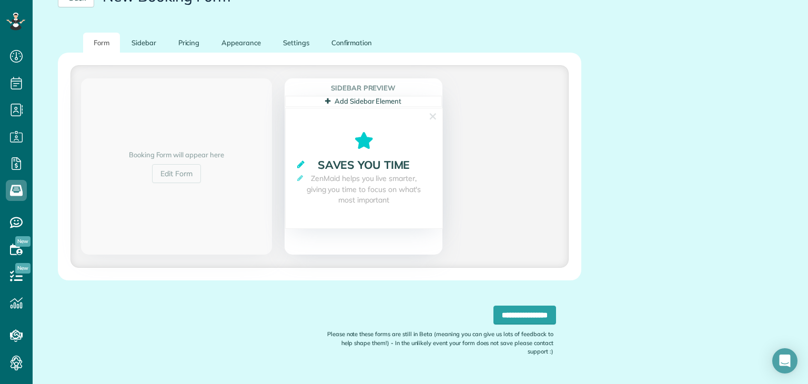
click at [299, 163] on icon at bounding box center [300, 164] width 7 height 9
click at [299, 188] on icon at bounding box center [300, 189] width 6 height 7
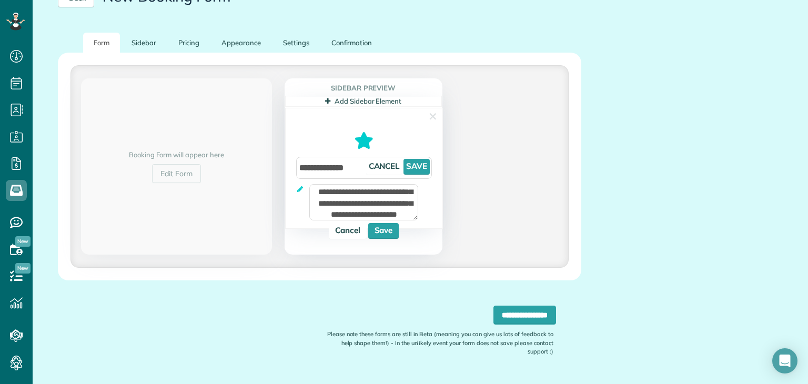
click at [299, 188] on icon at bounding box center [300, 189] width 6 height 7
click at [316, 142] on icon at bounding box center [364, 140] width 157 height 17
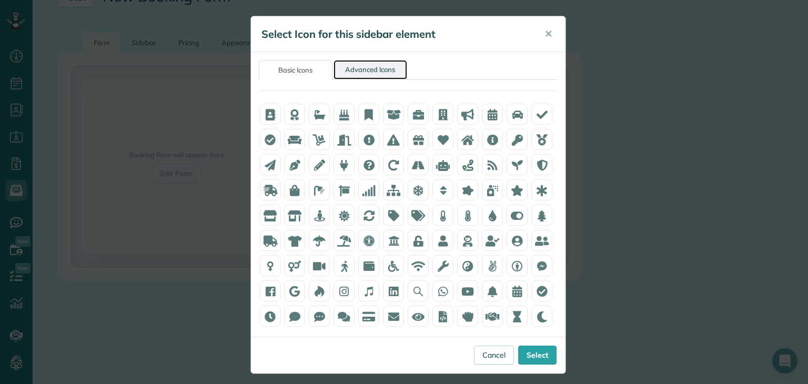
click at [361, 68] on link "Advanced Icons" at bounding box center [370, 69] width 74 height 19
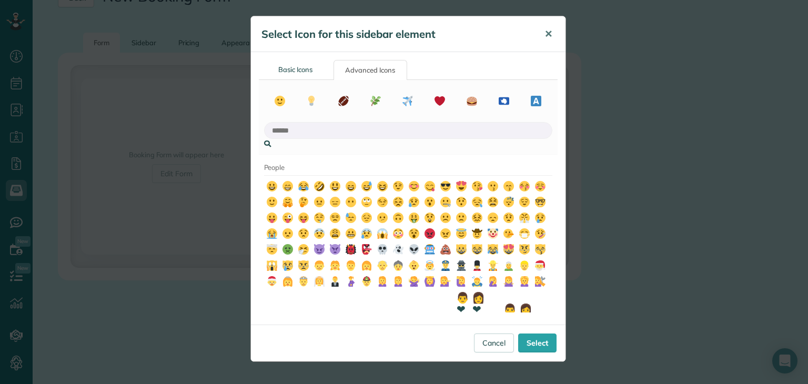
click at [549, 32] on span "✕" at bounding box center [548, 34] width 8 height 12
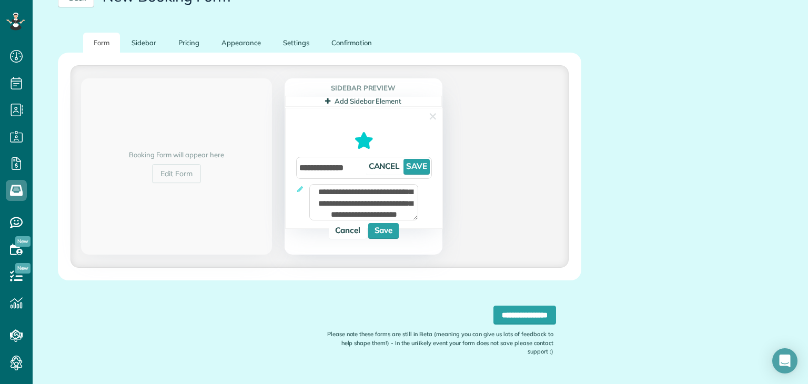
scroll to position [179, 0]
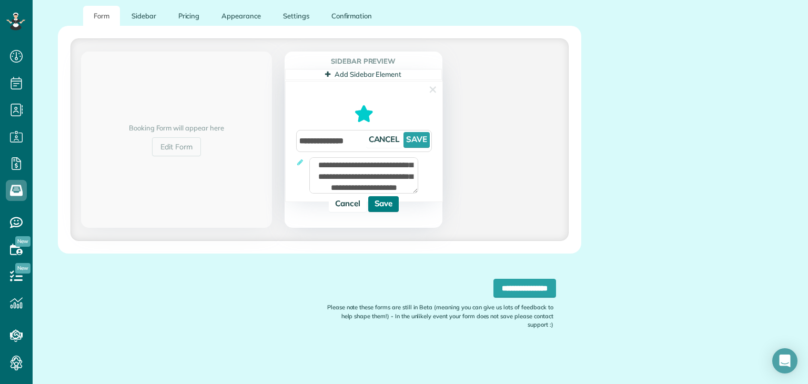
click at [384, 204] on link "Save" at bounding box center [383, 204] width 31 height 16
click at [157, 144] on link "Edit Form" at bounding box center [176, 146] width 49 height 19
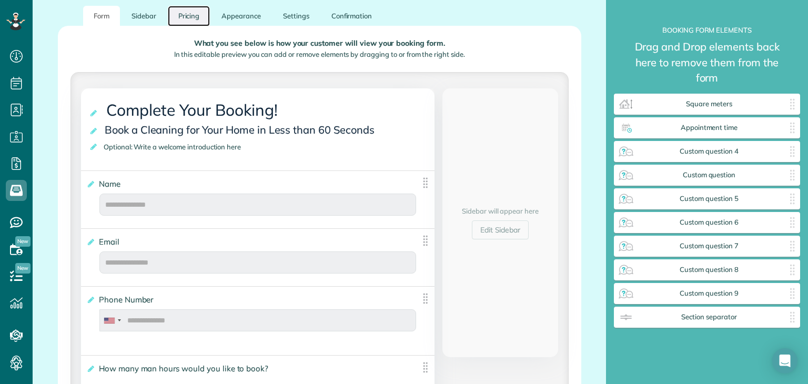
click at [186, 11] on link "Pricing" at bounding box center [189, 16] width 43 height 21
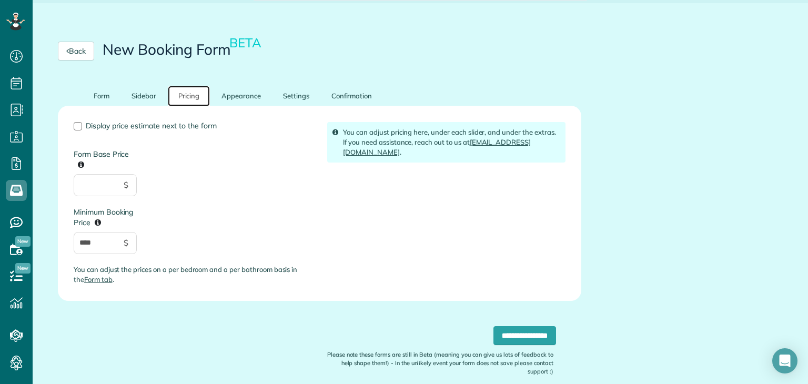
scroll to position [97, 0]
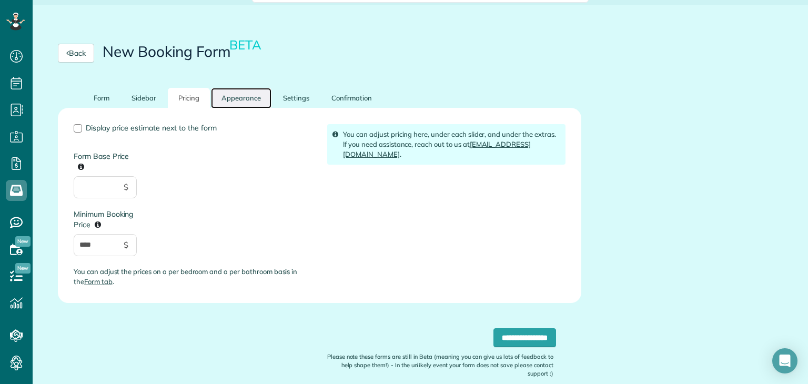
click at [240, 92] on link "Appearance" at bounding box center [241, 98] width 60 height 21
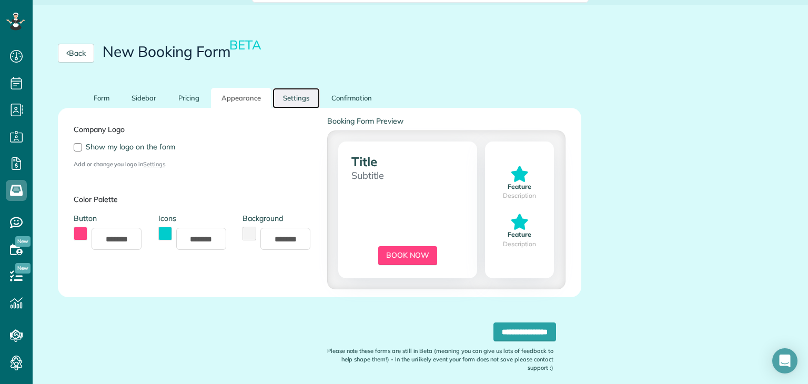
click at [292, 99] on link "Settings" at bounding box center [295, 98] width 47 height 21
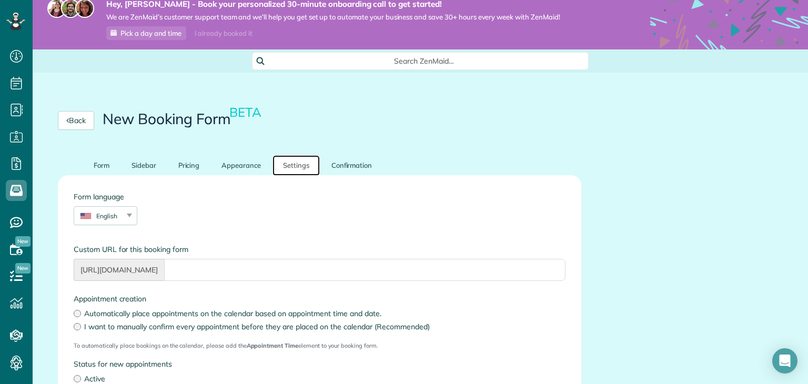
scroll to position [22, 0]
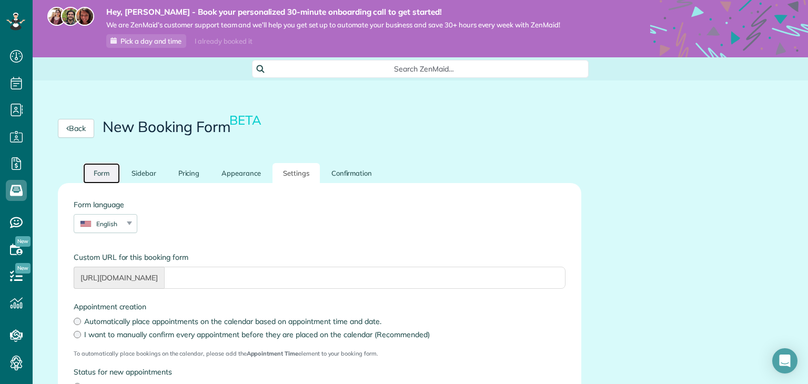
click at [105, 179] on link "Form" at bounding box center [101, 173] width 37 height 21
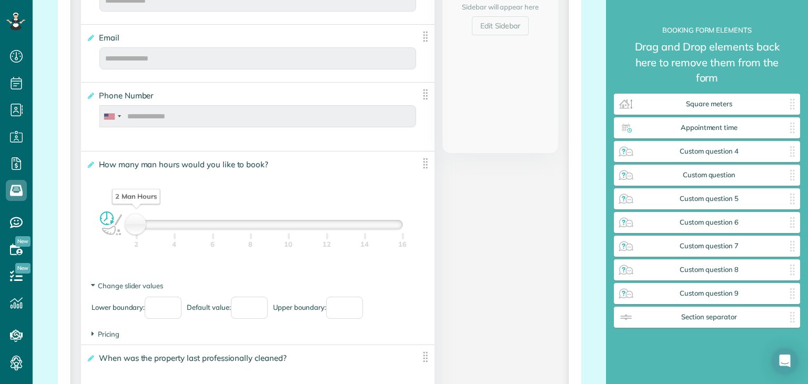
scroll to position [393, 0]
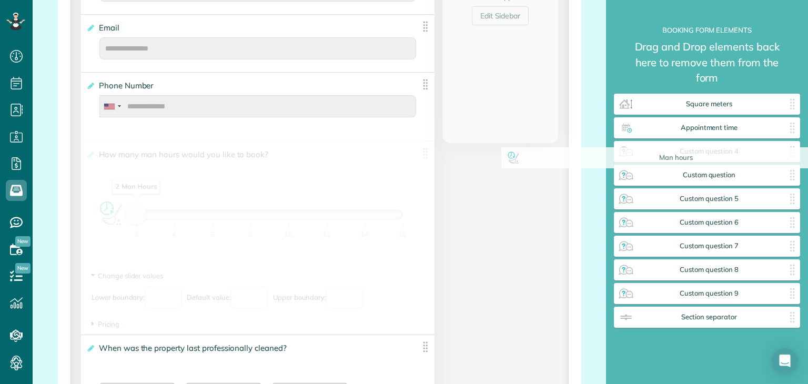
drag, startPoint x: 164, startPoint y: 153, endPoint x: 598, endPoint y: 161, distance: 434.5
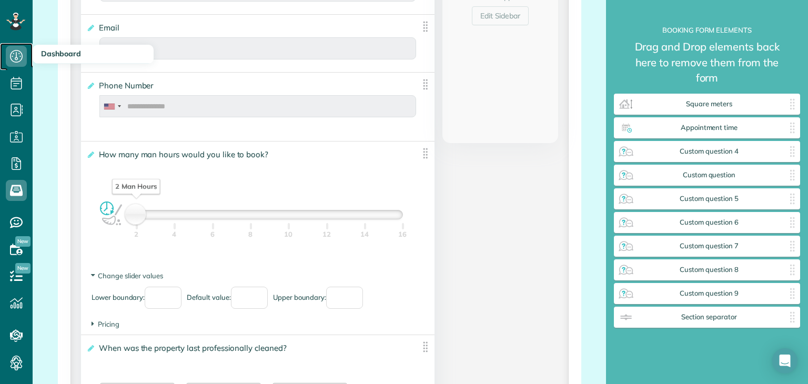
click at [13, 50] on icon at bounding box center [16, 56] width 21 height 21
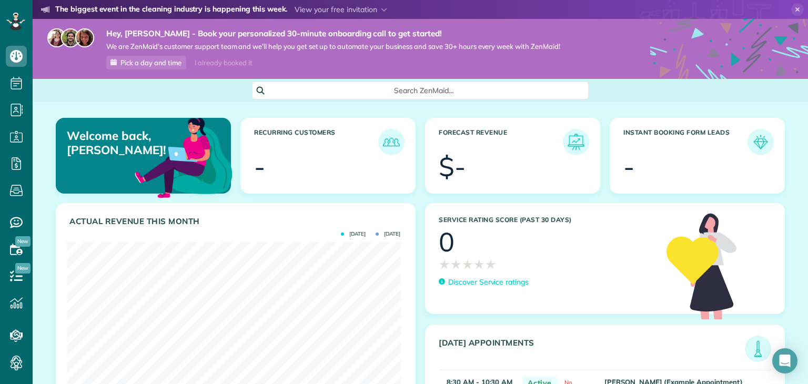
click at [221, 200] on img at bounding box center [184, 157] width 102 height 102
drag, startPoint x: 17, startPoint y: 360, endPoint x: 12, endPoint y: 362, distance: 5.4
click at [12, 362] on icon at bounding box center [16, 363] width 21 height 21
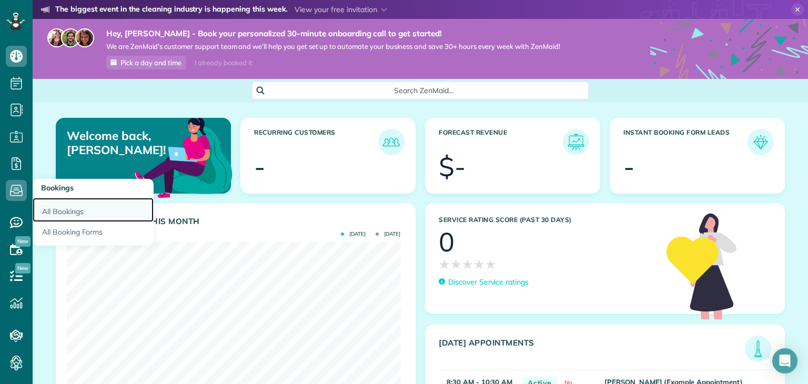
click at [51, 213] on link "All Bookings" at bounding box center [93, 210] width 121 height 24
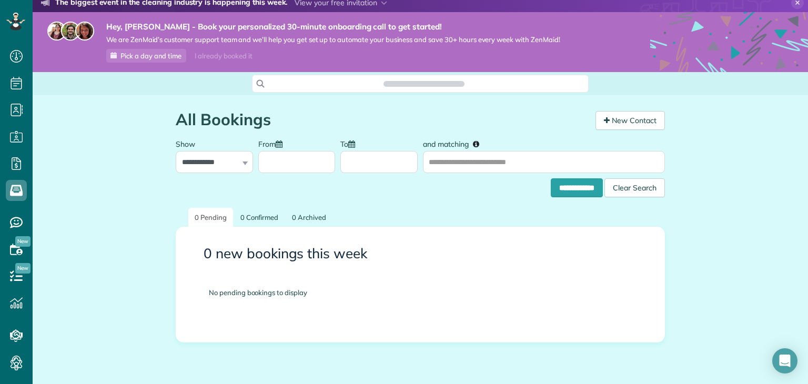
scroll to position [44, 0]
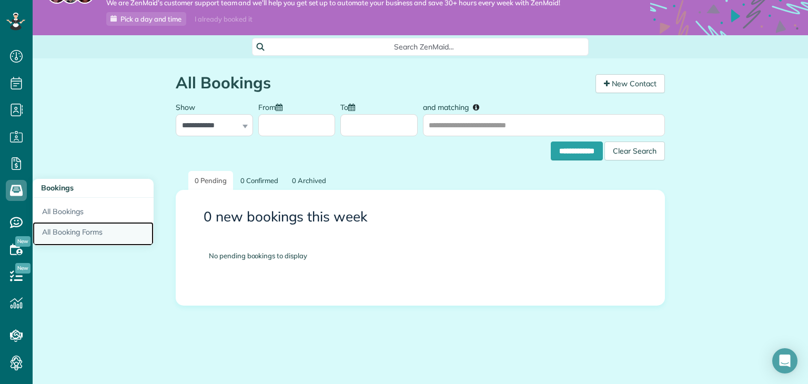
click at [59, 234] on link "All Booking Forms" at bounding box center [93, 234] width 121 height 24
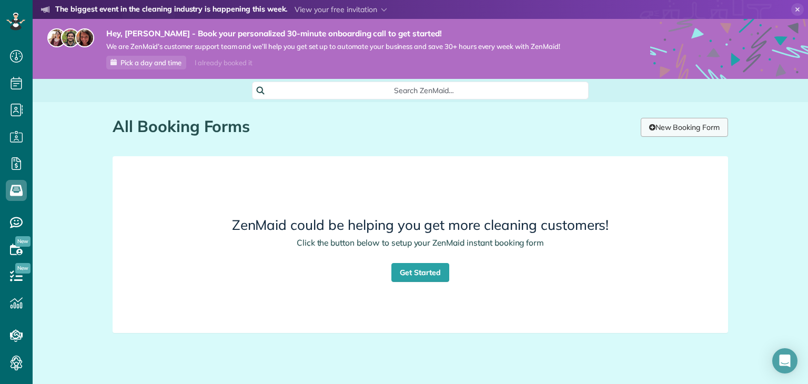
click at [674, 127] on link "New Booking Form" at bounding box center [684, 127] width 87 height 19
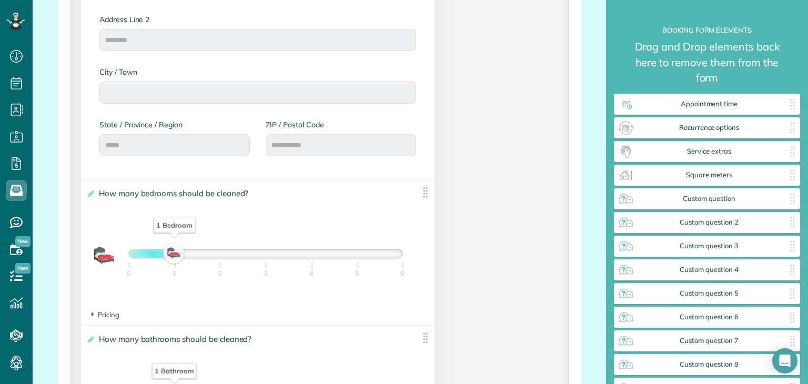
scroll to position [601, 0]
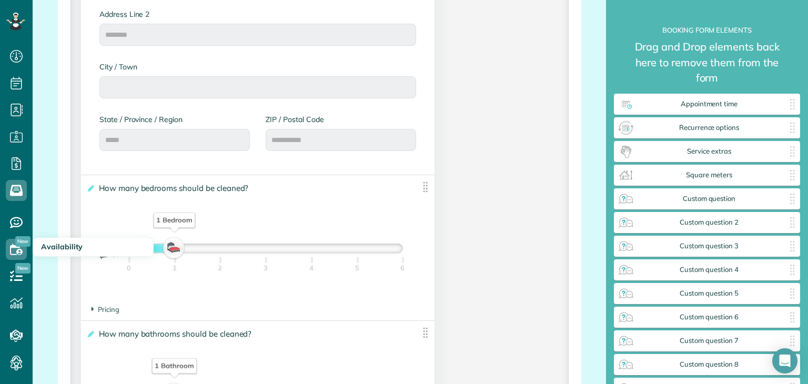
click at [40, 249] on h3 "Availability" at bounding box center [93, 247] width 121 height 19
click at [47, 248] on span "Availability" at bounding box center [62, 246] width 42 height 9
click at [8, 247] on icon at bounding box center [16, 249] width 21 height 21
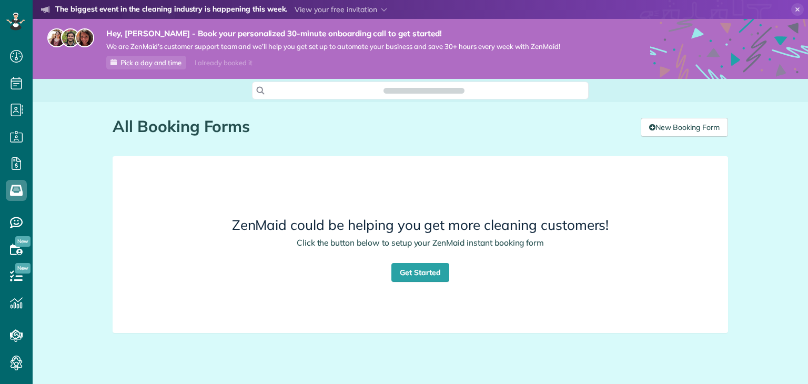
scroll to position [5, 5]
click at [422, 269] on link "Get Started" at bounding box center [420, 272] width 58 height 19
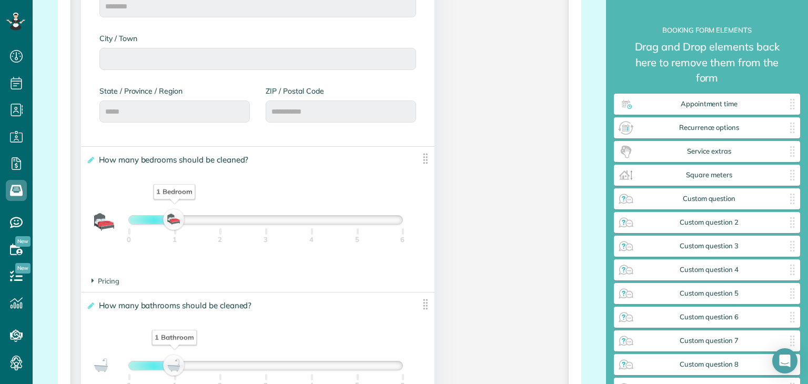
scroll to position [649, 0]
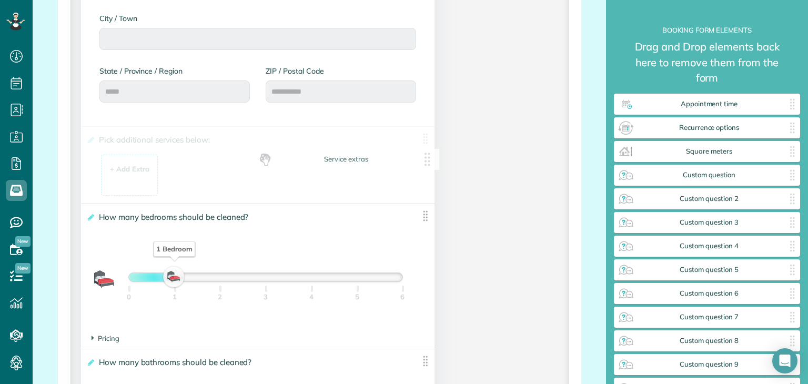
drag, startPoint x: 703, startPoint y: 156, endPoint x: 314, endPoint y: 163, distance: 389.3
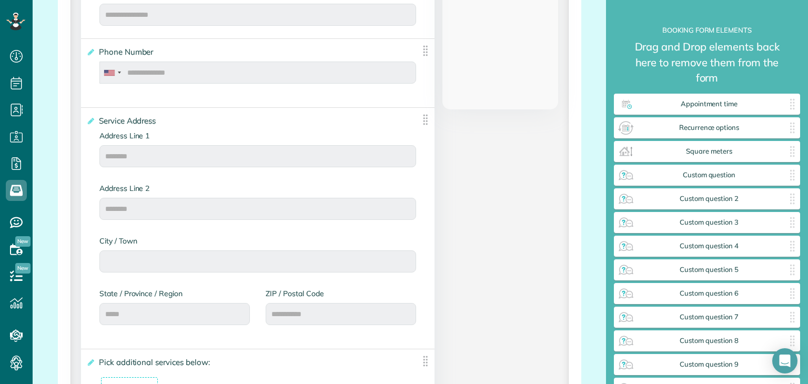
scroll to position [433, 0]
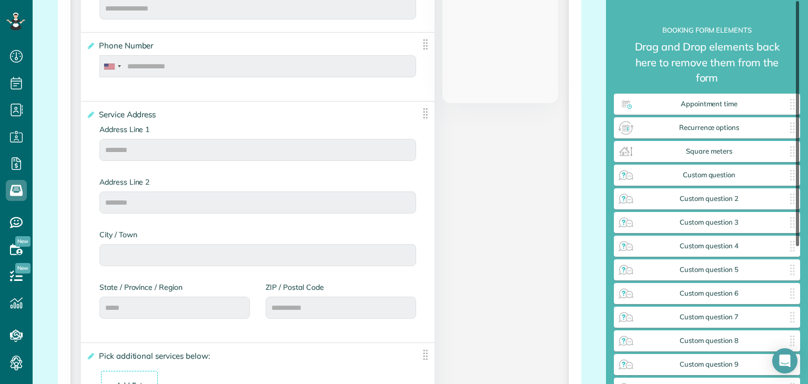
click at [796, 104] on div at bounding box center [797, 123] width 3 height 245
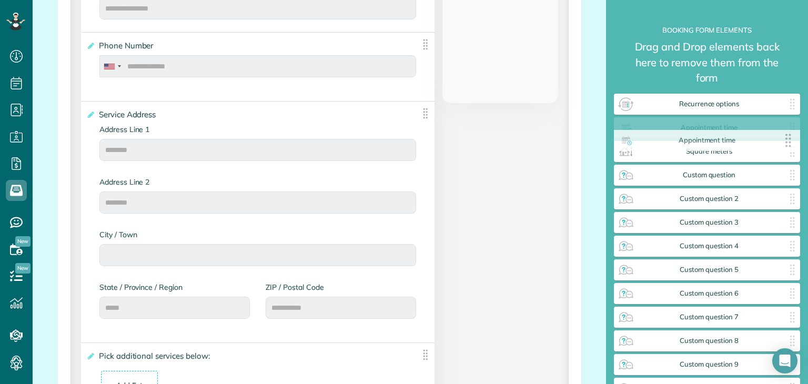
drag, startPoint x: 765, startPoint y: 103, endPoint x: 765, endPoint y: 141, distance: 38.4
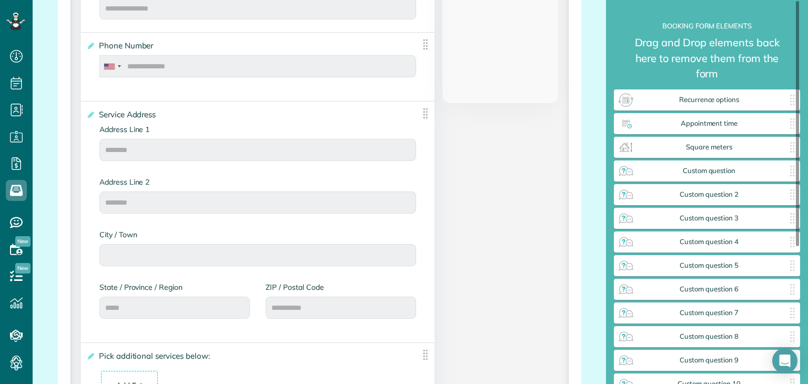
scroll to position [0, 0]
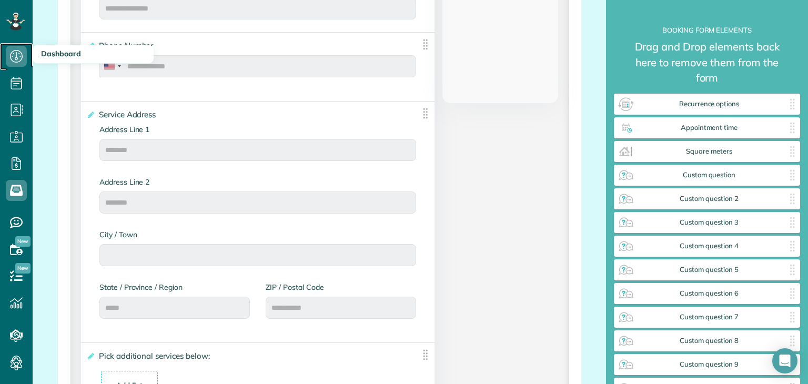
click at [19, 59] on icon at bounding box center [16, 56] width 21 height 21
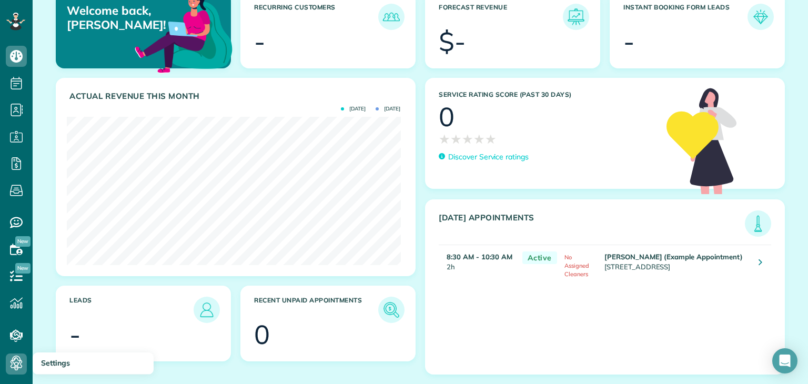
scroll to position [23, 0]
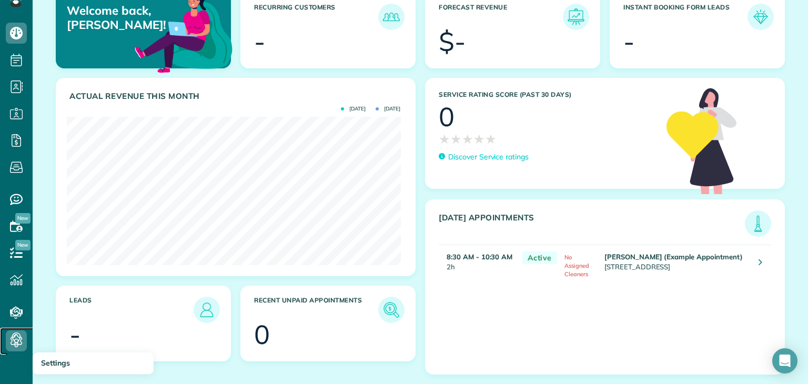
click at [17, 335] on use at bounding box center [17, 341] width 12 height 13
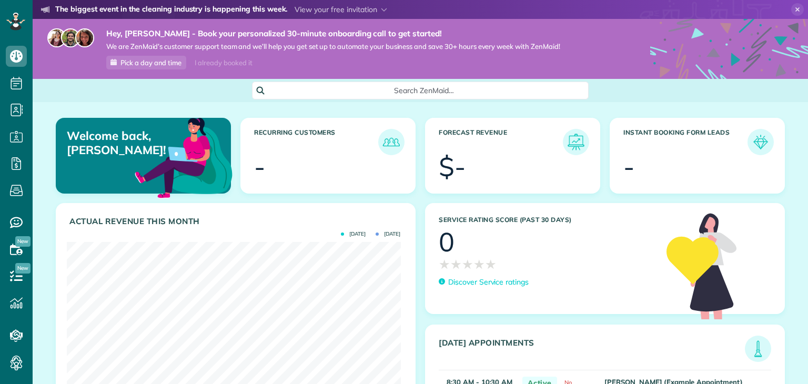
scroll to position [148, 333]
